Goal: Information Seeking & Learning: Learn about a topic

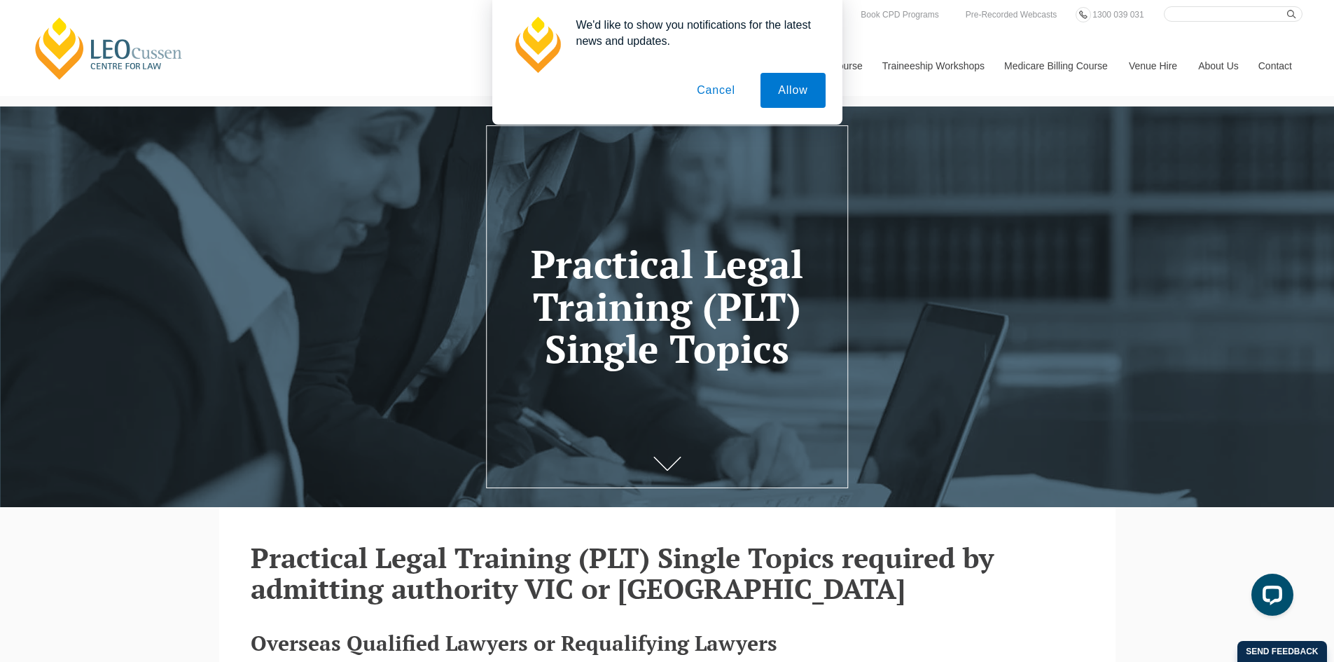
click at [713, 92] on button "Cancel" at bounding box center [716, 90] width 74 height 35
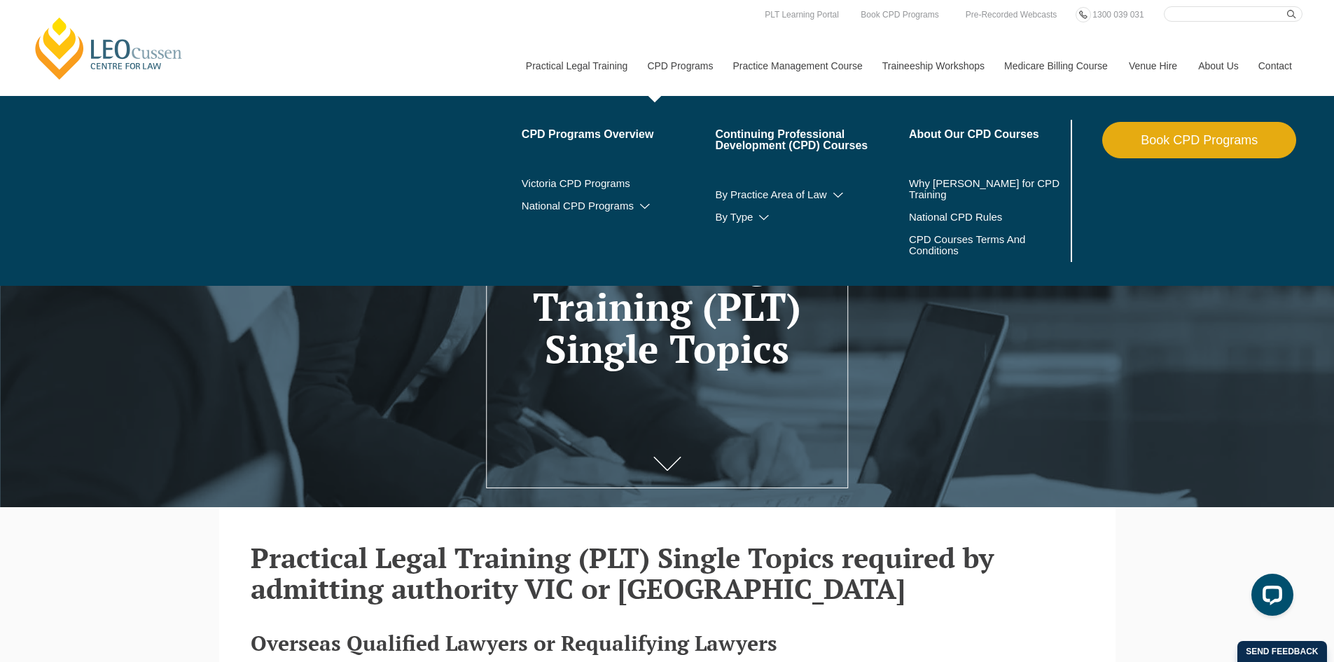
click at [667, 67] on link "CPD Programs" at bounding box center [679, 66] width 85 height 60
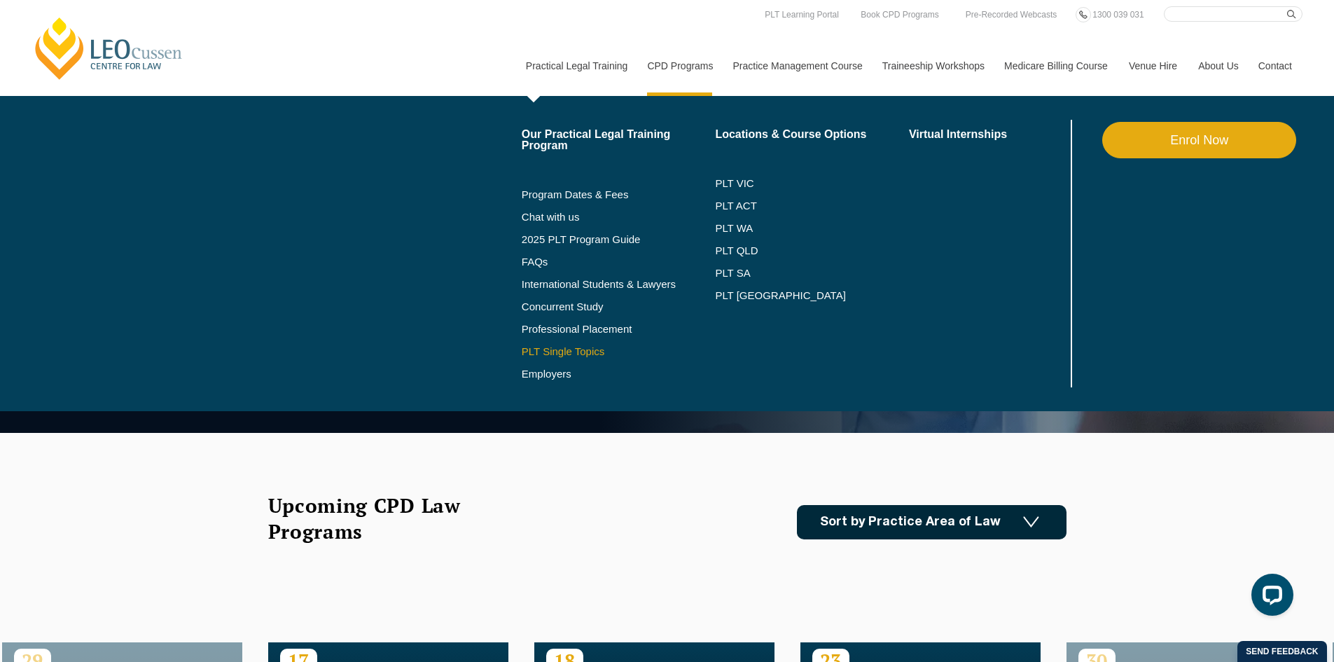
click at [590, 349] on link "PLT Single Topics" at bounding box center [619, 351] width 194 height 11
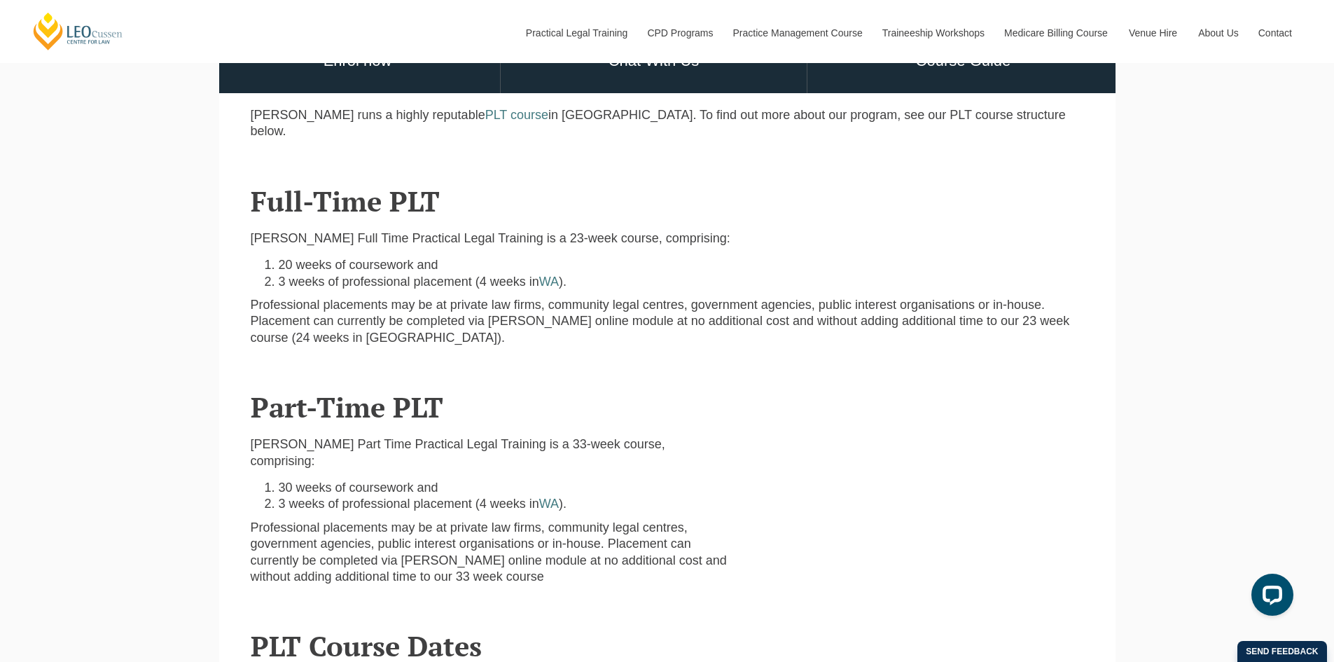
scroll to position [525, 0]
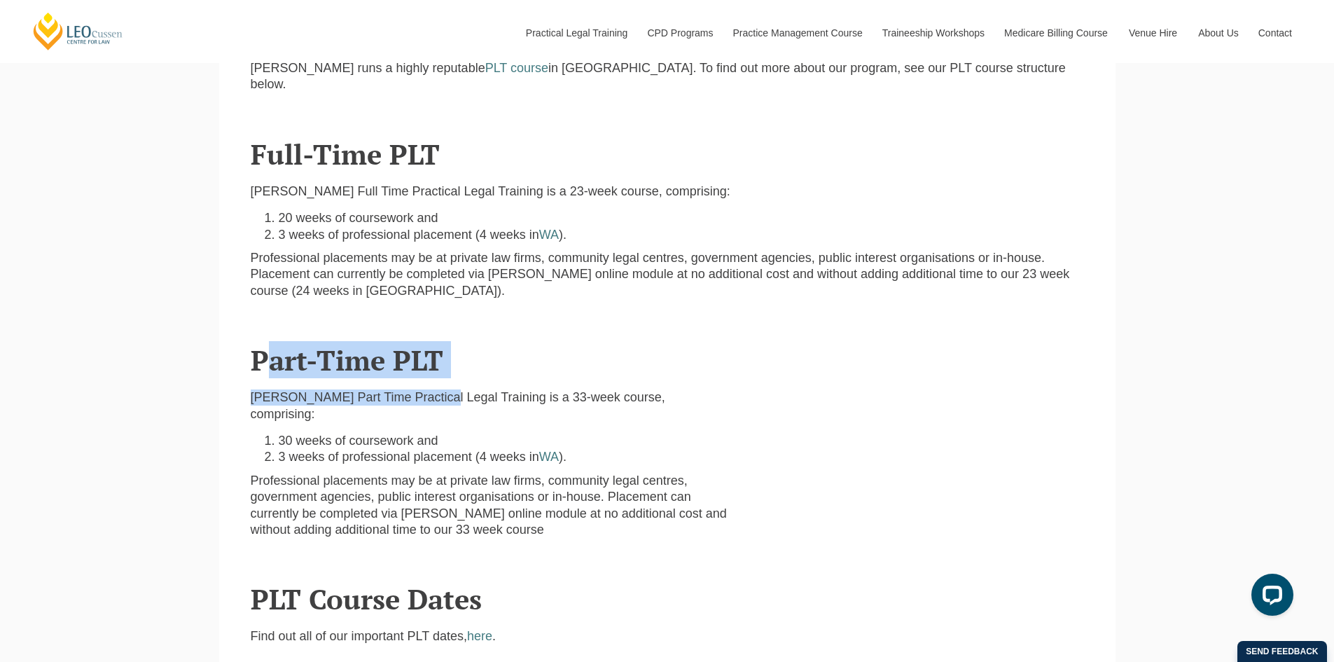
drag, startPoint x: 268, startPoint y: 335, endPoint x: 436, endPoint y: 367, distance: 170.3
click at [436, 367] on section "Part-Time PLT [PERSON_NAME] Part Time Practical Legal Training is a 33-week cou…" at bounding box center [667, 429] width 896 height 239
click at [436, 375] on div "[PERSON_NAME] Part Time Practical Legal Training is a 33-week course, comprisin…" at bounding box center [667, 461] width 833 height 173
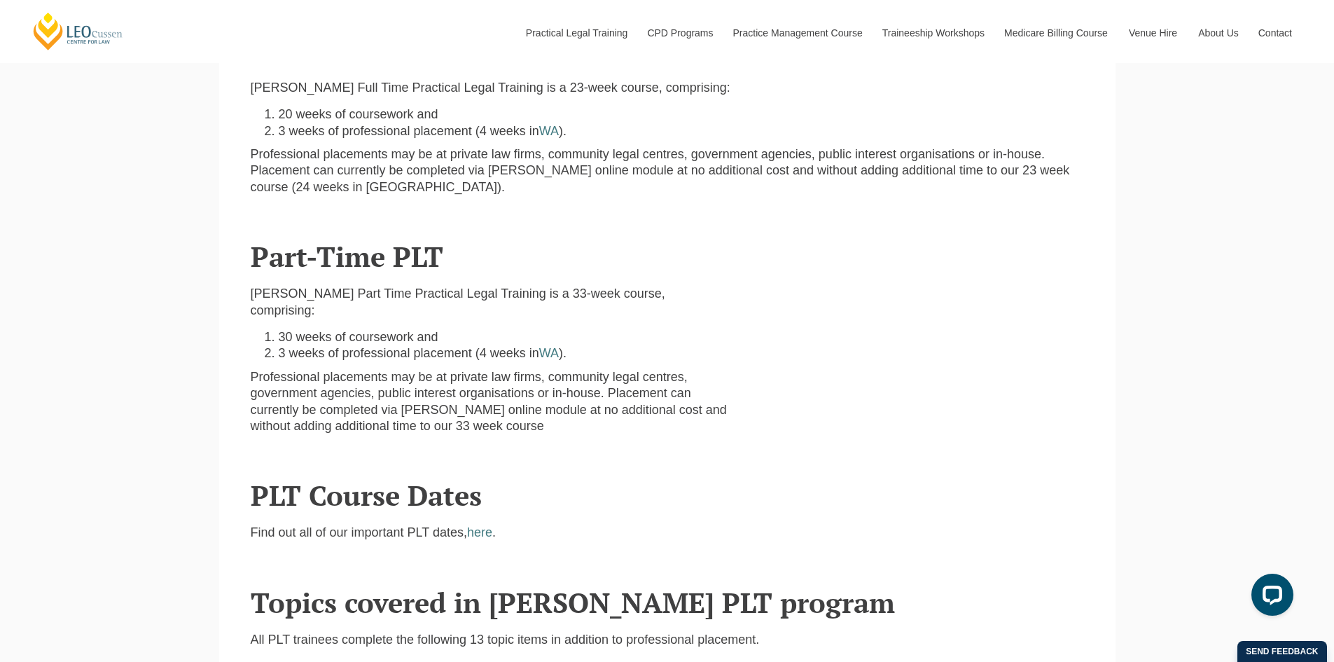
scroll to position [630, 0]
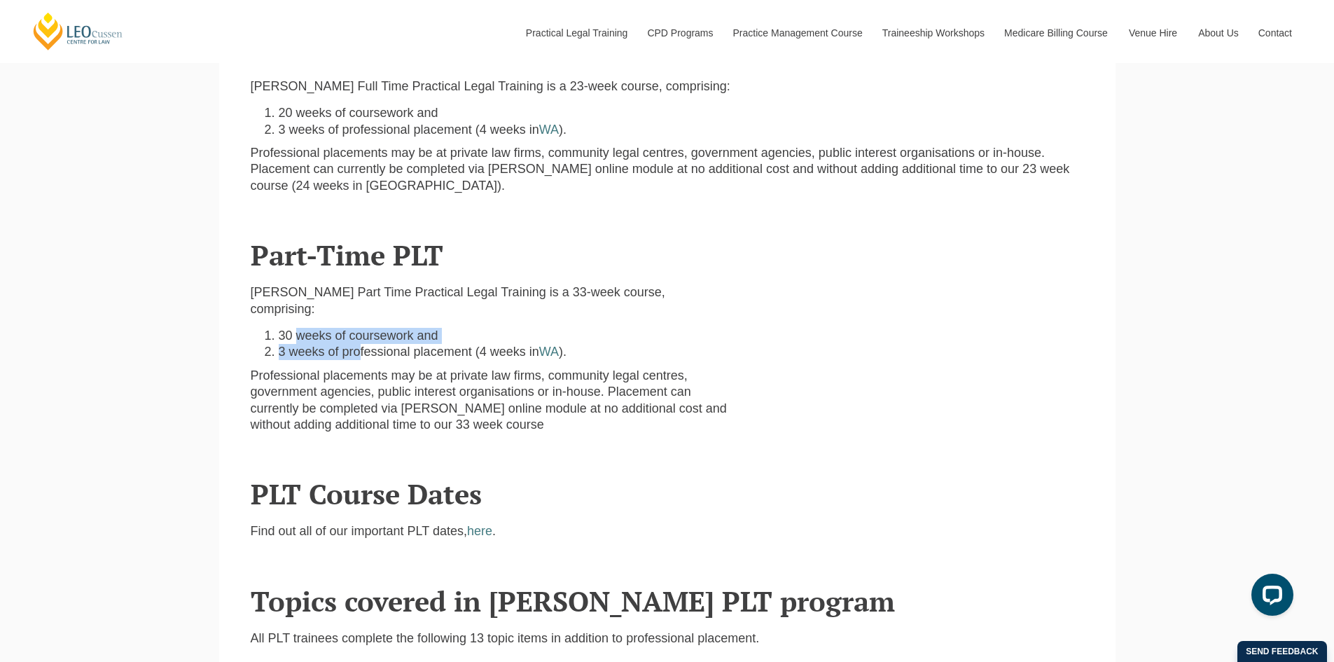
drag, startPoint x: 295, startPoint y: 311, endPoint x: 361, endPoint y: 322, distance: 67.5
click at [361, 328] on ol "30 weeks of coursework and 3 weeks of professional placement (4 weeks in [GEOGR…" at bounding box center [490, 344] width 478 height 33
click at [361, 344] on li "3 weeks of professional placement (4 weeks in [GEOGRAPHIC_DATA] )." at bounding box center [504, 352] width 450 height 16
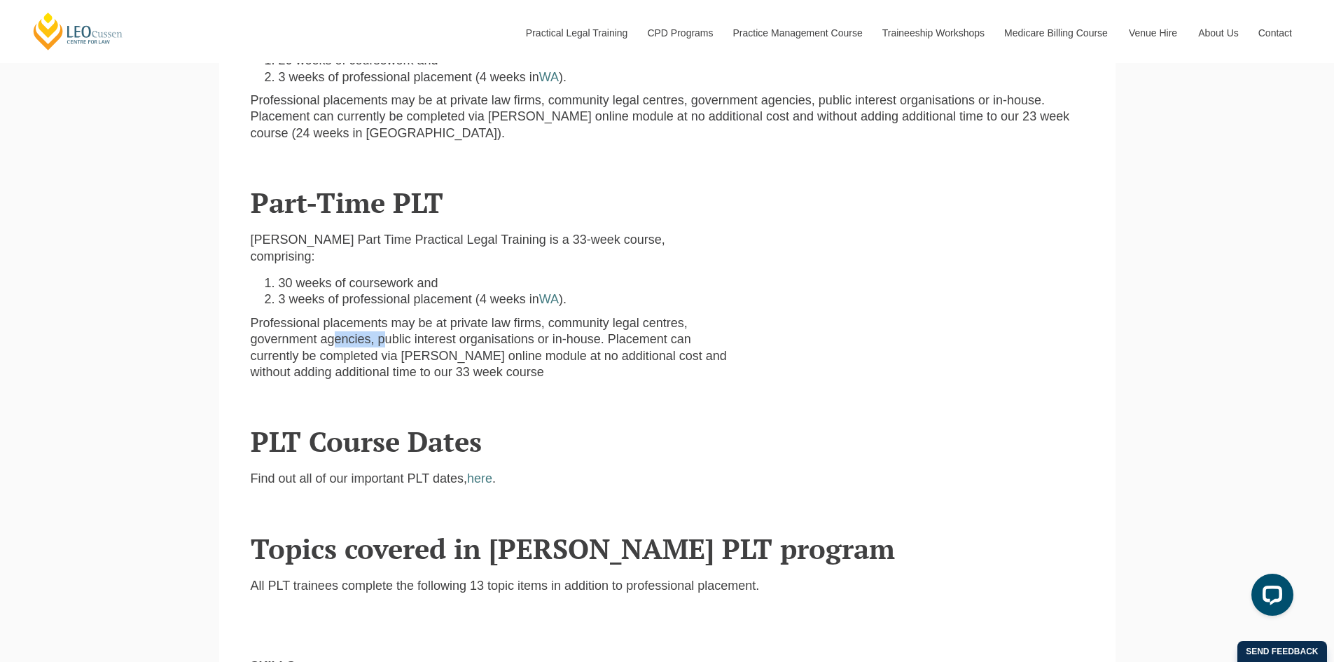
drag, startPoint x: 337, startPoint y: 308, endPoint x: 384, endPoint y: 317, distance: 47.7
click at [384, 317] on p "Professional placements may be at private law firms, community legal centres, g…" at bounding box center [490, 348] width 478 height 66
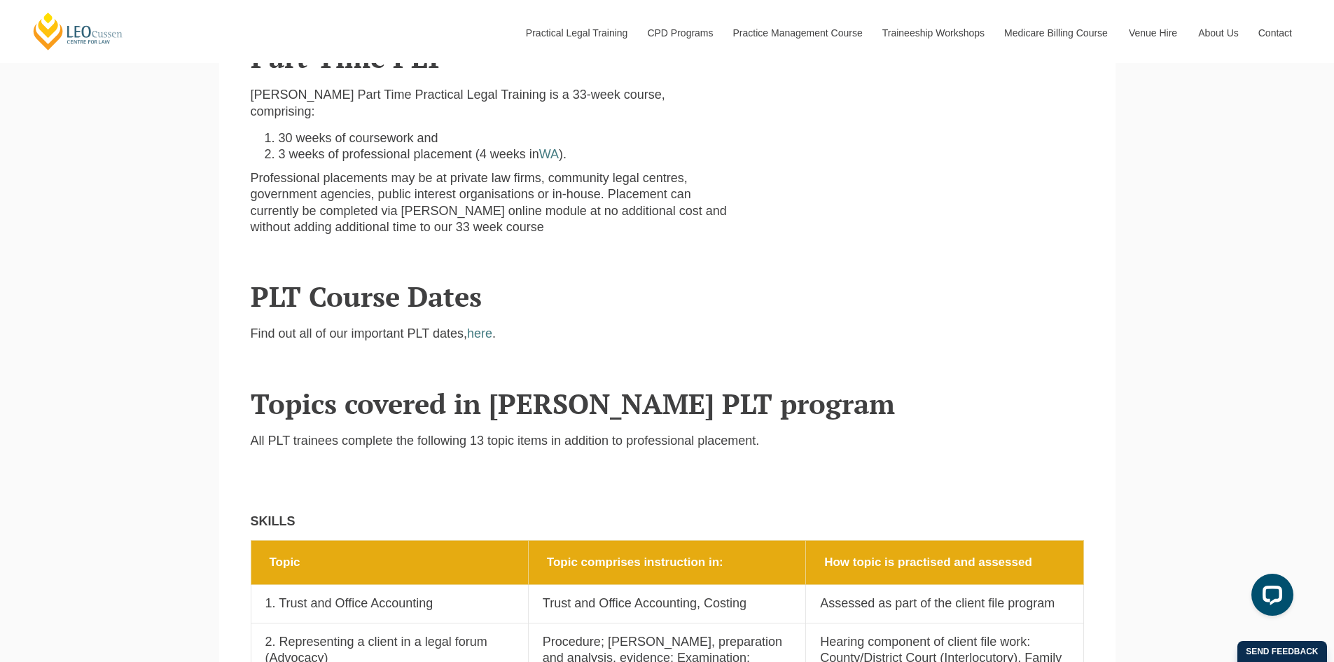
scroll to position [840, 0]
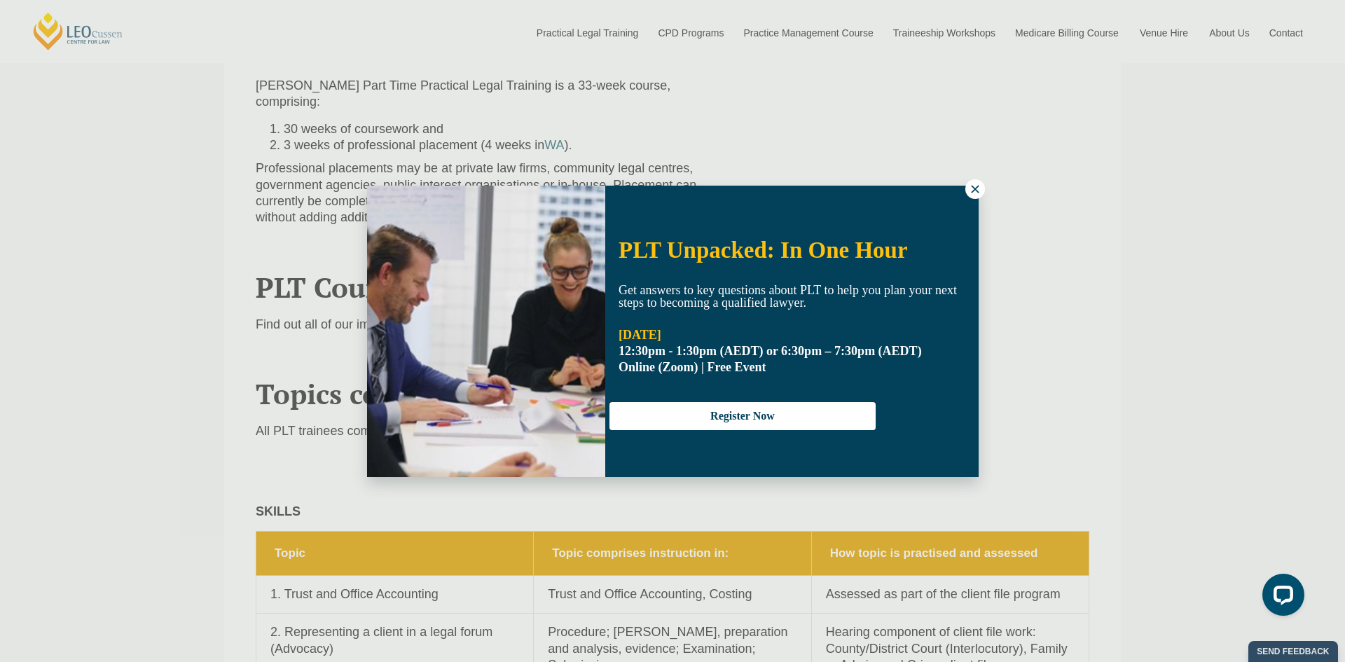
click at [973, 193] on icon at bounding box center [975, 189] width 13 height 13
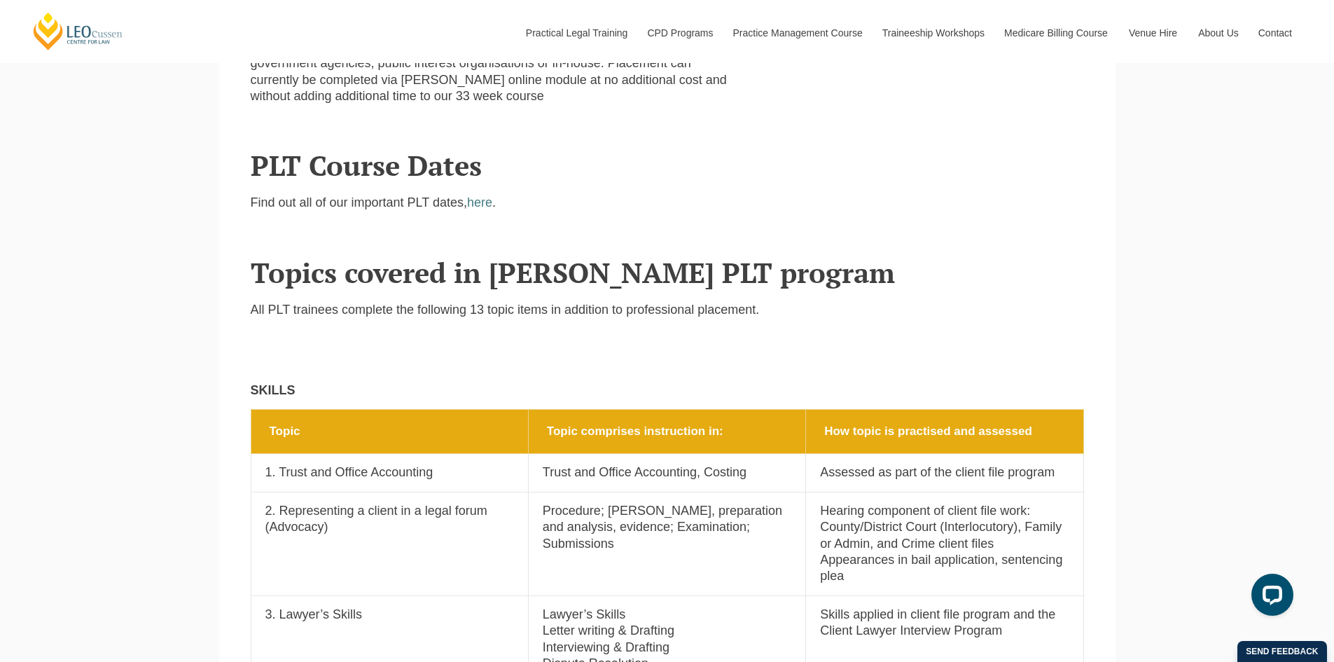
scroll to position [1050, 0]
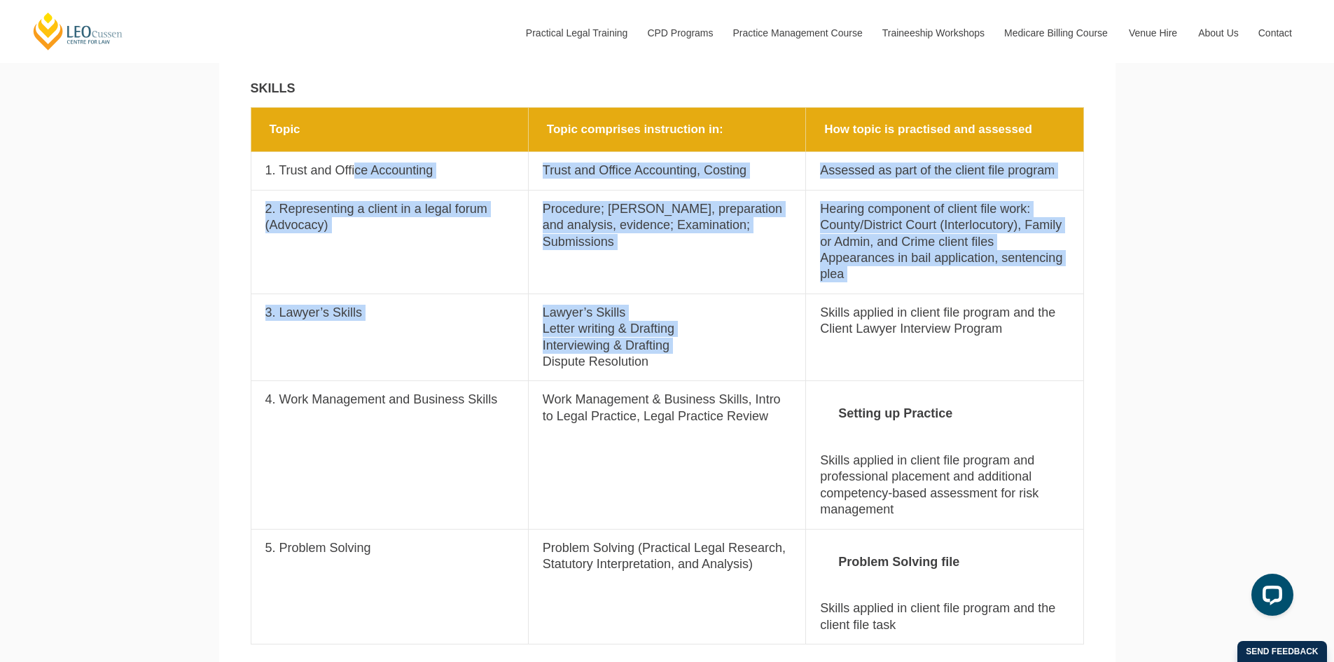
drag, startPoint x: 426, startPoint y: 183, endPoint x: 529, endPoint y: 337, distance: 184.7
click at [529, 337] on tbody "Topic Topic comprises instruction in: How topic is practised and assessed Topic…" at bounding box center [667, 376] width 833 height 536
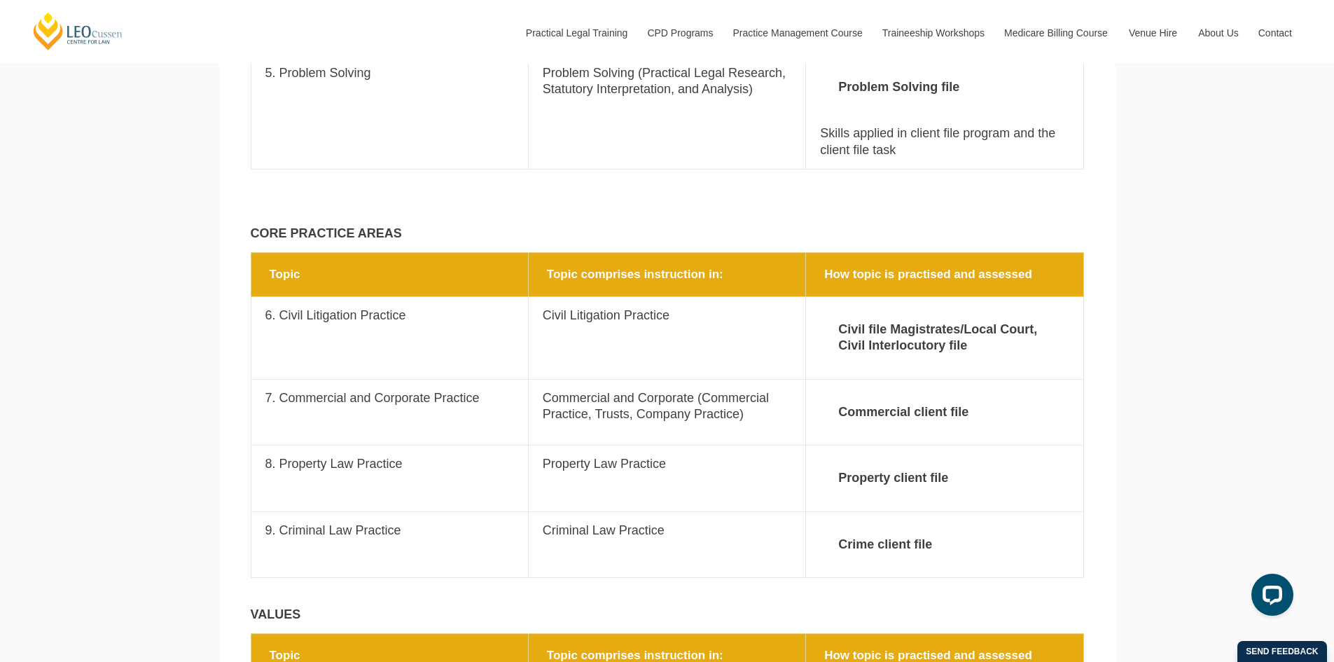
scroll to position [1733, 0]
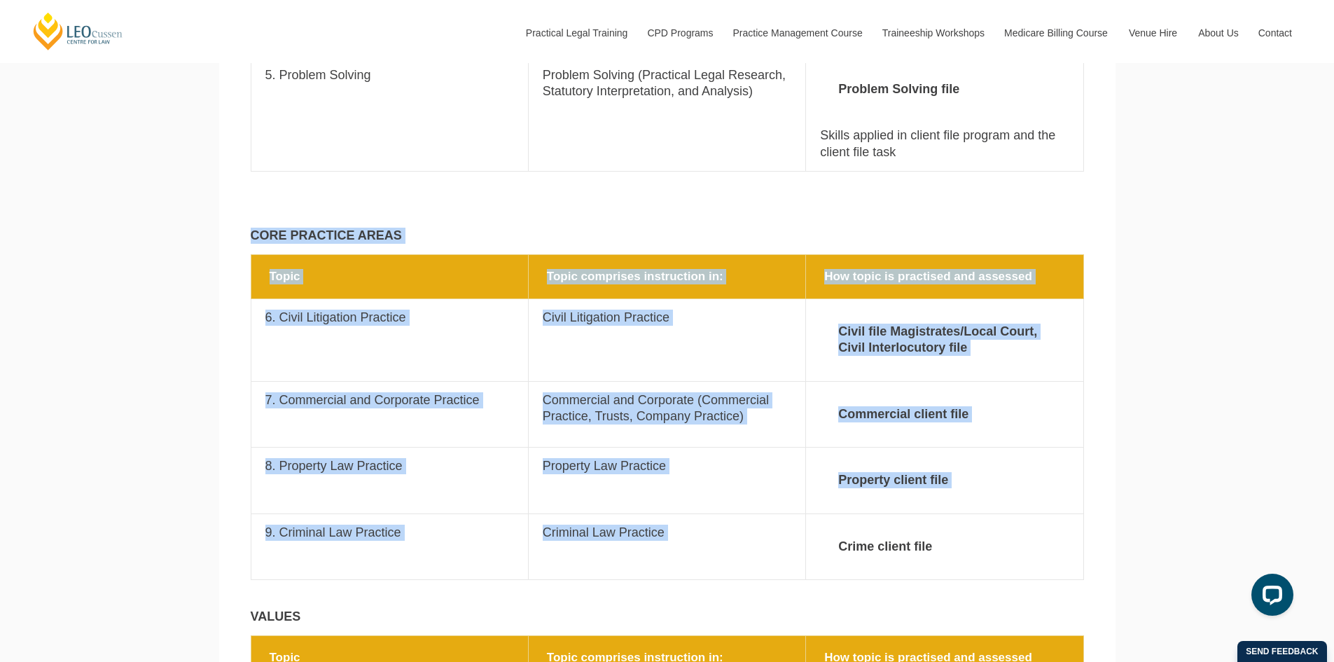
drag, startPoint x: 240, startPoint y: 207, endPoint x: 838, endPoint y: 534, distance: 681.7
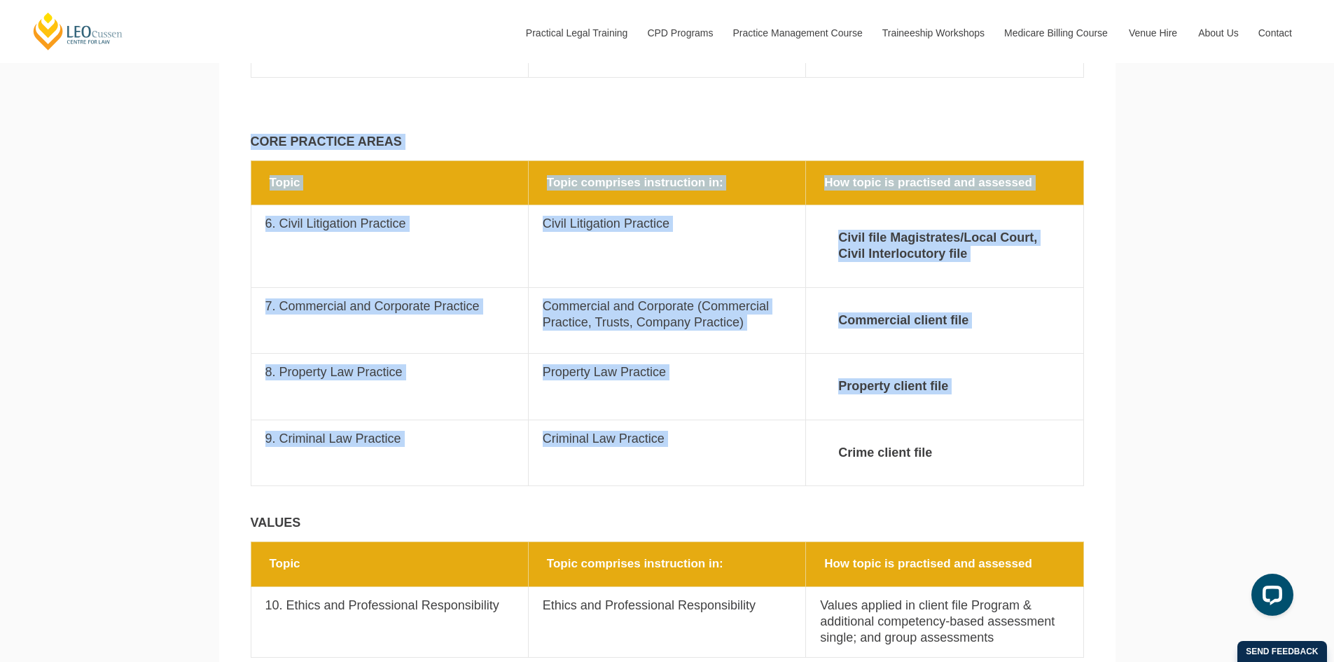
scroll to position [1943, 0]
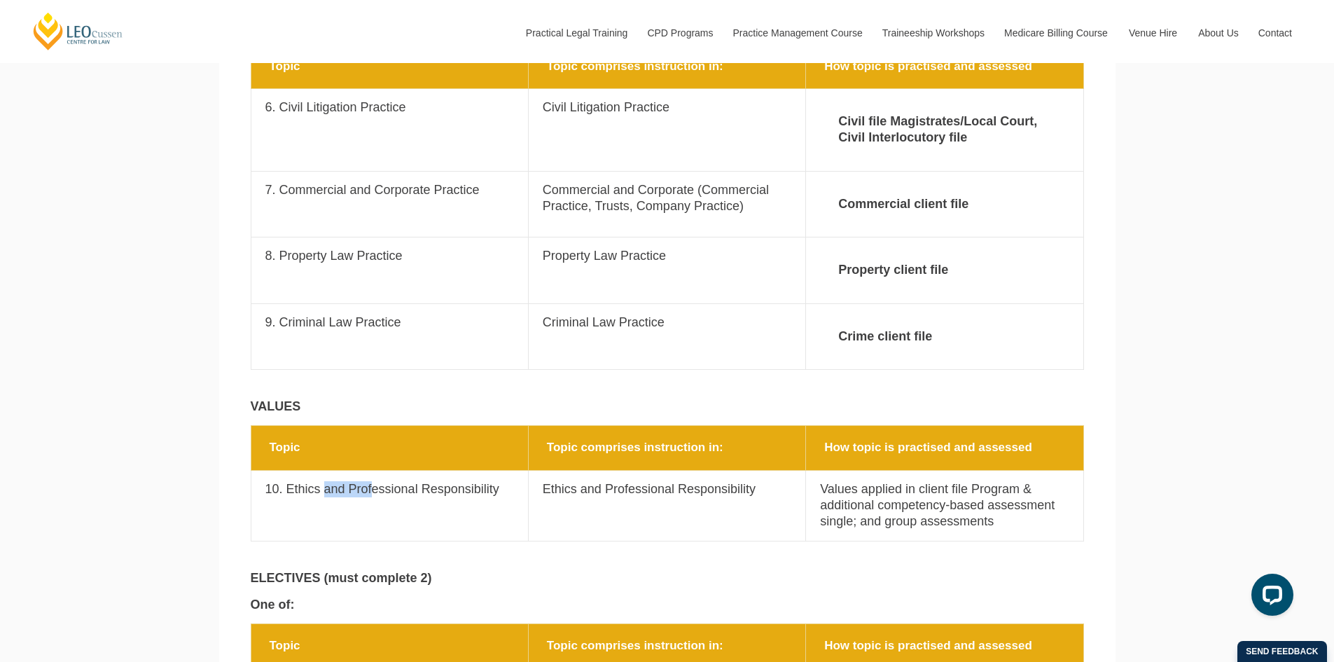
drag, startPoint x: 326, startPoint y: 457, endPoint x: 375, endPoint y: 460, distance: 49.1
click at [375, 481] on p "10. Ethics and Professional Responsibility" at bounding box center [389, 489] width 249 height 16
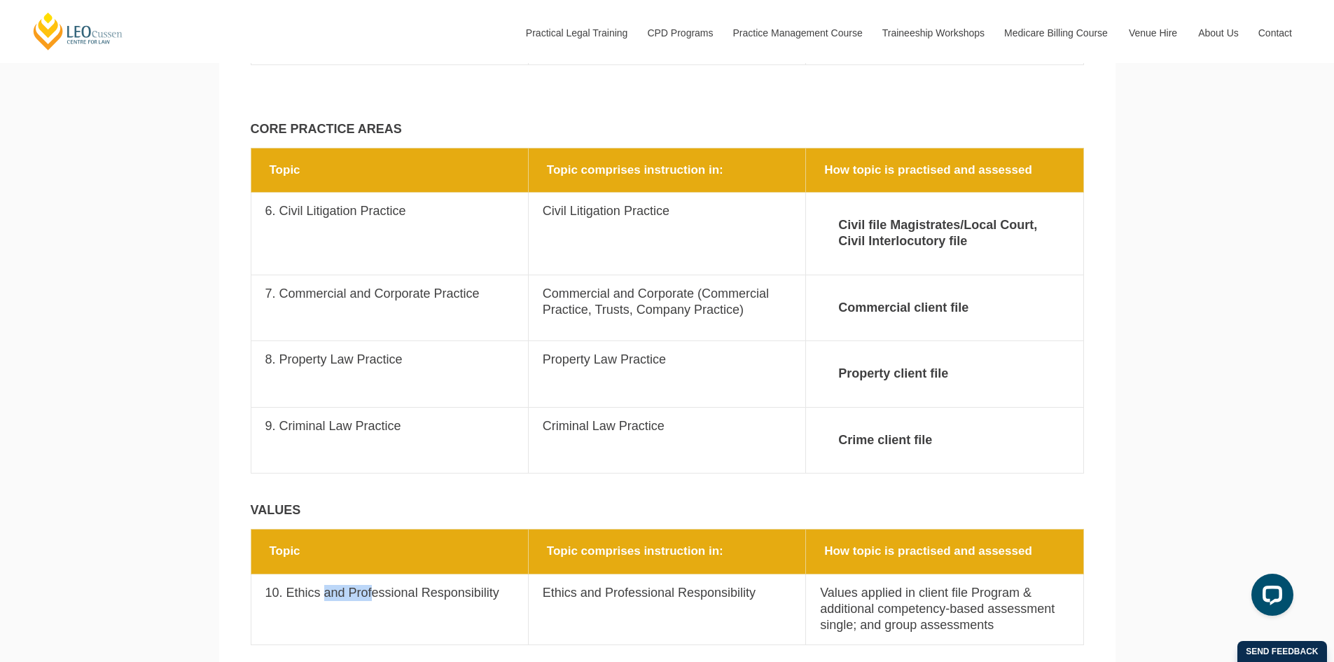
scroll to position [1838, 0]
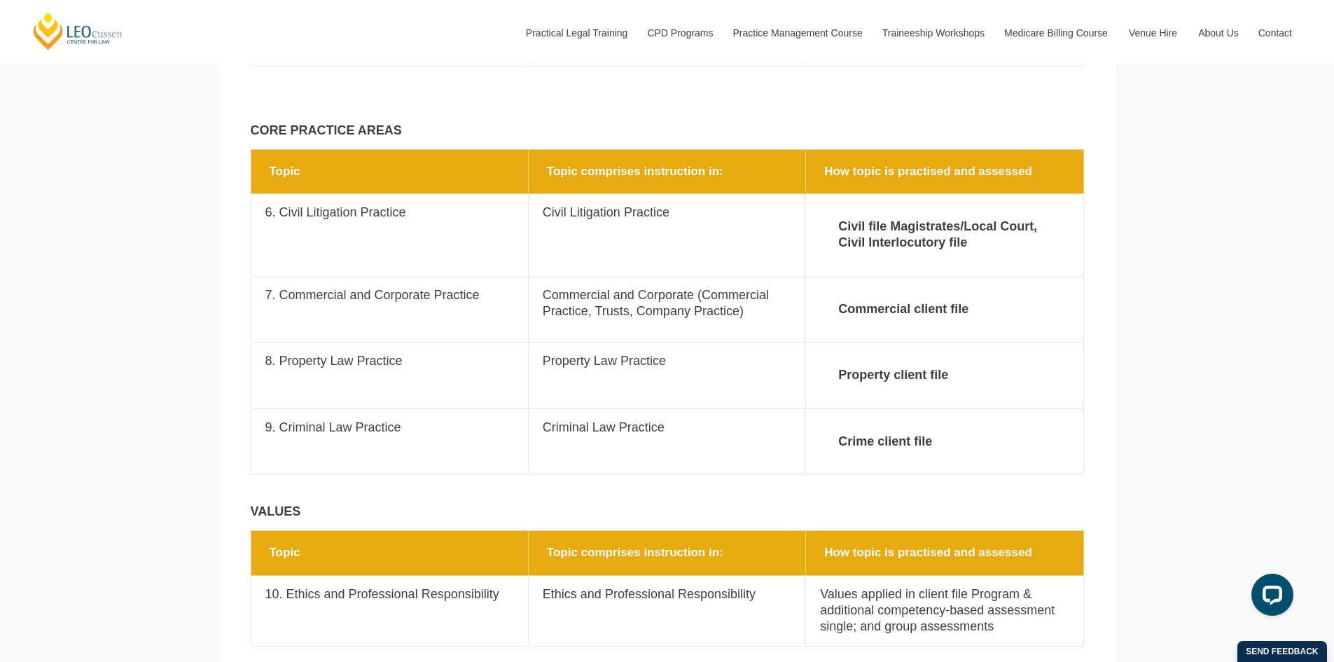
click at [339, 198] on td "Topic 6. Civil Litigation Practice" at bounding box center [389, 235] width 277 height 83
click at [354, 287] on p "7. Commercial and Corporate Practice" at bounding box center [389, 295] width 249 height 16
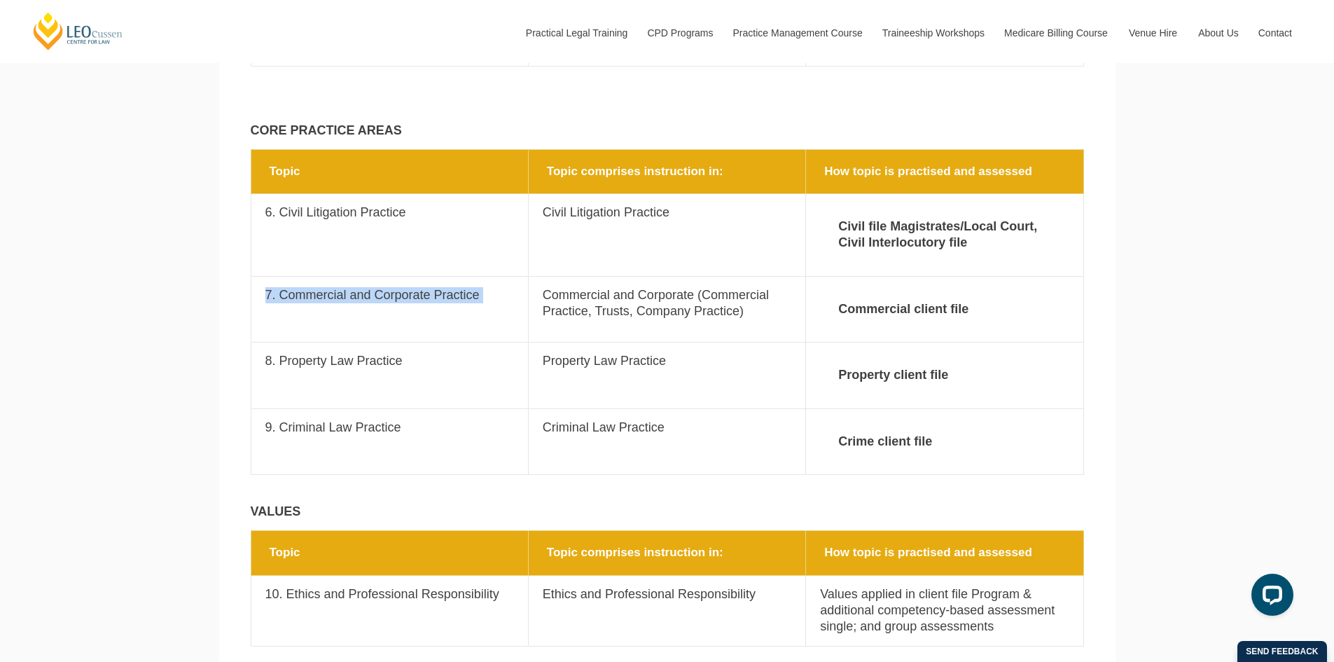
click at [354, 287] on p "7. Commercial and Corporate Practice" at bounding box center [389, 295] width 249 height 16
click at [555, 287] on p "Commercial and Corporate (Commercial Practice, Trusts, Company Practice)" at bounding box center [667, 303] width 249 height 33
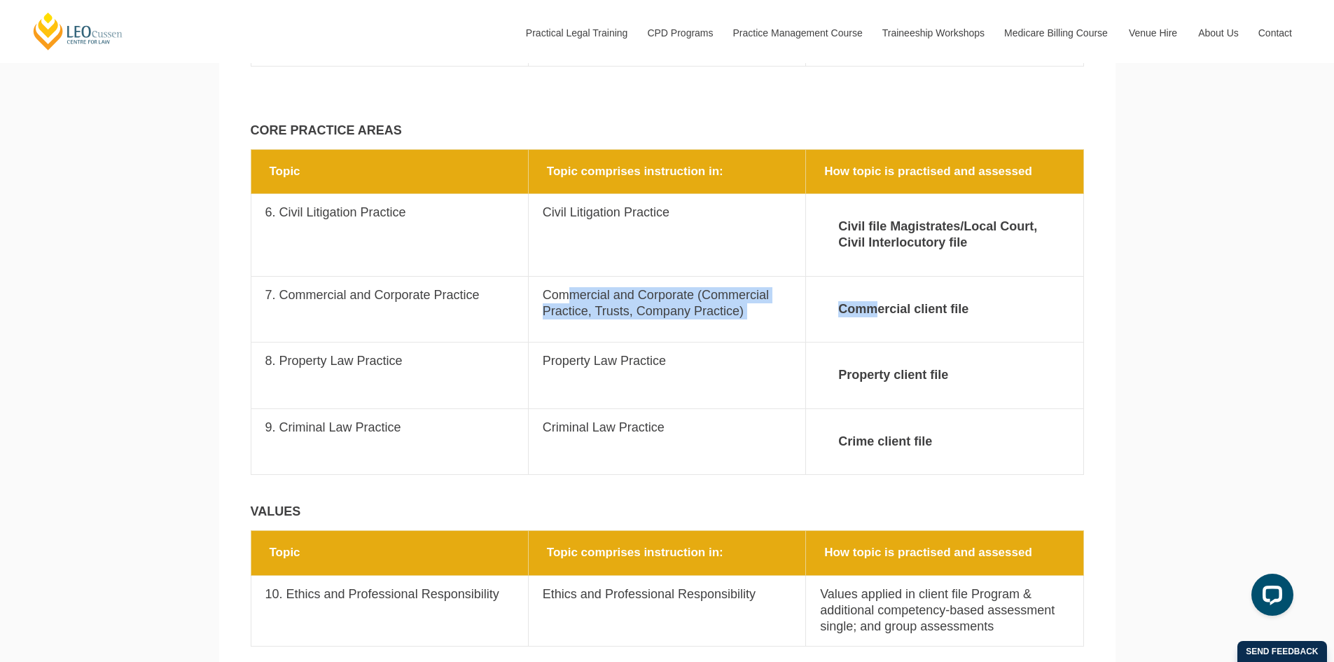
drag, startPoint x: 571, startPoint y: 259, endPoint x: 880, endPoint y: 276, distance: 308.6
click at [880, 276] on tr "Topic 7. Commercial and Corporate Practice Topic comprises instruction in: Comm…" at bounding box center [667, 309] width 833 height 66
click at [880, 287] on strong "Commercial client file" at bounding box center [944, 309] width 249 height 44
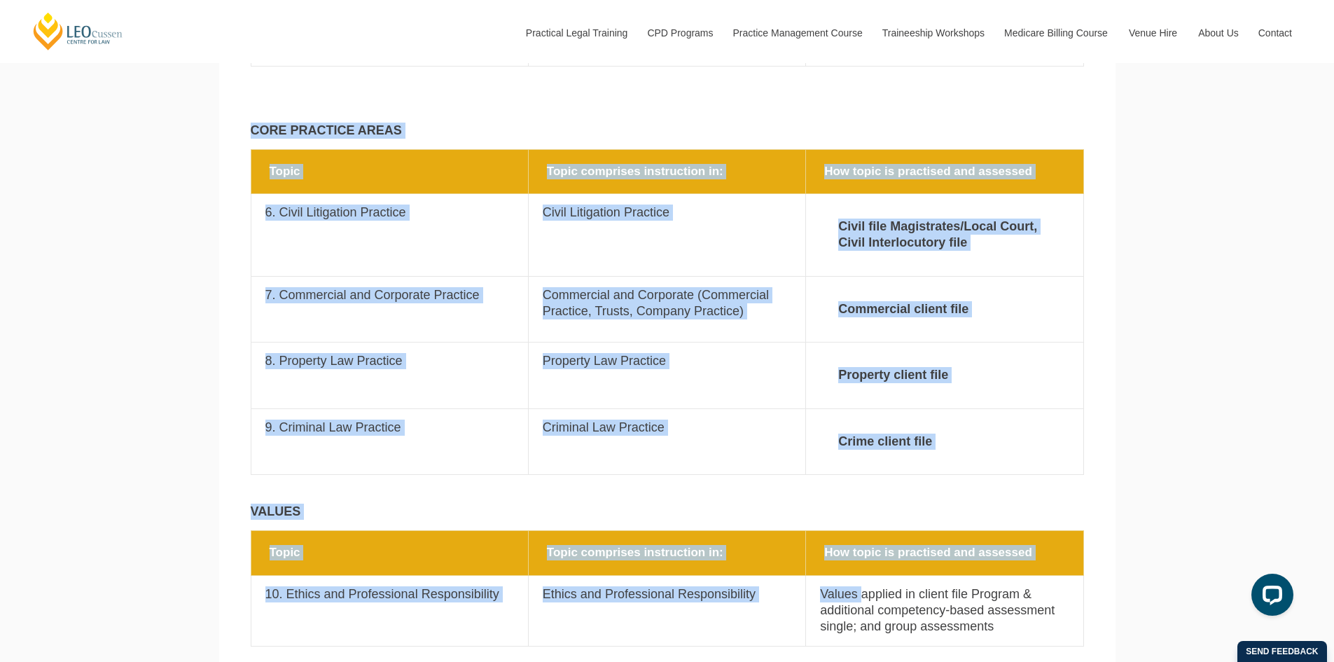
drag, startPoint x: 254, startPoint y: 103, endPoint x: 864, endPoint y: 559, distance: 761.0
click at [864, 559] on main "Enrol now Chat With Us Course Guide Leo Cussen runs a highly reputable PLT cour…" at bounding box center [667, 595] width 875 height 3853
click at [861, 376] on td "How topic is practised and assessed Property client file" at bounding box center [944, 375] width 277 height 66
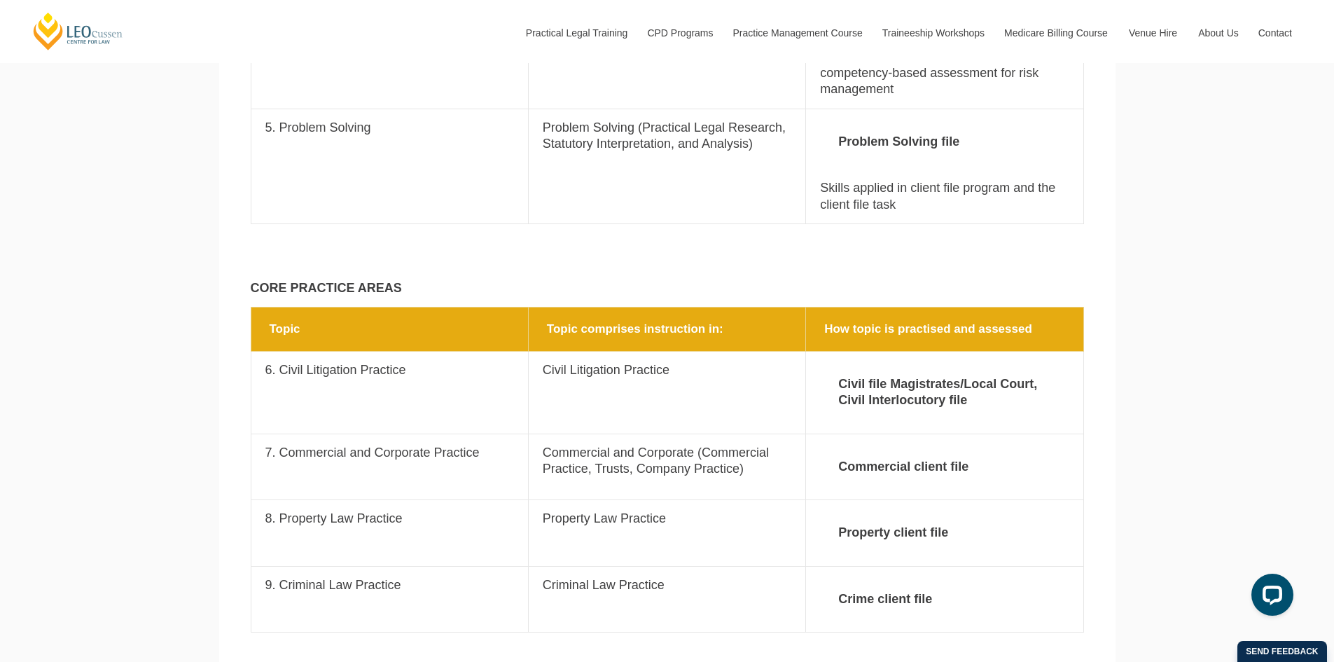
scroll to position [1733, 0]
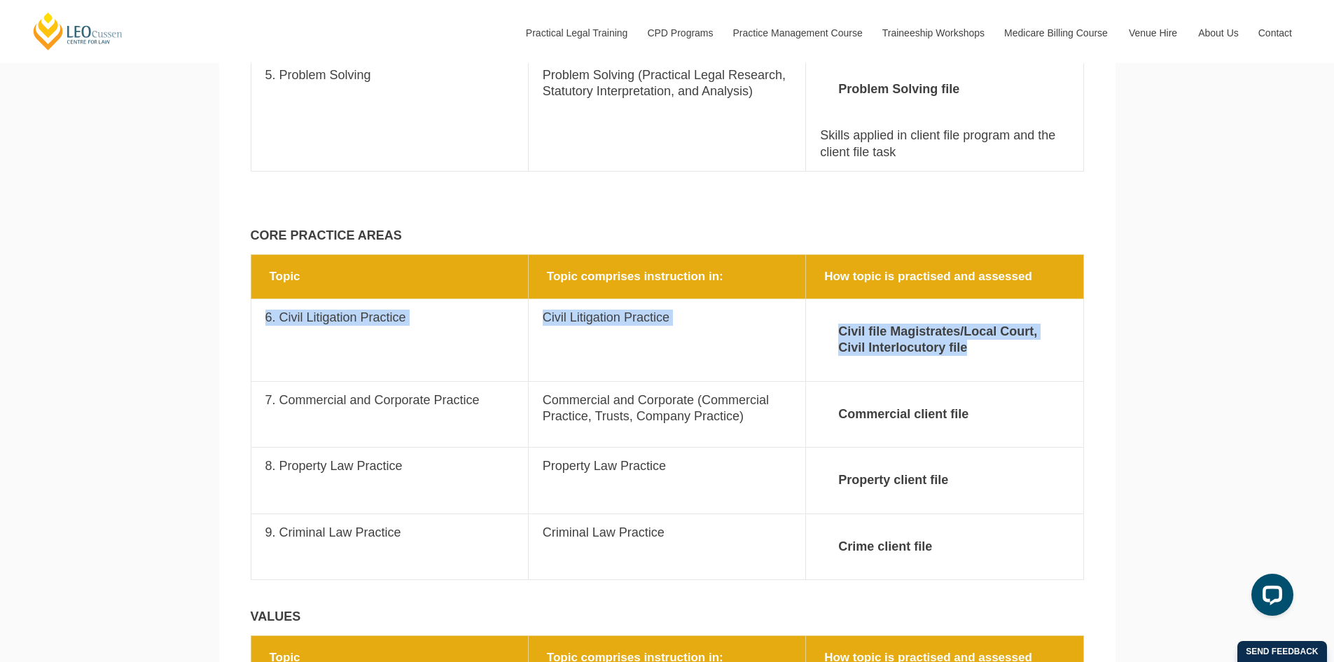
drag, startPoint x: 265, startPoint y: 276, endPoint x: 968, endPoint y: 317, distance: 704.3
click at [968, 317] on tr "Topic 6. Civil Litigation Practice Topic comprises instruction in: Civil Litiga…" at bounding box center [667, 340] width 833 height 83
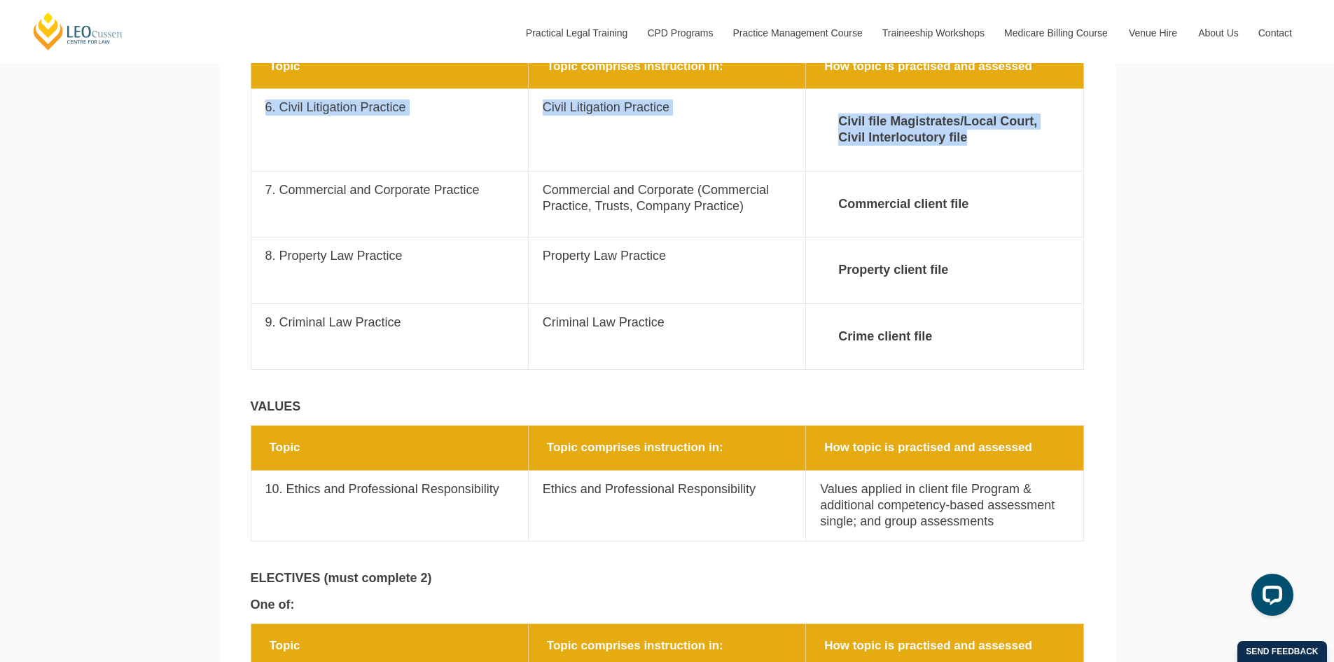
scroll to position [2101, 0]
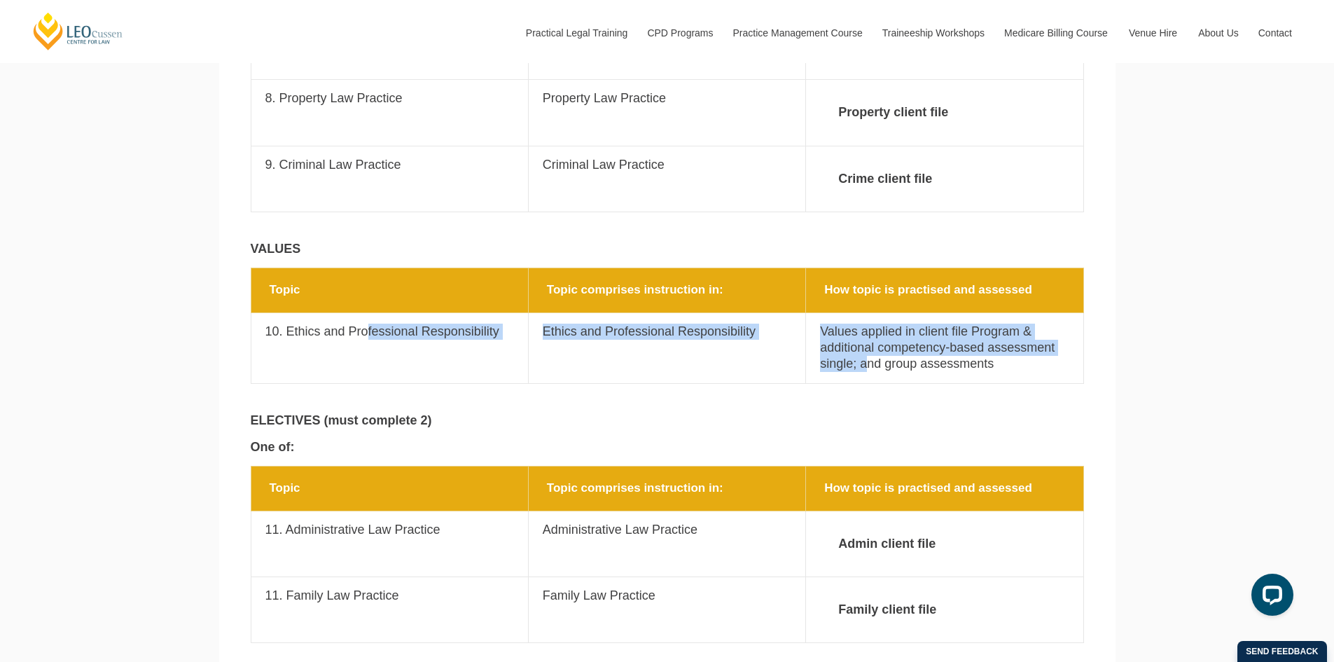
drag, startPoint x: 370, startPoint y: 289, endPoint x: 867, endPoint y: 328, distance: 498.8
click at [867, 328] on tr "Topic 10. Ethics and Professional Responsibility Topic comprises instruction in…" at bounding box center [667, 347] width 833 height 71
click at [867, 328] on p "Values applied in client file Program & additional competency-based assessment …" at bounding box center [944, 348] width 249 height 49
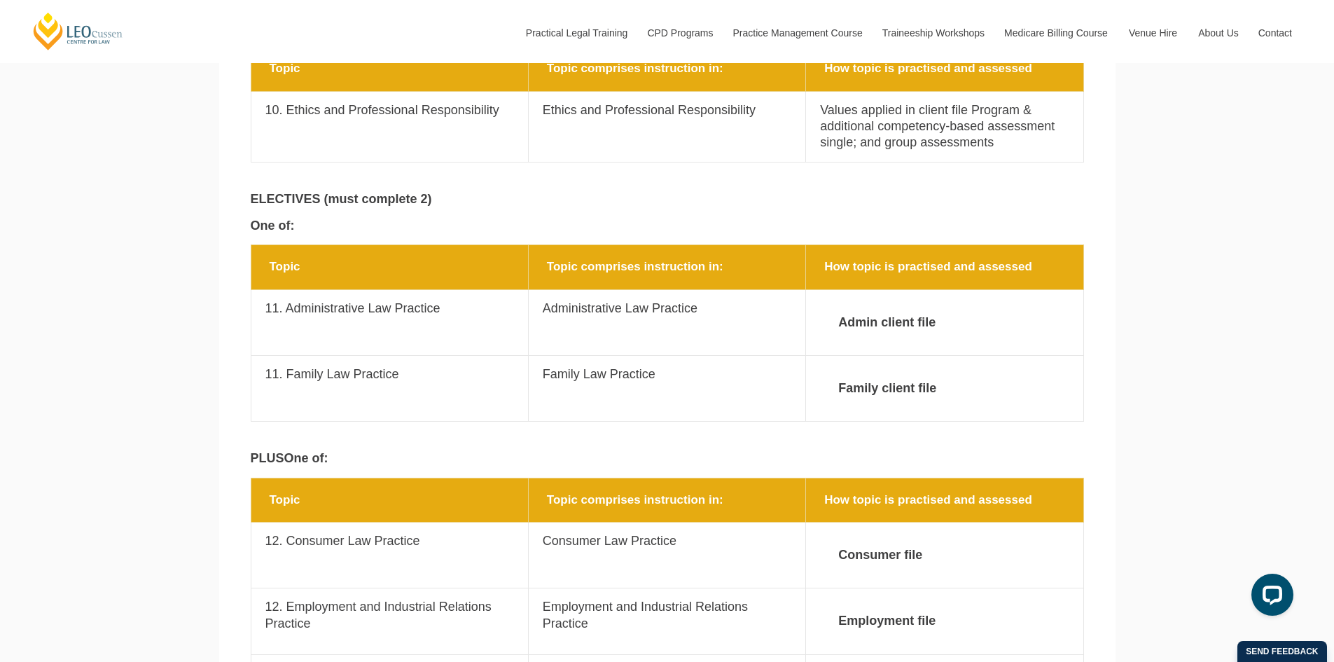
scroll to position [2311, 0]
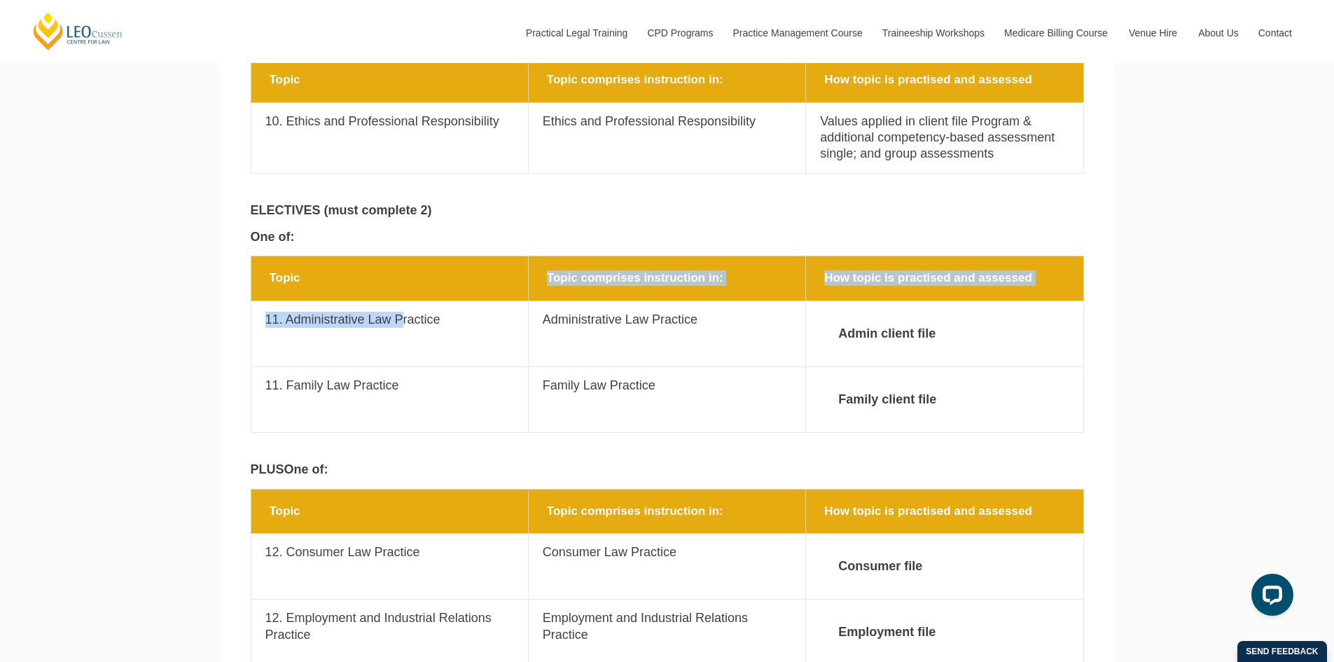
drag, startPoint x: 404, startPoint y: 298, endPoint x: 403, endPoint y: 328, distance: 29.4
click at [403, 328] on tbody "Topic Topic comprises instruction in: How topic is practised and assessed Topic…" at bounding box center [667, 344] width 833 height 176
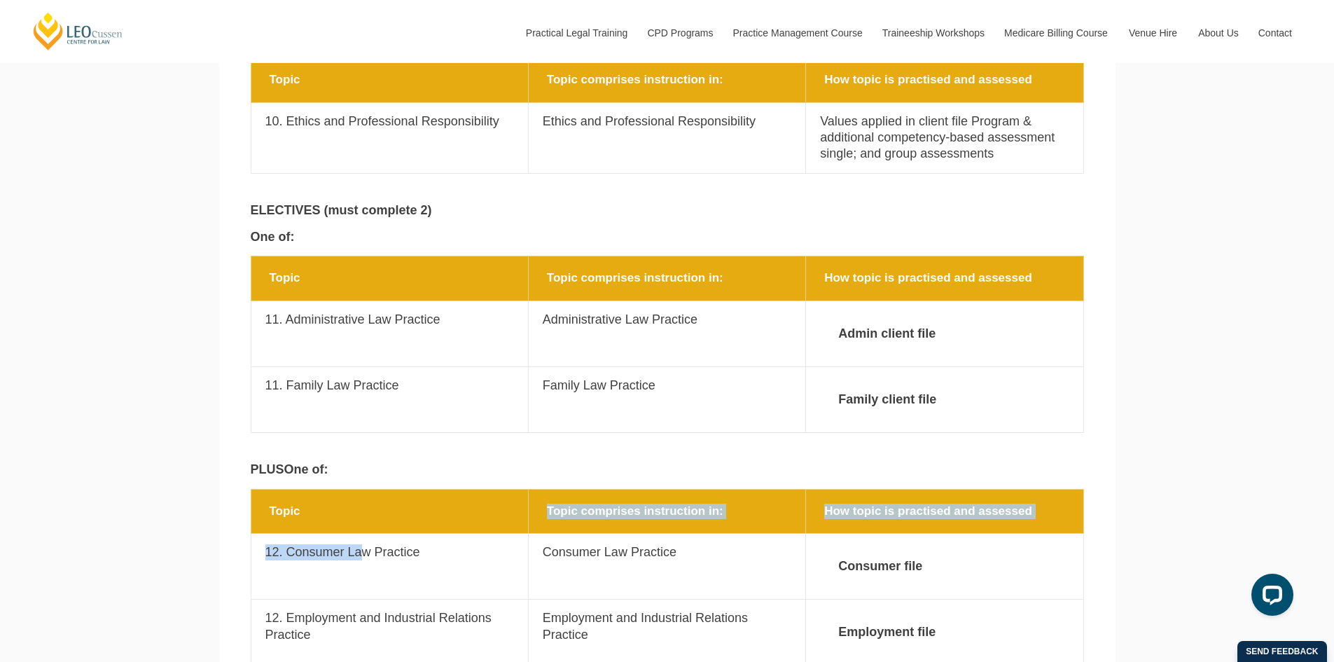
drag, startPoint x: 319, startPoint y: 480, endPoint x: 380, endPoint y: 506, distance: 65.8
click at [362, 563] on tbody "Topic Topic comprises instruction in: How topic is practised and assessed Topic…" at bounding box center [667, 651] width 833 height 325
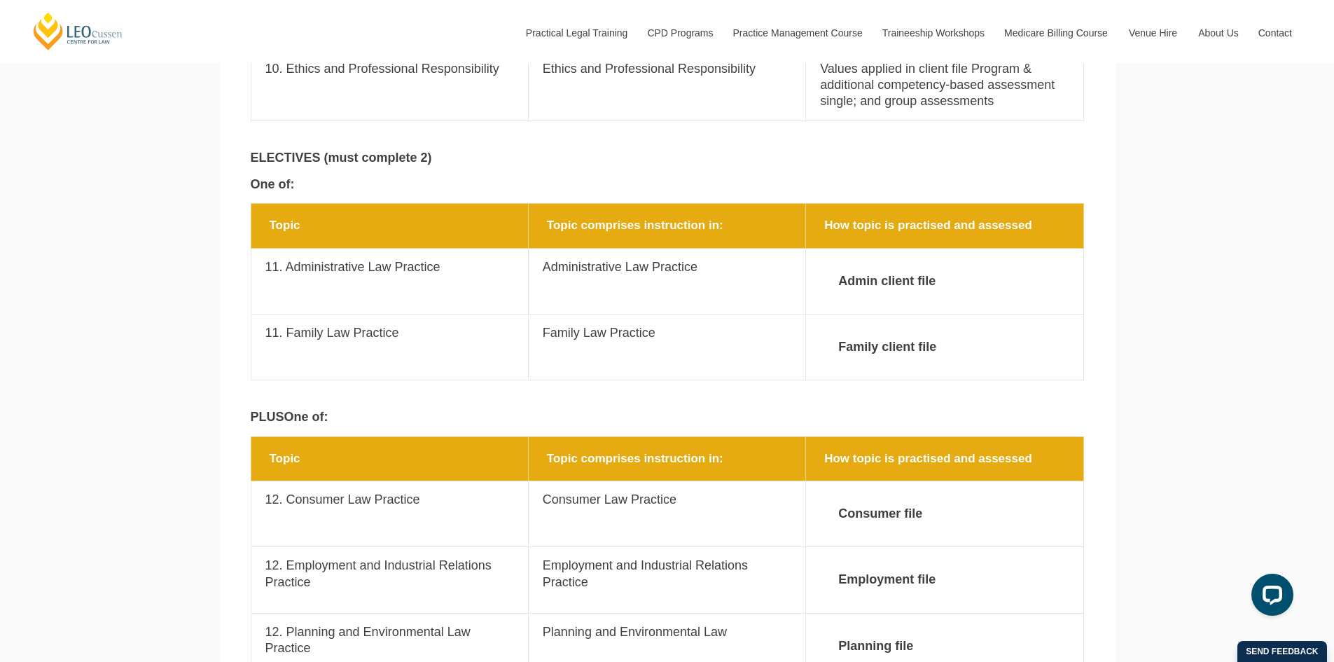
click at [346, 259] on p "11. Administrative Law Practice" at bounding box center [389, 267] width 249 height 16
drag, startPoint x: 305, startPoint y: 220, endPoint x: 777, endPoint y: 250, distance: 473.0
click at [777, 250] on tr "Topic 11. Administrative Law Practice Topic comprises instruction in: Administr…" at bounding box center [667, 281] width 833 height 66
drag, startPoint x: 284, startPoint y: 296, endPoint x: 902, endPoint y: 307, distance: 617.8
click at [902, 314] on tr "Topic 11. Family Law Practice Topic comprises instruction in: Family Law Practi…" at bounding box center [667, 347] width 833 height 66
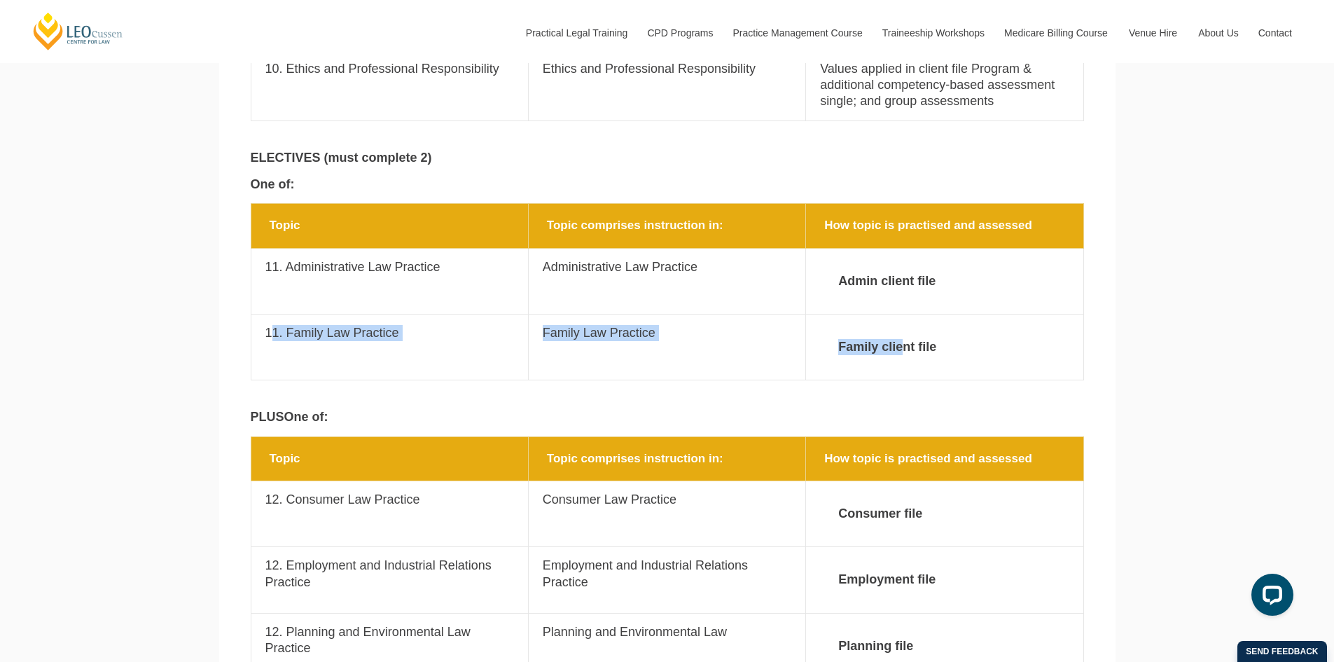
click at [676, 324] on td "Topic comprises instruction in: Family Law Practice" at bounding box center [666, 347] width 277 height 66
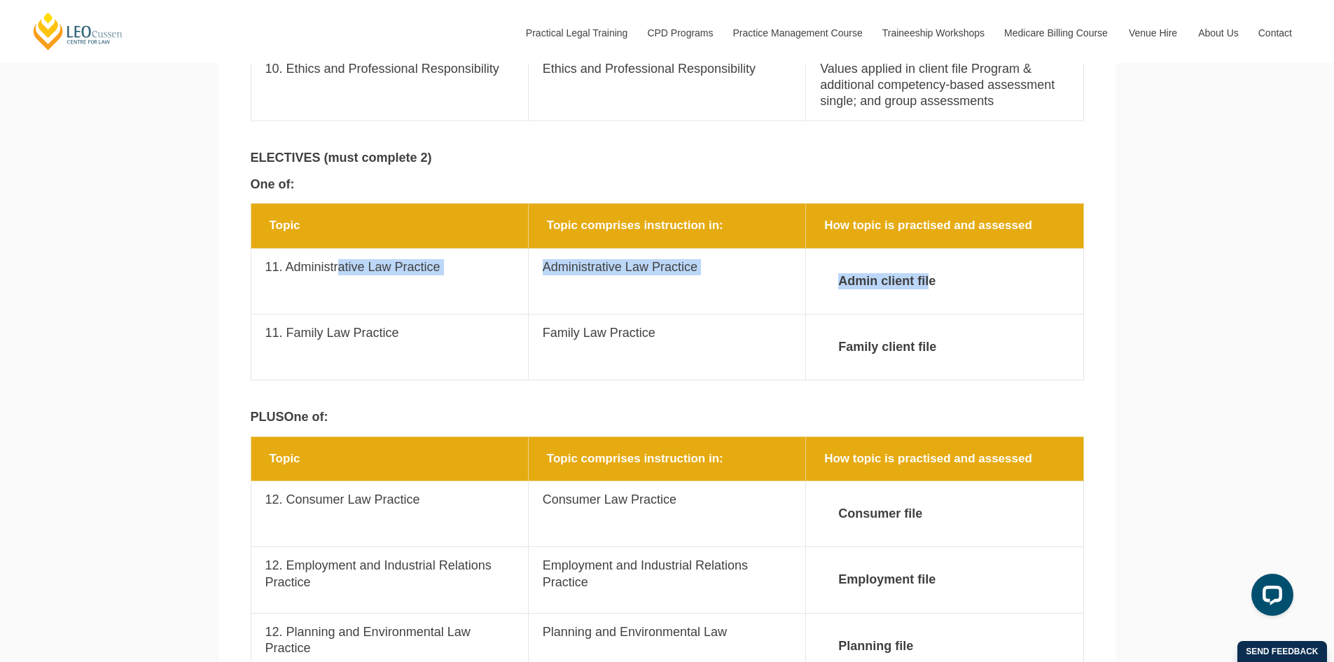
drag, startPoint x: 357, startPoint y: 235, endPoint x: 931, endPoint y: 255, distance: 573.9
click at [931, 255] on tr "Topic 11. Administrative Law Practice Topic comprises instruction in: Administr…" at bounding box center [667, 281] width 833 height 66
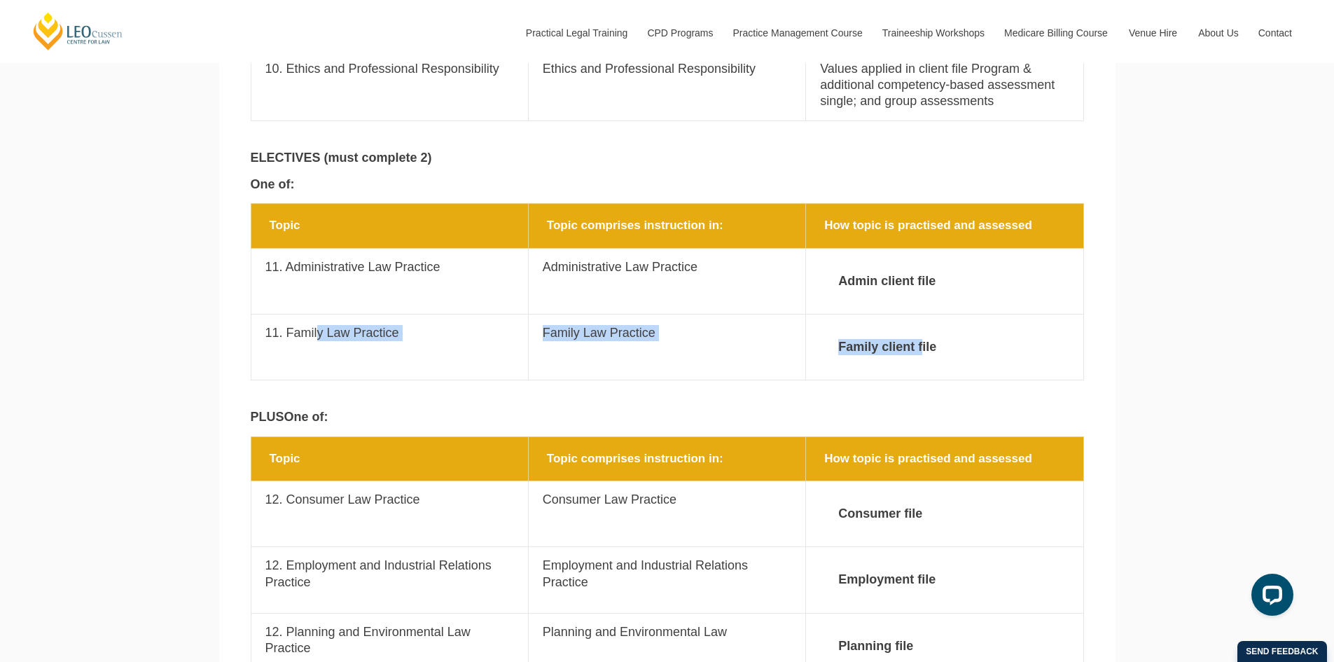
drag, startPoint x: 319, startPoint y: 304, endPoint x: 923, endPoint y: 310, distance: 604.4
click at [923, 314] on tr "Topic 11. Family Law Practice Topic comprises instruction in: Family Law Practi…" at bounding box center [667, 347] width 833 height 66
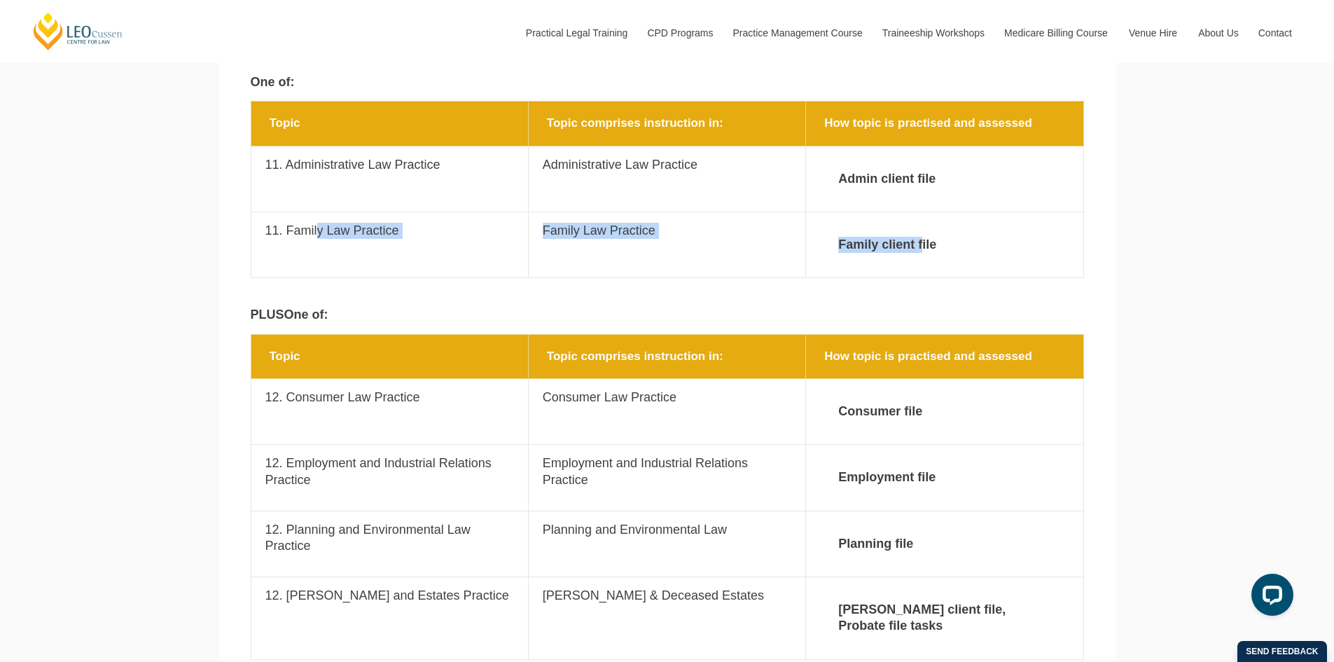
scroll to position [2469, 0]
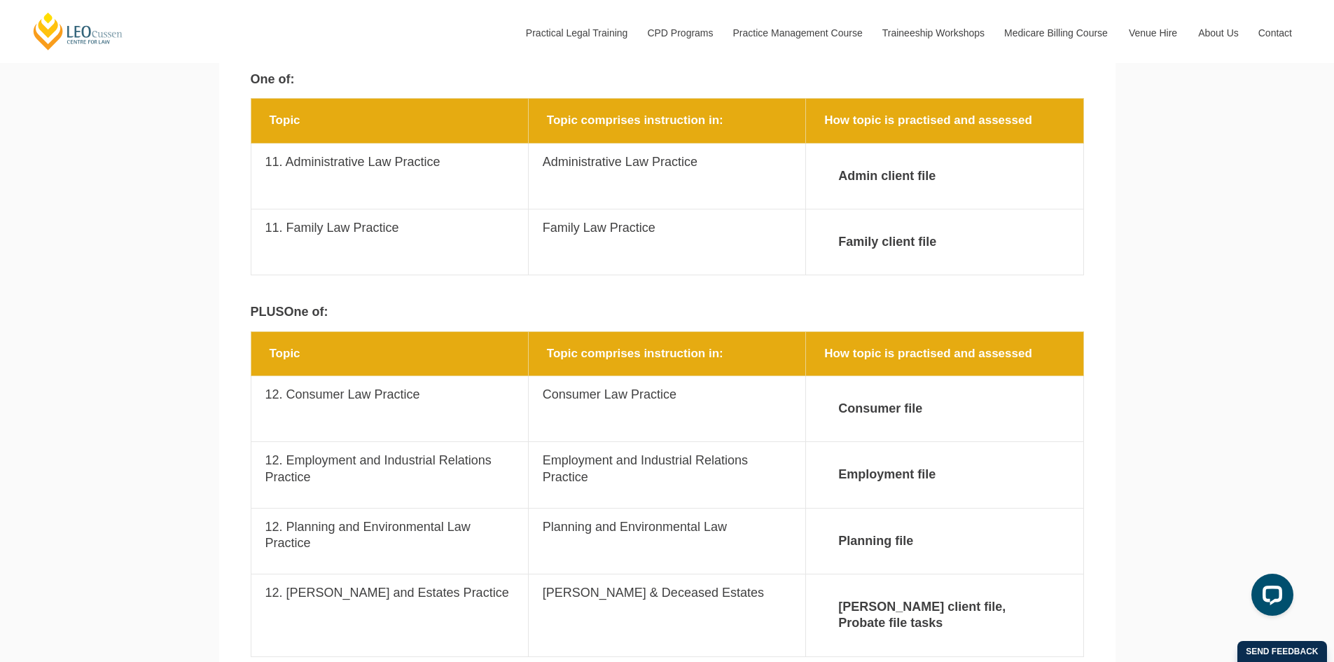
click at [651, 251] on section "Topic Topic comprises instruction in: How topic is practised and assessed Topic…" at bounding box center [667, 194] width 896 height 192
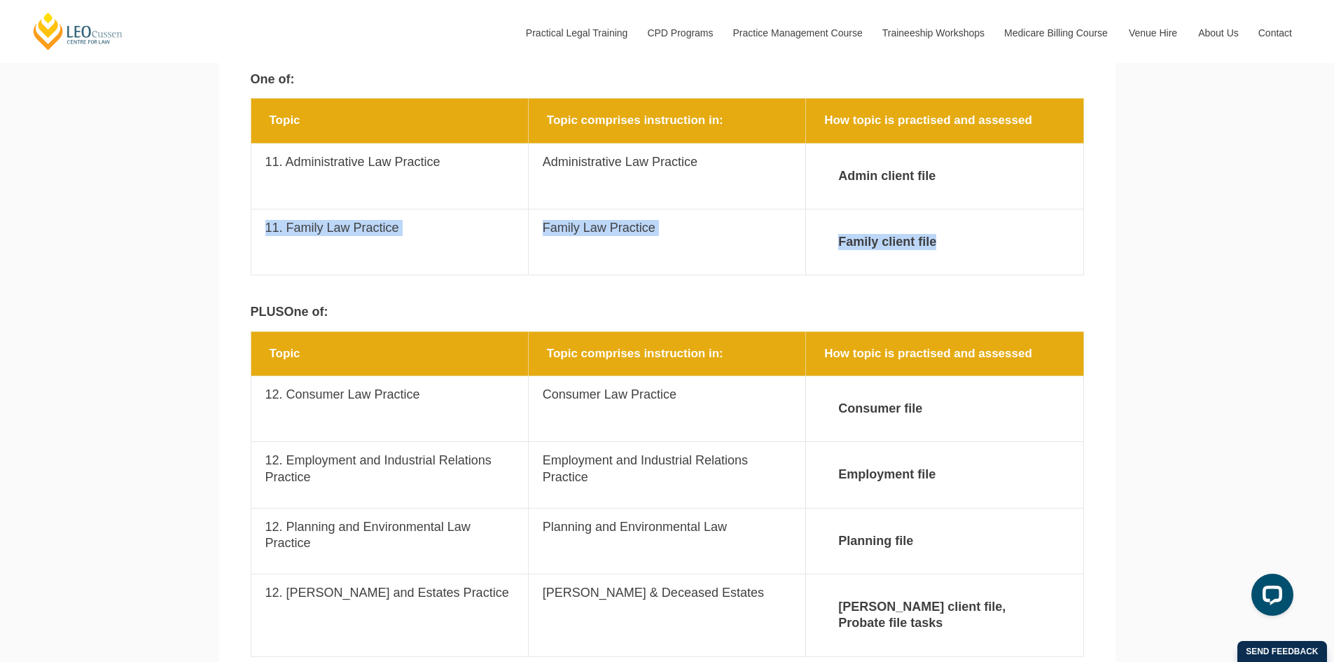
drag, startPoint x: 264, startPoint y: 197, endPoint x: 945, endPoint y: 225, distance: 681.3
click at [945, 225] on tr "Topic 11. Family Law Practice Topic comprises instruction in: Family Law Practi…" at bounding box center [667, 242] width 833 height 66
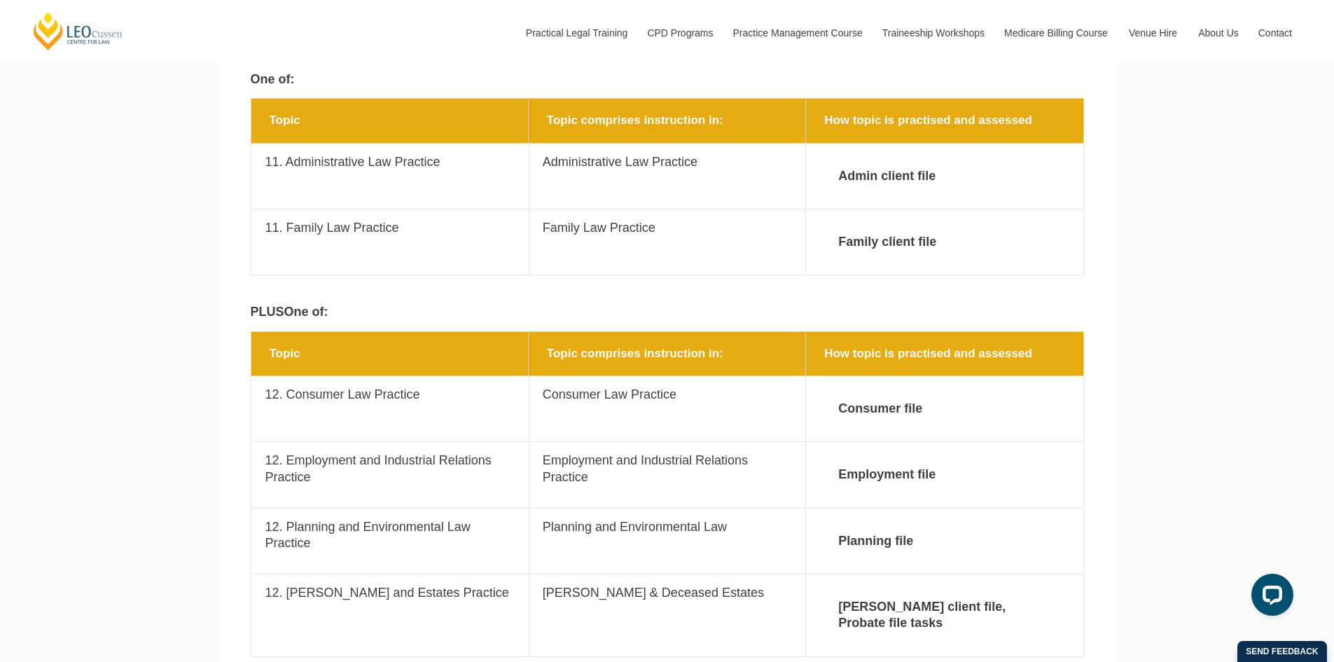
click at [591, 290] on div "PLUS One of:" at bounding box center [667, 310] width 833 height 41
click at [279, 209] on td "Topic 11. Family Law Practice" at bounding box center [389, 242] width 277 height 66
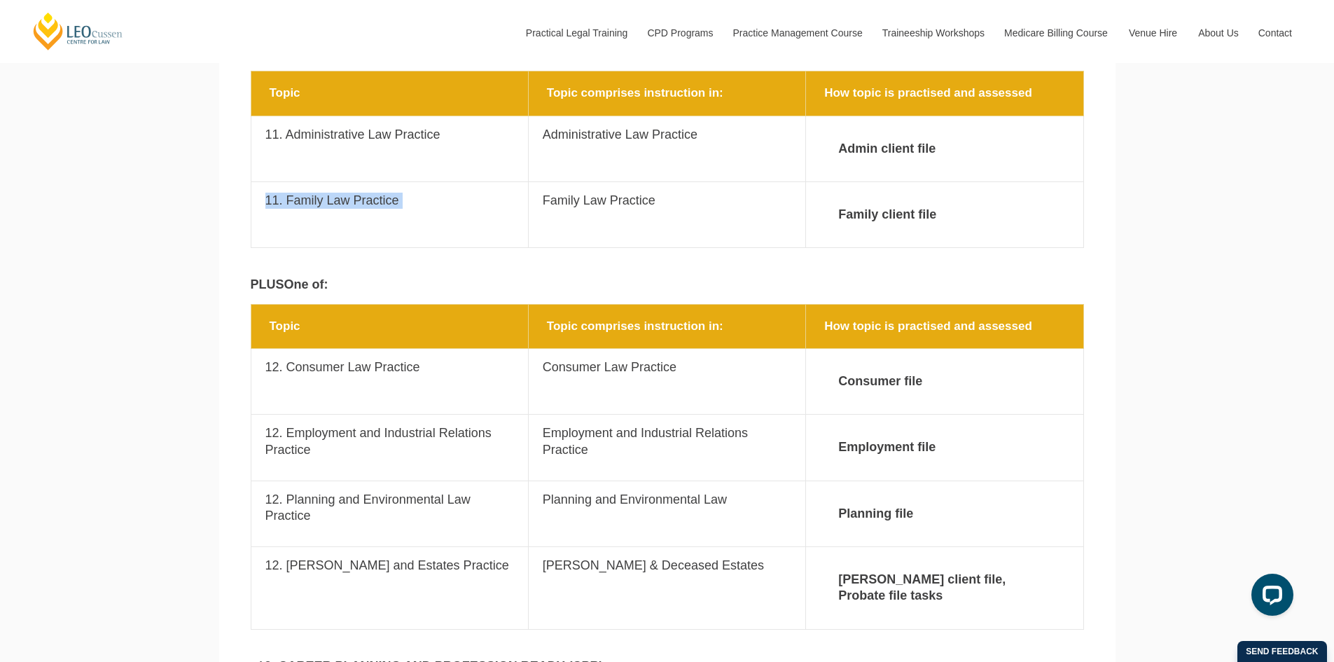
scroll to position [2521, 0]
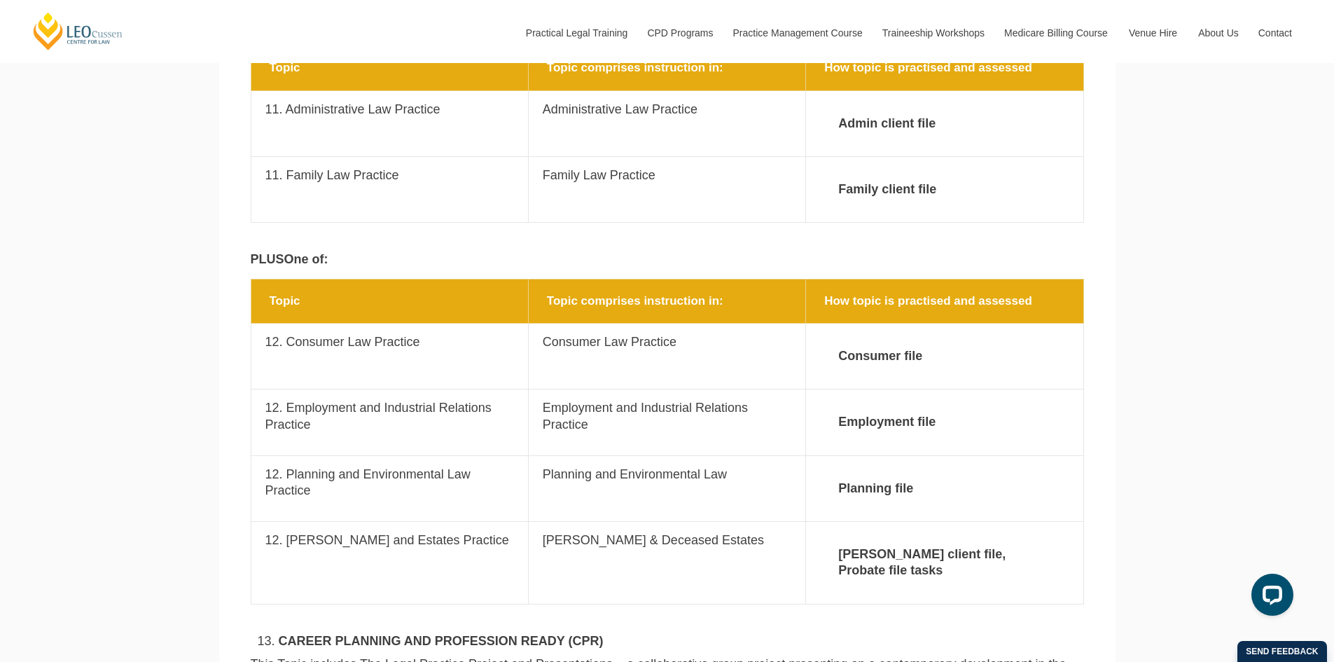
click at [335, 251] on p "PLUS One of:" at bounding box center [490, 259] width 478 height 16
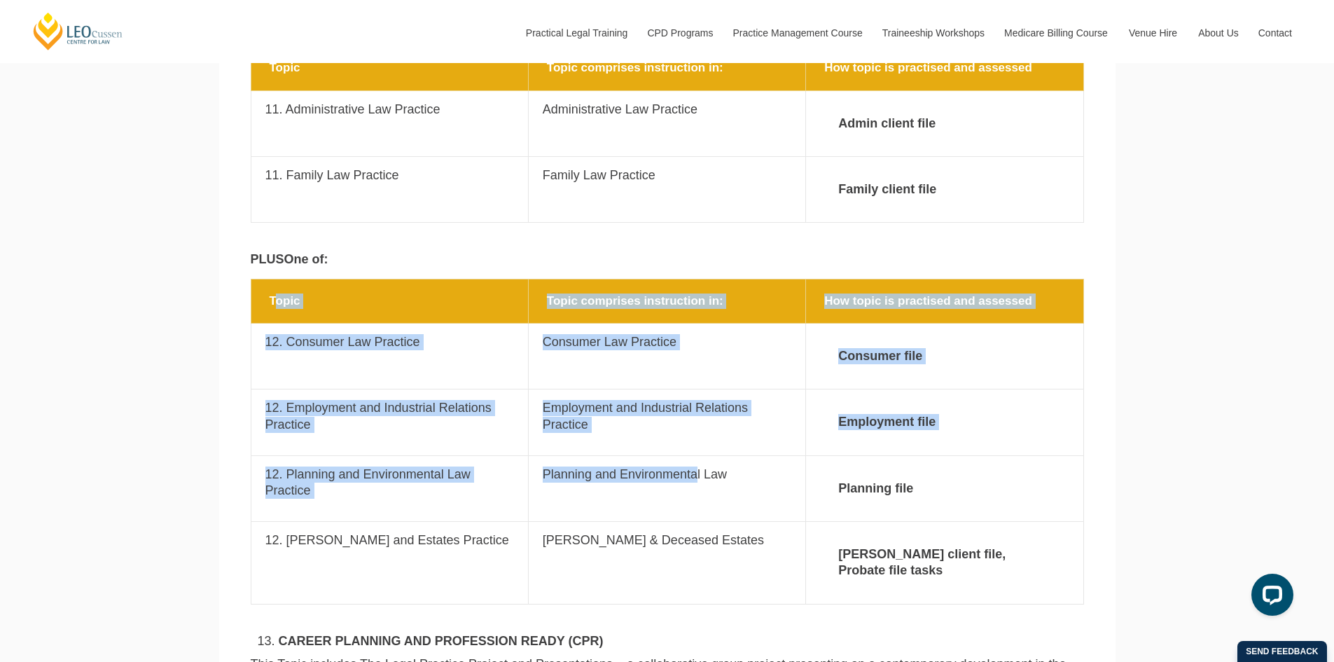
drag, startPoint x: 275, startPoint y: 255, endPoint x: 716, endPoint y: 487, distance: 498.4
click at [716, 487] on tbody "Topic Topic comprises instruction in: How topic is practised and assessed Topic…" at bounding box center [667, 441] width 833 height 325
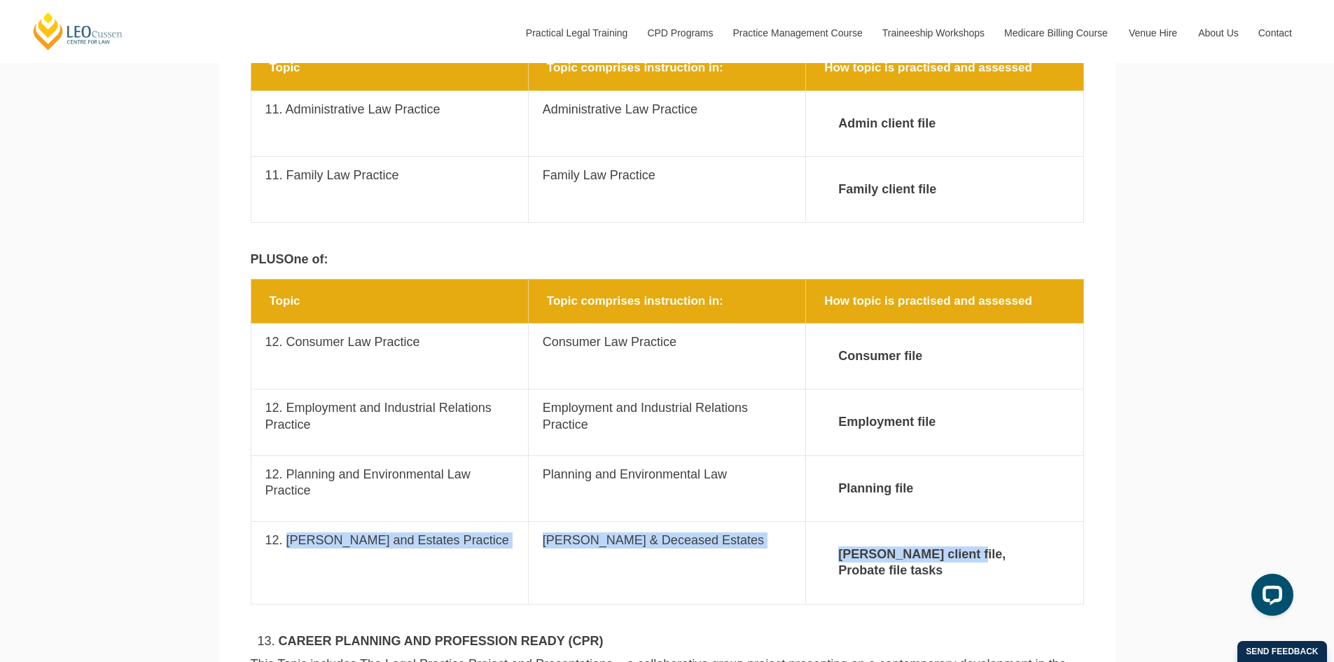
drag, startPoint x: 289, startPoint y: 514, endPoint x: 952, endPoint y: 521, distance: 663.2
click at [952, 522] on tr "Topic 12. Wills and Estates Practice Topic comprises instruction in: Wills & De…" at bounding box center [667, 563] width 833 height 83
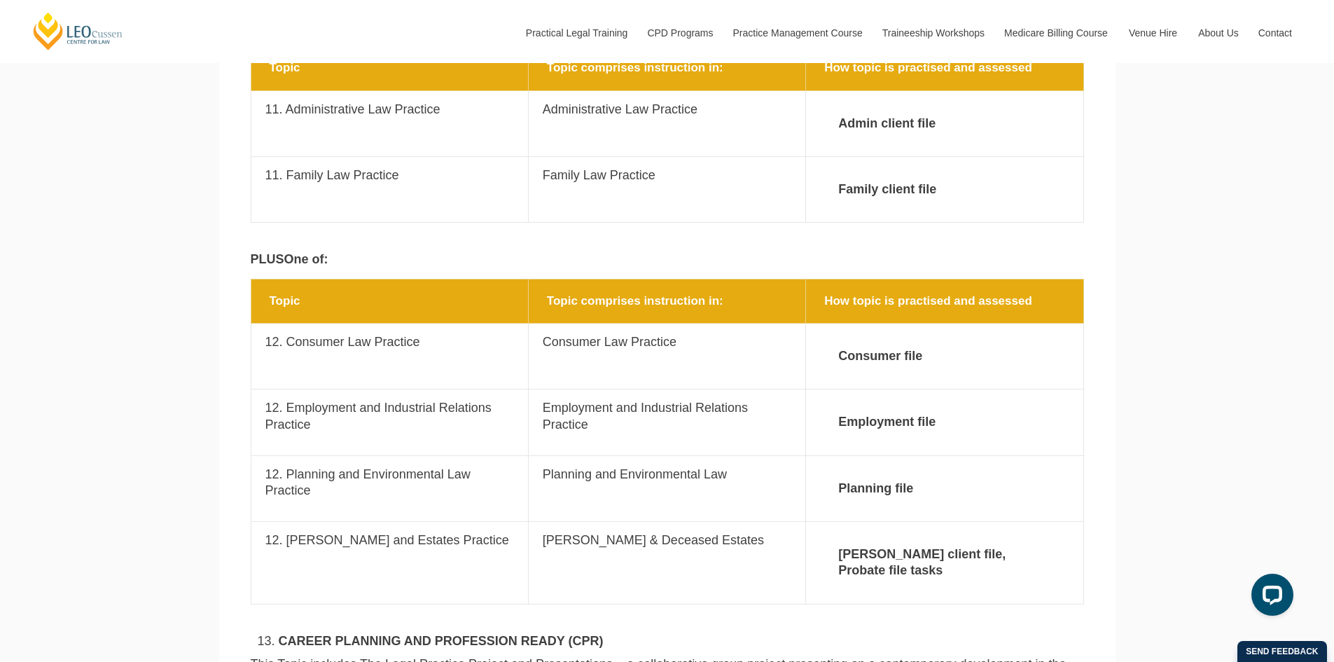
click at [347, 334] on p "12. Consumer Law Practice" at bounding box center [389, 342] width 249 height 16
drag, startPoint x: 265, startPoint y: 441, endPoint x: 359, endPoint y: 451, distance: 95.1
click at [359, 466] on p "12. Planning and Environmental Law Practice" at bounding box center [389, 482] width 249 height 33
click at [314, 424] on td "Topic 12. Employment and Industrial Relations Practice" at bounding box center [389, 422] width 277 height 66
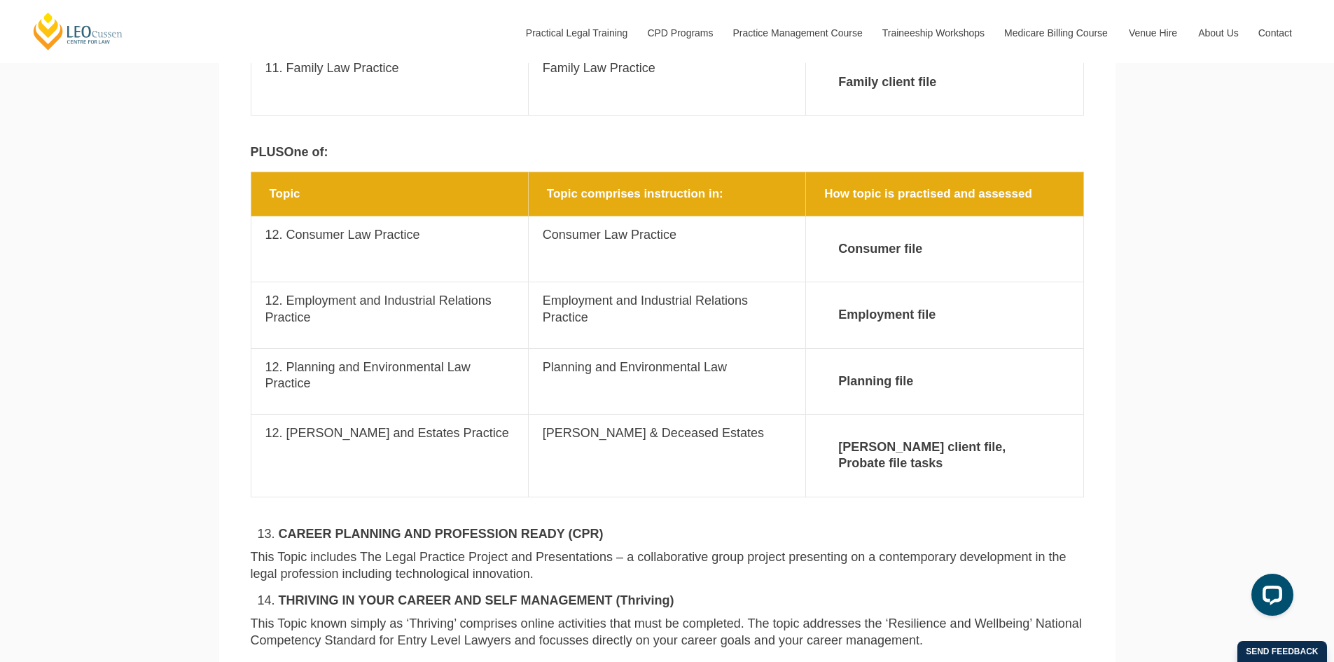
scroll to position [2626, 0]
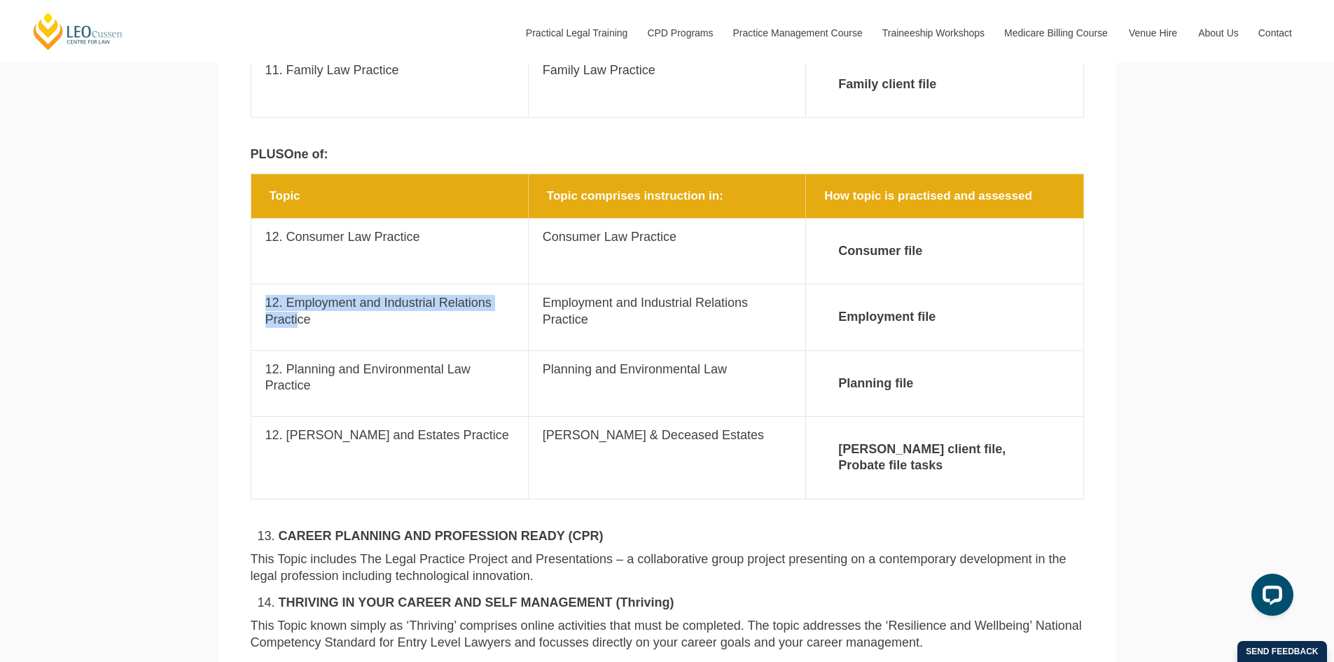
drag, startPoint x: 259, startPoint y: 272, endPoint x: 298, endPoint y: 286, distance: 41.6
click at [298, 286] on td "Topic 12. Employment and Industrial Relations Practice" at bounding box center [389, 317] width 277 height 66
click at [281, 361] on p "12. Planning and Environmental Law Practice" at bounding box center [389, 377] width 249 height 33
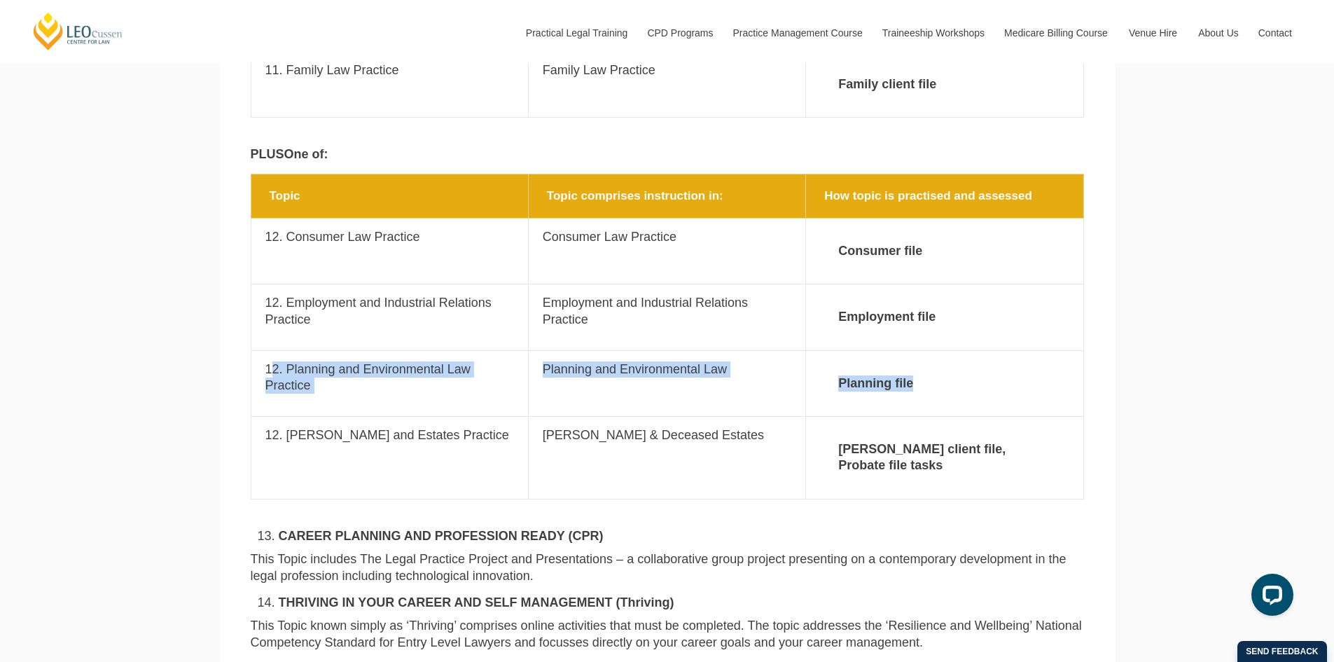
drag, startPoint x: 270, startPoint y: 341, endPoint x: 938, endPoint y: 352, distance: 668.2
click at [938, 352] on tr "Topic 12. Planning and Environmental Law Practice Topic comprises instruction i…" at bounding box center [667, 383] width 833 height 66
click at [386, 361] on p "12. Planning and Environmental Law Practice" at bounding box center [389, 377] width 249 height 33
drag, startPoint x: 253, startPoint y: 335, endPoint x: 957, endPoint y: 341, distance: 704.6
click at [957, 350] on tr "Topic 12. Planning and Environmental Law Practice Topic comprises instruction i…" at bounding box center [667, 383] width 833 height 66
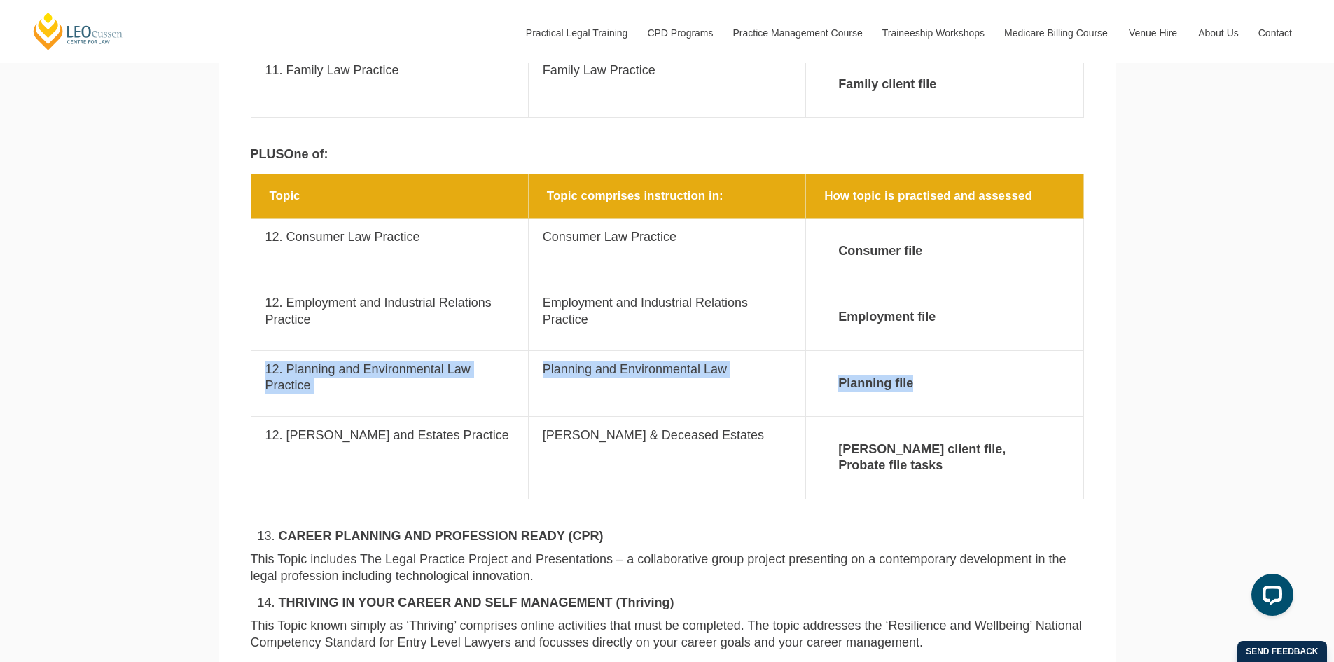
click at [645, 352] on td "Topic comprises instruction in: Planning and Environmental Law" at bounding box center [666, 383] width 277 height 66
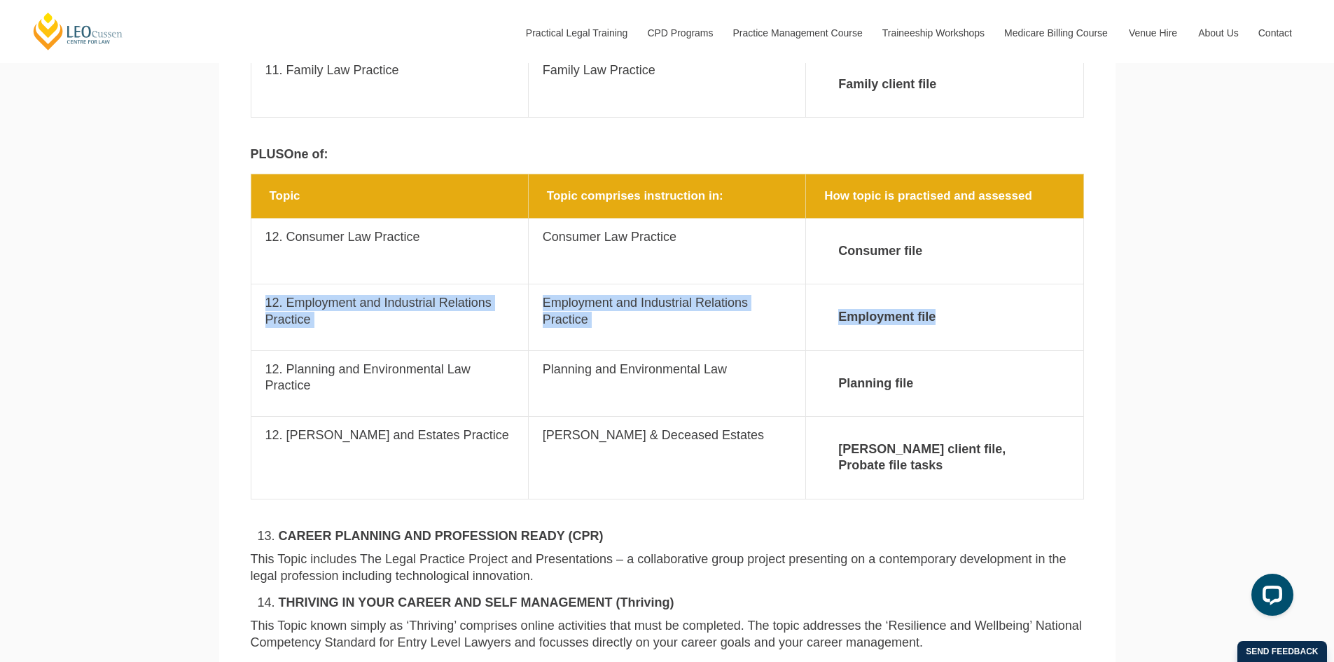
drag, startPoint x: 267, startPoint y: 277, endPoint x: 948, endPoint y: 290, distance: 681.5
click at [948, 290] on tr "Topic 12. Employment and Industrial Relations Practice Topic comprises instruct…" at bounding box center [667, 317] width 833 height 66
click at [942, 295] on strong "Employment file" at bounding box center [944, 317] width 249 height 44
drag, startPoint x: 254, startPoint y: 274, endPoint x: 955, endPoint y: 279, distance: 701.8
click at [955, 284] on tr "Topic 12. Employment and Industrial Relations Practice Topic comprises instruct…" at bounding box center [667, 317] width 833 height 66
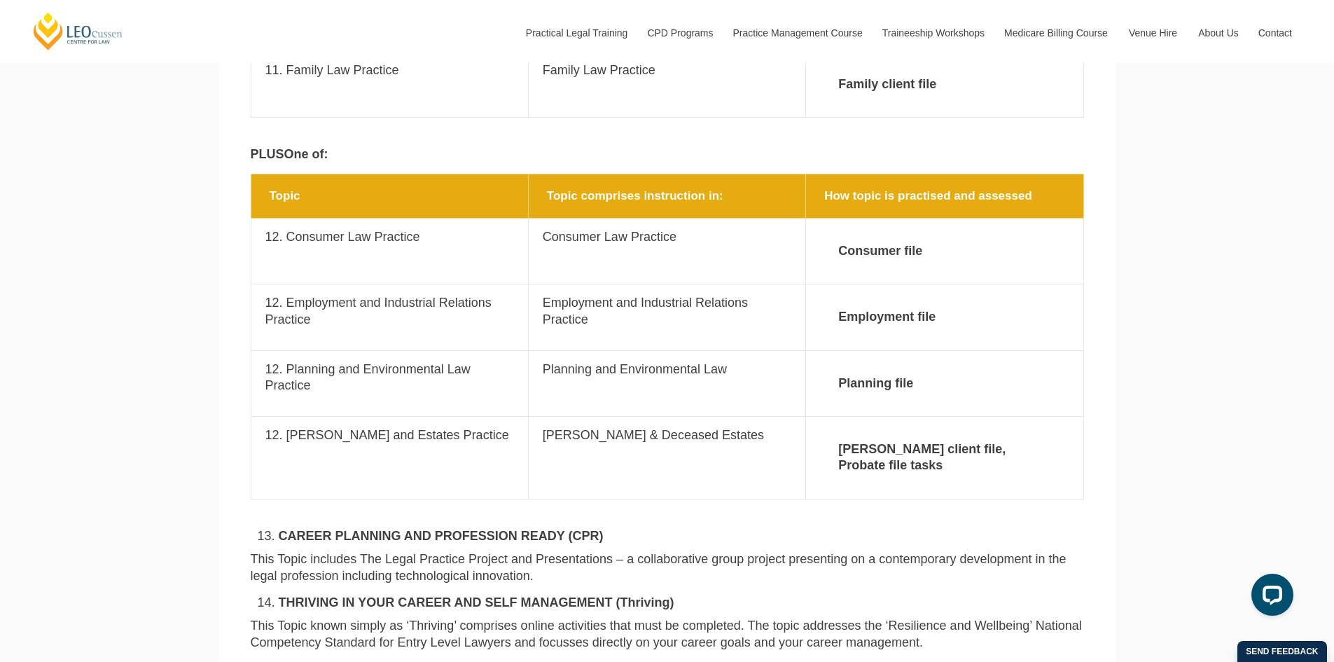
click at [360, 361] on p "12. Planning and Environmental Law Practice" at bounding box center [389, 377] width 249 height 33
click at [351, 361] on p "12. Planning and Environmental Law Practice" at bounding box center [389, 377] width 249 height 33
click at [354, 361] on p "12. Planning and Environmental Law Practice" at bounding box center [389, 377] width 249 height 33
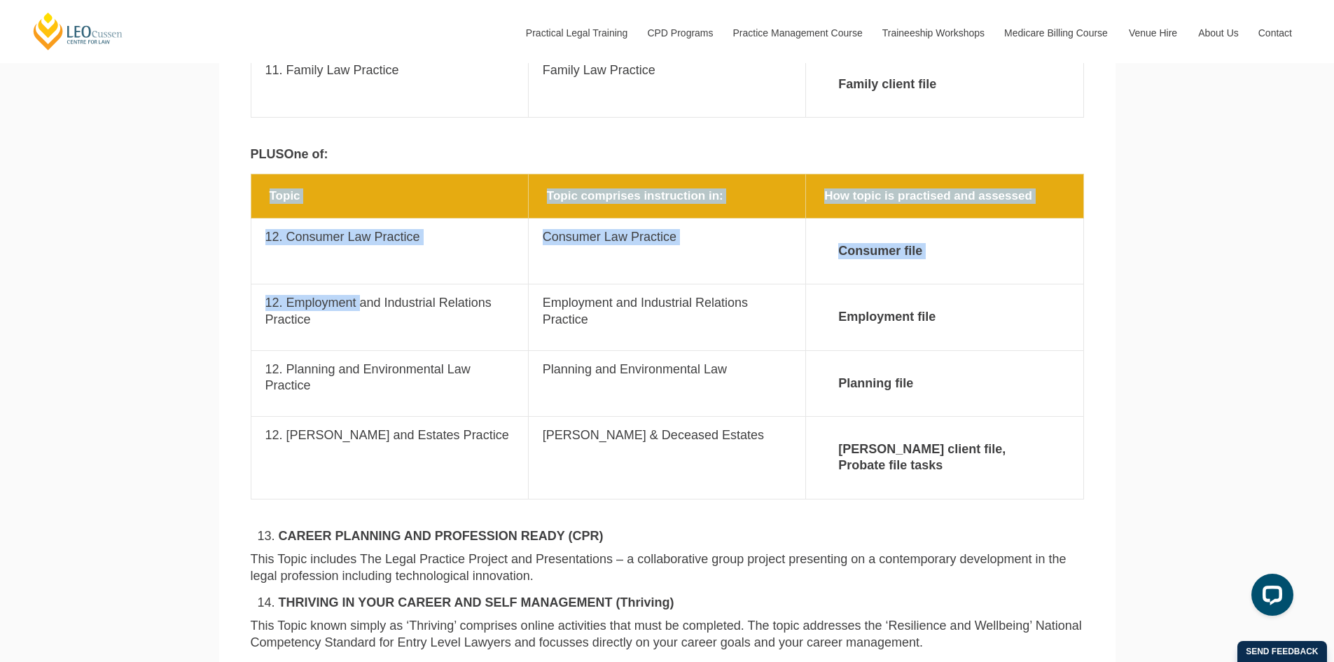
drag, startPoint x: 237, startPoint y: 273, endPoint x: 361, endPoint y: 271, distance: 124.0
click at [361, 271] on section "Topic Topic comprises instruction in: How topic is practised and assessed Topic…" at bounding box center [667, 344] width 896 height 340
click at [361, 295] on p "12. Employment and Industrial Relations Practice" at bounding box center [389, 311] width 249 height 33
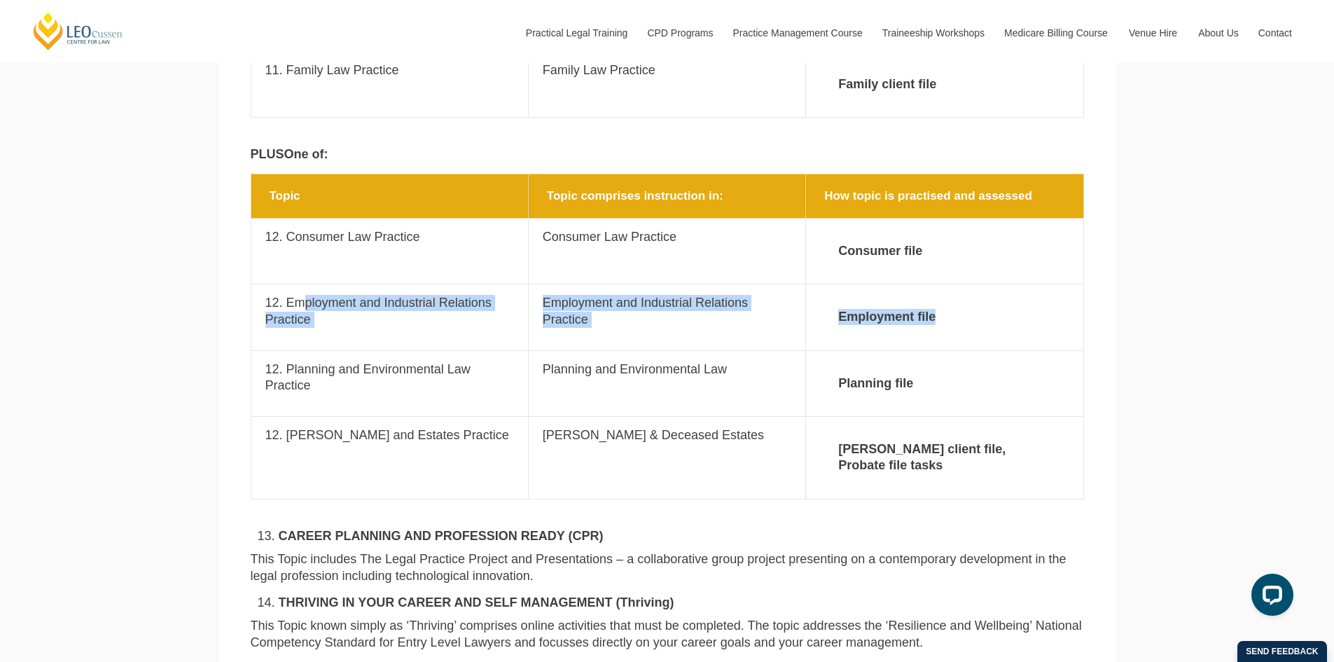
drag, startPoint x: 303, startPoint y: 275, endPoint x: 977, endPoint y: 282, distance: 674.5
click at [977, 284] on tr "Topic 12. Employment and Industrial Relations Practice Topic comprises instruct…" at bounding box center [667, 317] width 833 height 66
click at [322, 295] on p "12. Employment and Industrial Relations Practice" at bounding box center [389, 311] width 249 height 33
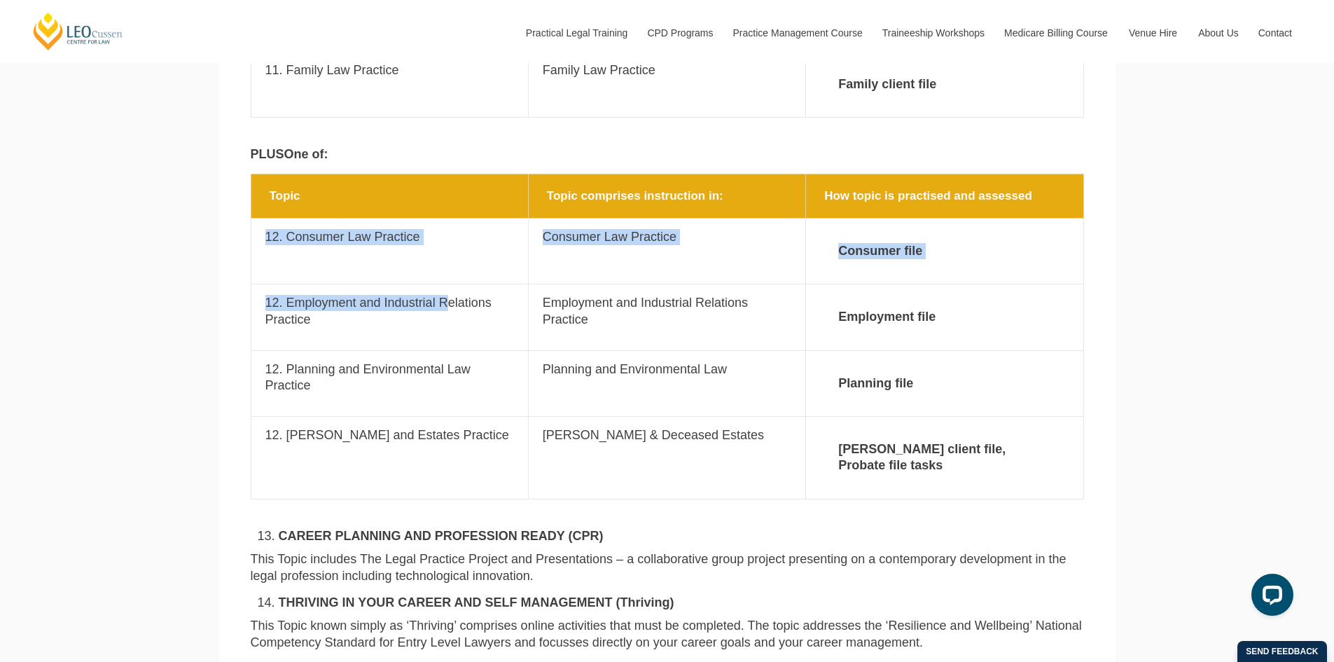
drag, startPoint x: 261, startPoint y: 254, endPoint x: 445, endPoint y: 275, distance: 185.5
click at [445, 275] on tbody "Topic Topic comprises instruction in: How topic is practised and assessed Topic…" at bounding box center [667, 336] width 833 height 325
click at [445, 295] on p "12. Employment and Industrial Relations Practice" at bounding box center [389, 311] width 249 height 33
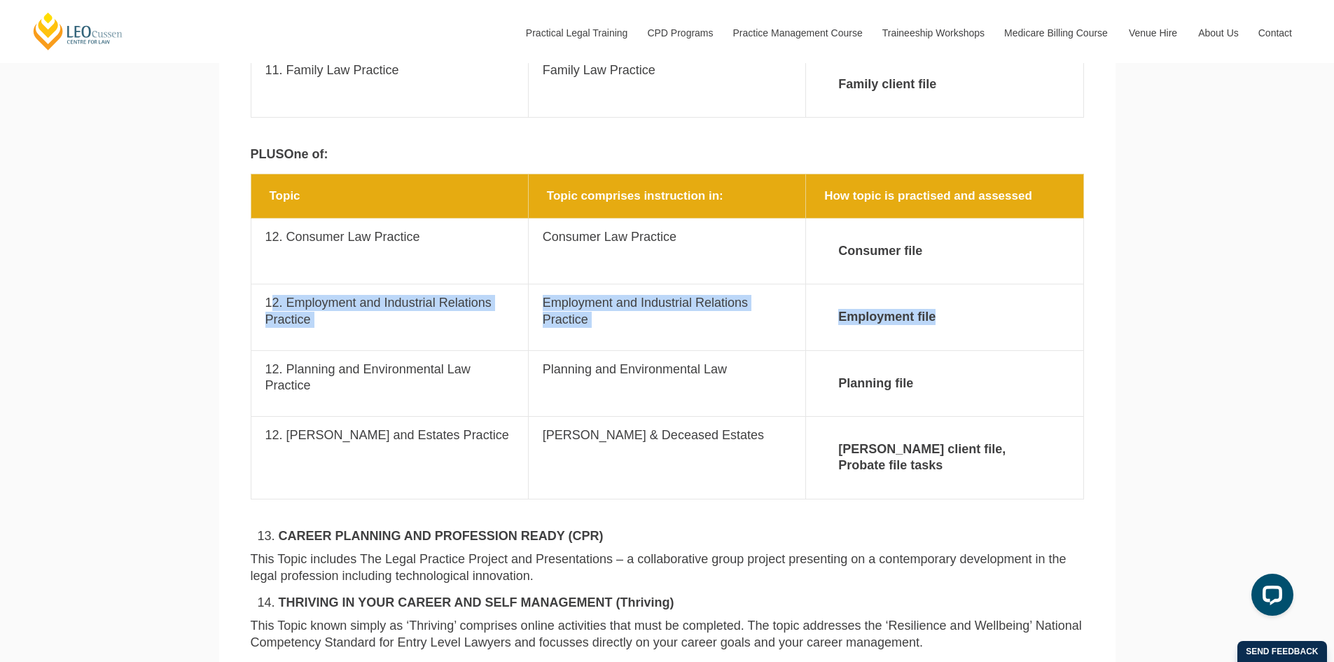
drag, startPoint x: 275, startPoint y: 271, endPoint x: 981, endPoint y: 271, distance: 706.6
click at [981, 284] on tr "Topic 12. Employment and Industrial Relations Practice Topic comprises instruct…" at bounding box center [667, 317] width 833 height 66
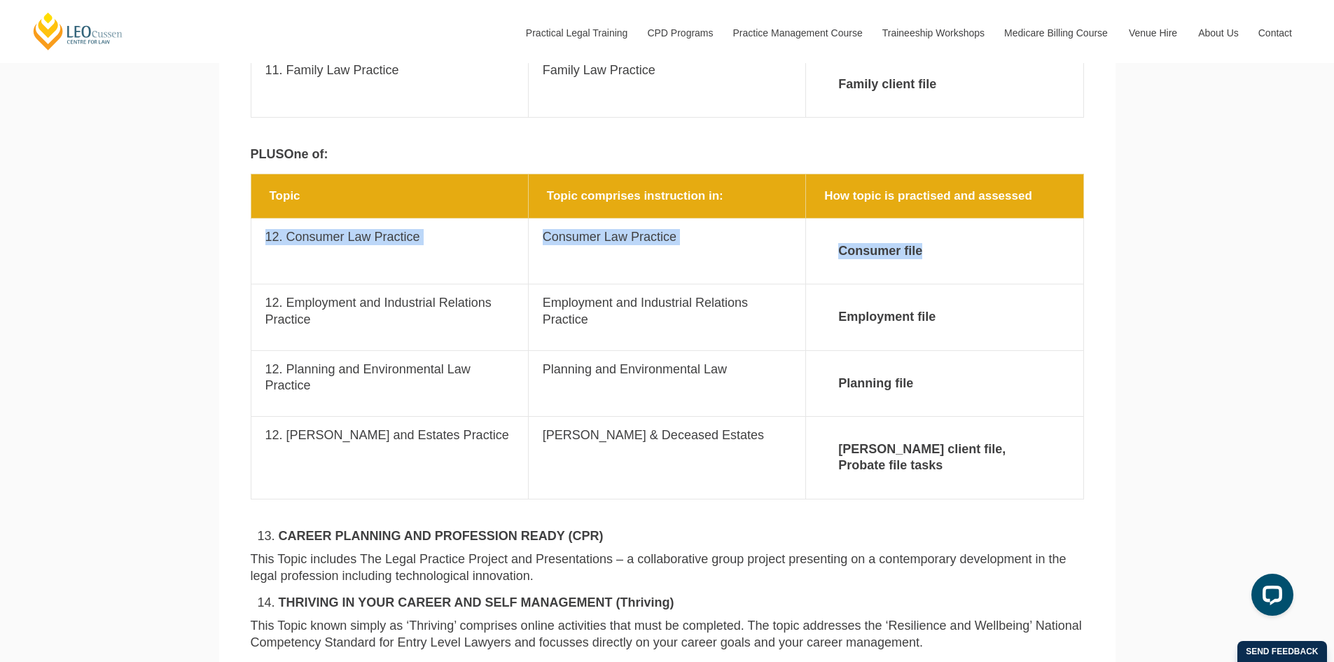
drag, startPoint x: 267, startPoint y: 211, endPoint x: 978, endPoint y: 218, distance: 710.9
click at [978, 218] on tr "Topic 12. Consumer Law Practice Topic comprises instruction in: Consumer Law Pr…" at bounding box center [667, 251] width 833 height 66
click at [612, 235] on td "Topic comprises instruction in: Consumer Law Practice" at bounding box center [666, 251] width 277 height 66
click at [535, 218] on td "Topic comprises instruction in: Consumer Law Practice" at bounding box center [666, 251] width 277 height 66
click at [540, 218] on td "Topic comprises instruction in: Consumer Law Practice" at bounding box center [666, 251] width 277 height 66
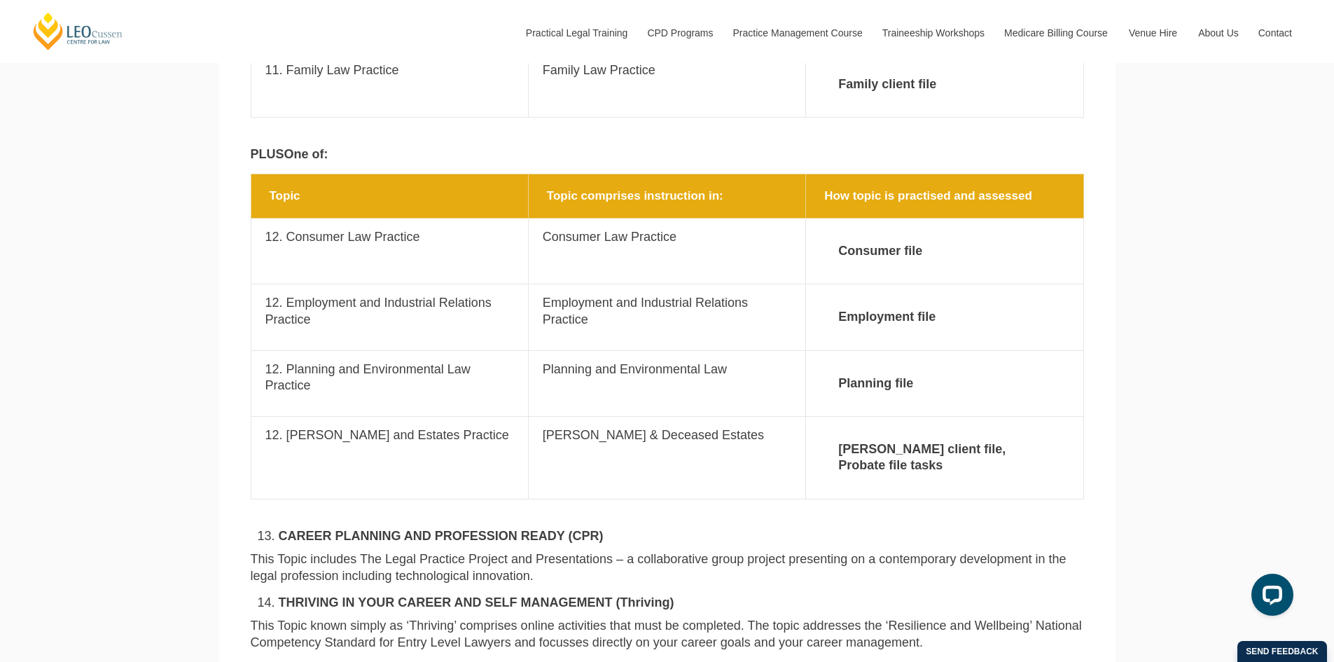
click at [548, 229] on p "Consumer Law Practice" at bounding box center [667, 237] width 249 height 16
click at [304, 427] on p "12. Wills and Estates Practice" at bounding box center [389, 435] width 249 height 16
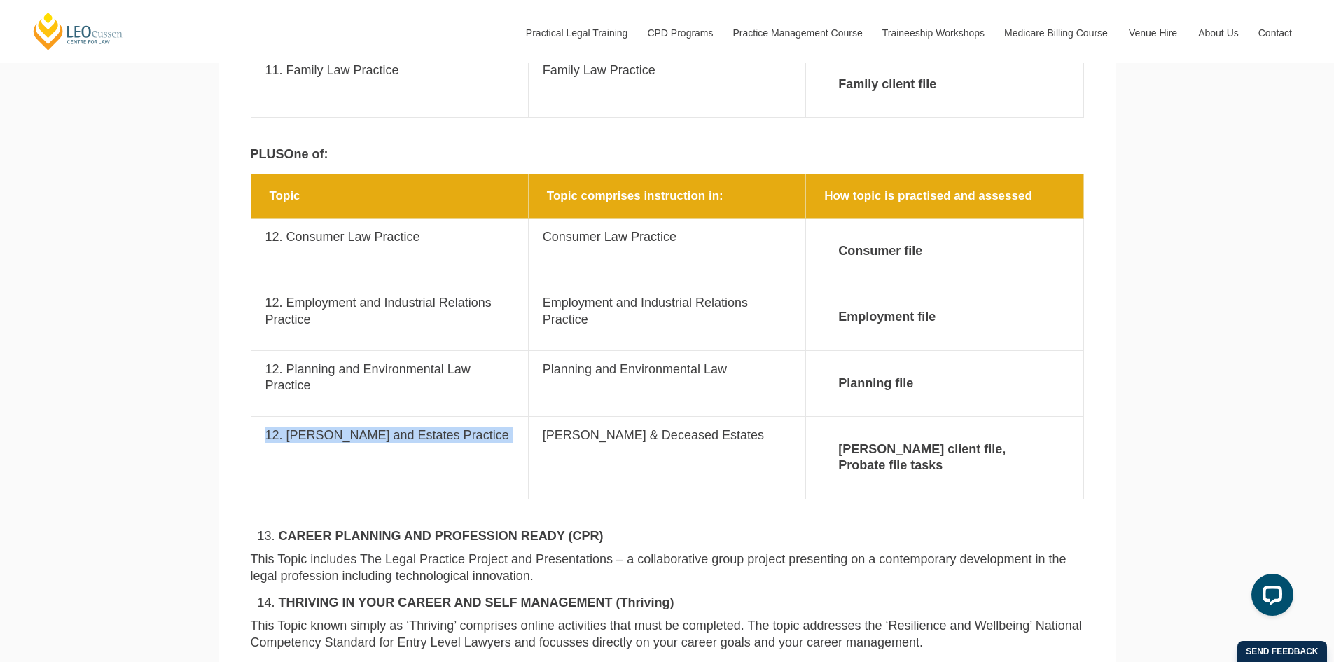
click at [304, 427] on p "12. Wills and Estates Practice" at bounding box center [389, 435] width 249 height 16
click at [323, 427] on p "12. Wills and Estates Practice" at bounding box center [389, 435] width 249 height 16
click at [298, 427] on p "12. Wills and Estates Practice" at bounding box center [389, 435] width 249 height 16
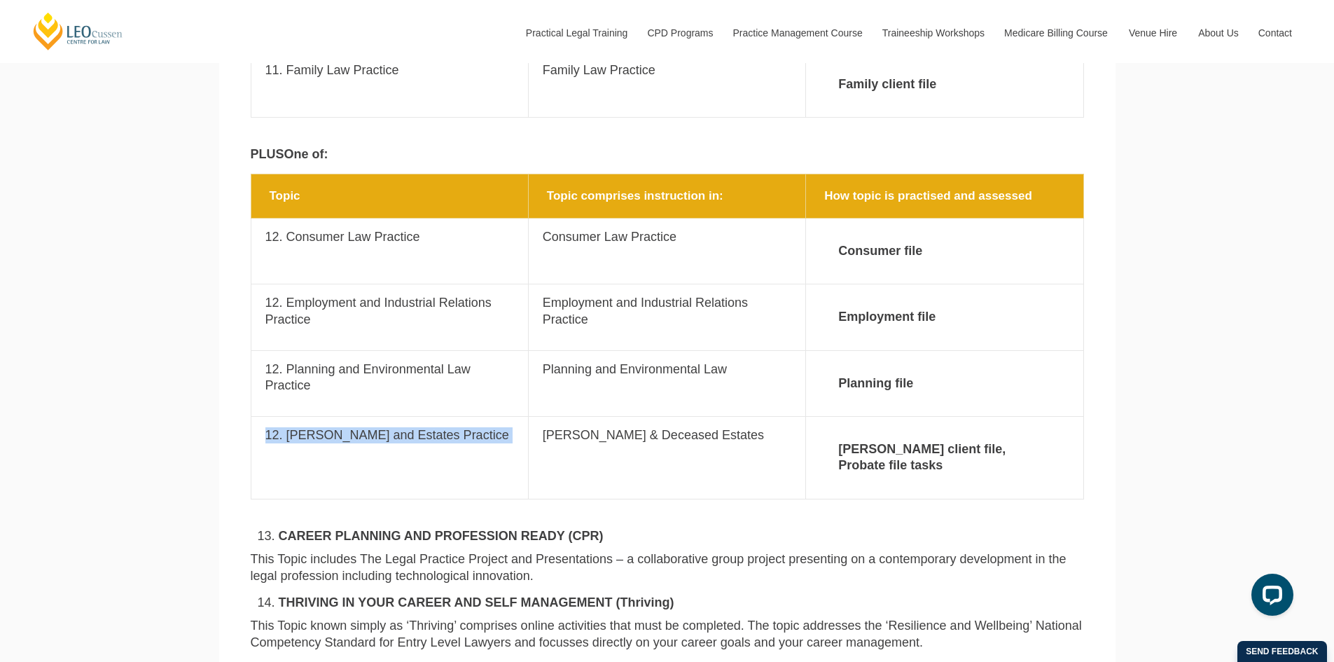
click at [345, 427] on p "12. Wills and Estates Practice" at bounding box center [389, 435] width 249 height 16
click at [552, 427] on p "Wills & Deceased Estates" at bounding box center [667, 435] width 249 height 16
click at [576, 427] on p "Wills & Deceased Estates" at bounding box center [667, 435] width 249 height 16
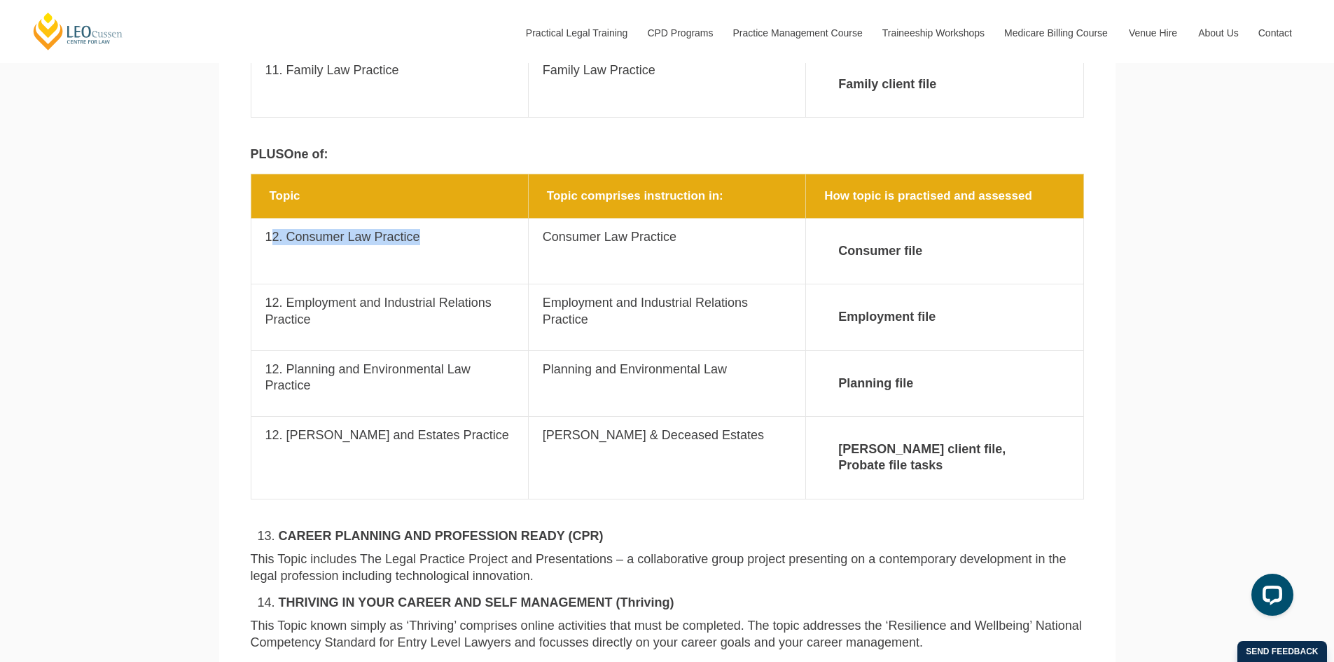
drag, startPoint x: 436, startPoint y: 206, endPoint x: 275, endPoint y: 219, distance: 161.6
click at [275, 219] on td "Topic 12. Consumer Law Practice" at bounding box center [389, 251] width 277 height 66
drag, startPoint x: 373, startPoint y: 415, endPoint x: 291, endPoint y: 408, distance: 81.5
click at [291, 417] on td "Topic 12. Wills and Estates Practice" at bounding box center [389, 458] width 277 height 83
click at [327, 229] on p "12. Consumer Law Practice" at bounding box center [389, 237] width 249 height 16
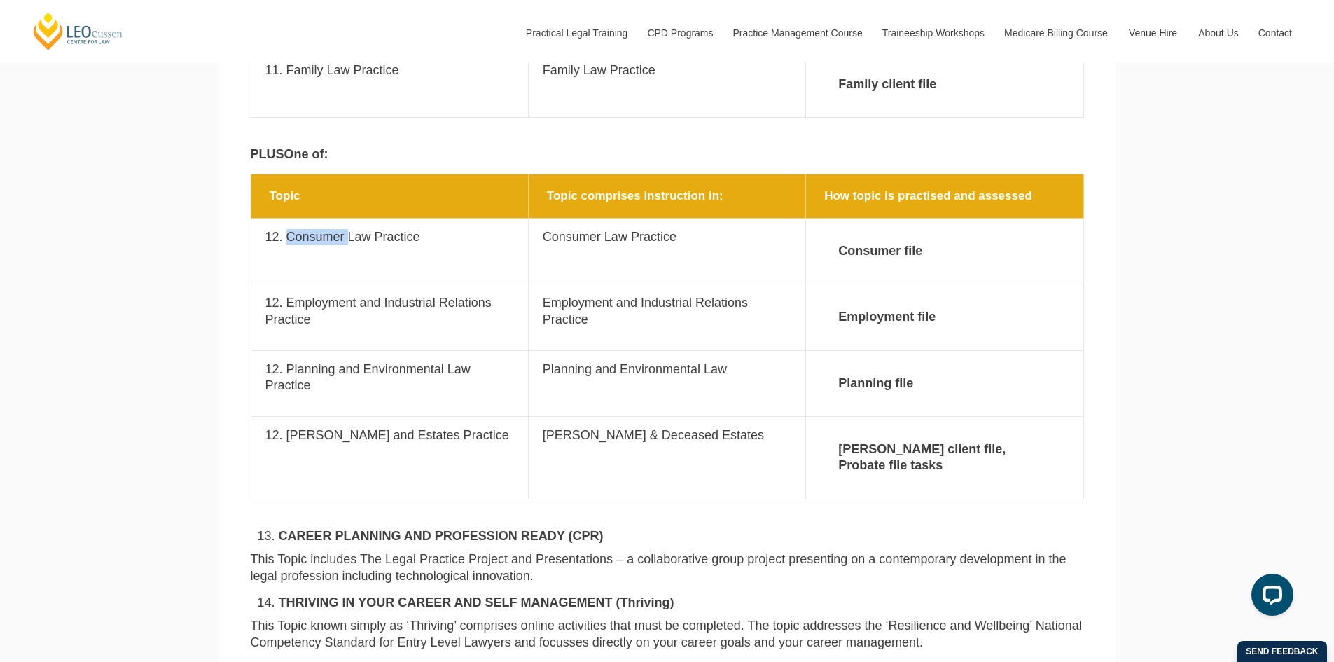
click at [328, 229] on p "12. Consumer Law Practice" at bounding box center [389, 237] width 249 height 16
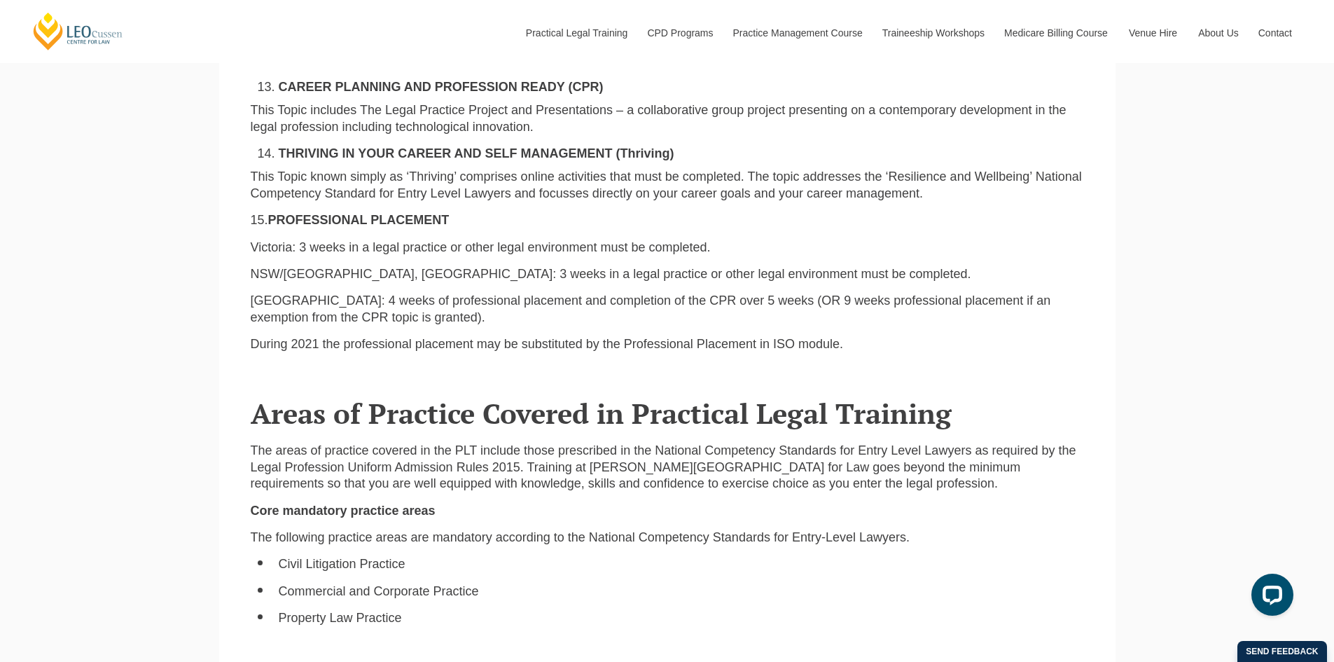
scroll to position [3099, 0]
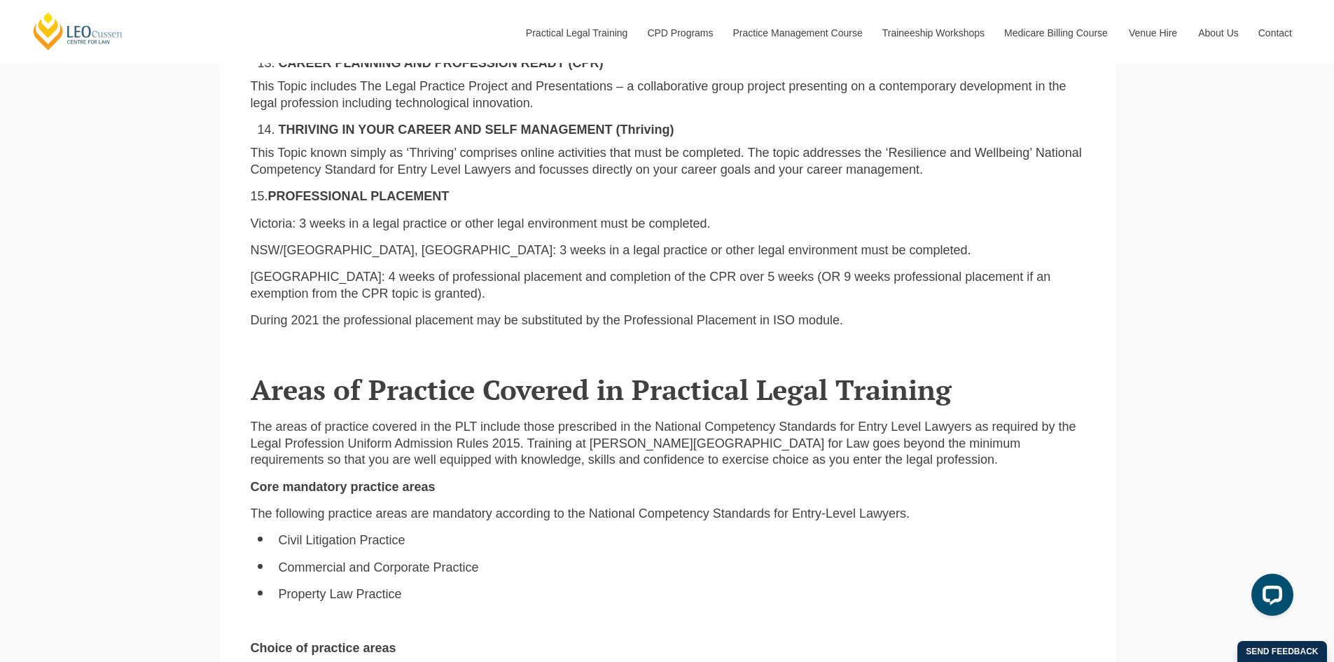
click at [321, 374] on h2 "Areas of Practice Covered in Practical Legal Training" at bounding box center [667, 389] width 833 height 31
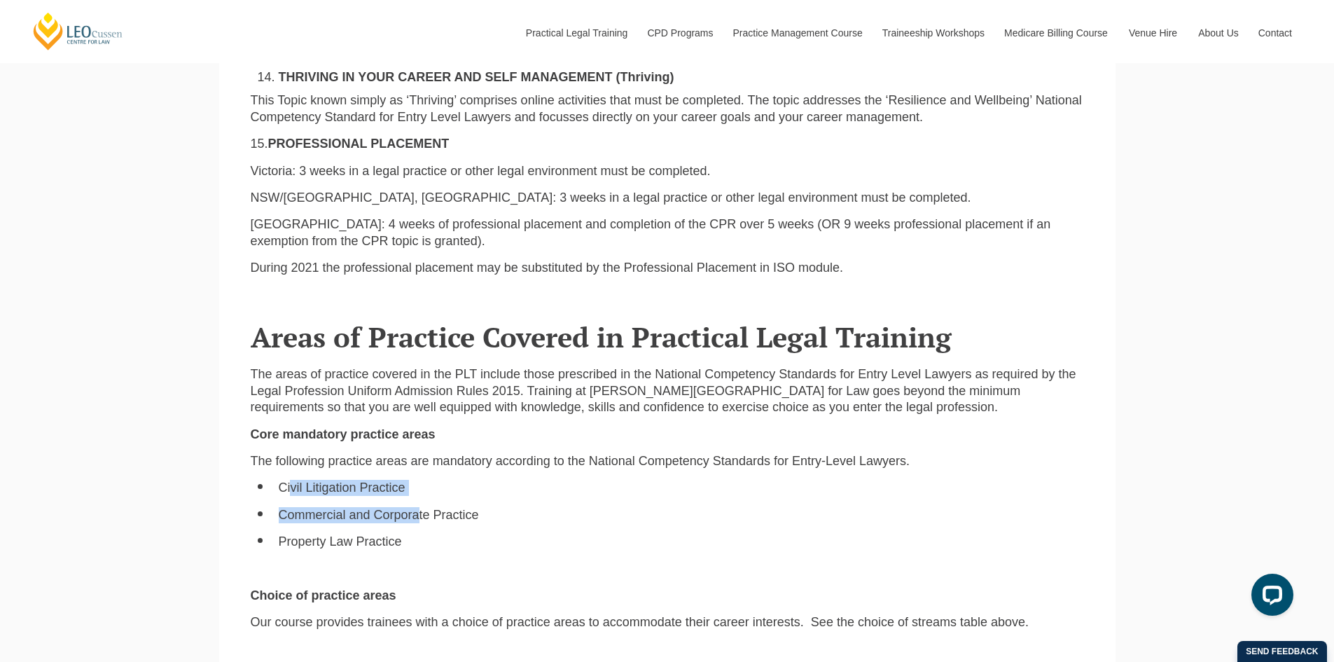
drag, startPoint x: 289, startPoint y: 443, endPoint x: 417, endPoint y: 454, distance: 128.6
click at [417, 480] on ul "Civil Litigation Practice Commercial and Corporate Practice Property Law Practi…" at bounding box center [667, 515] width 833 height 70
click at [369, 480] on ul "Civil Litigation Practice Commercial and Corporate Practice Property Law Practi…" at bounding box center [667, 515] width 833 height 70
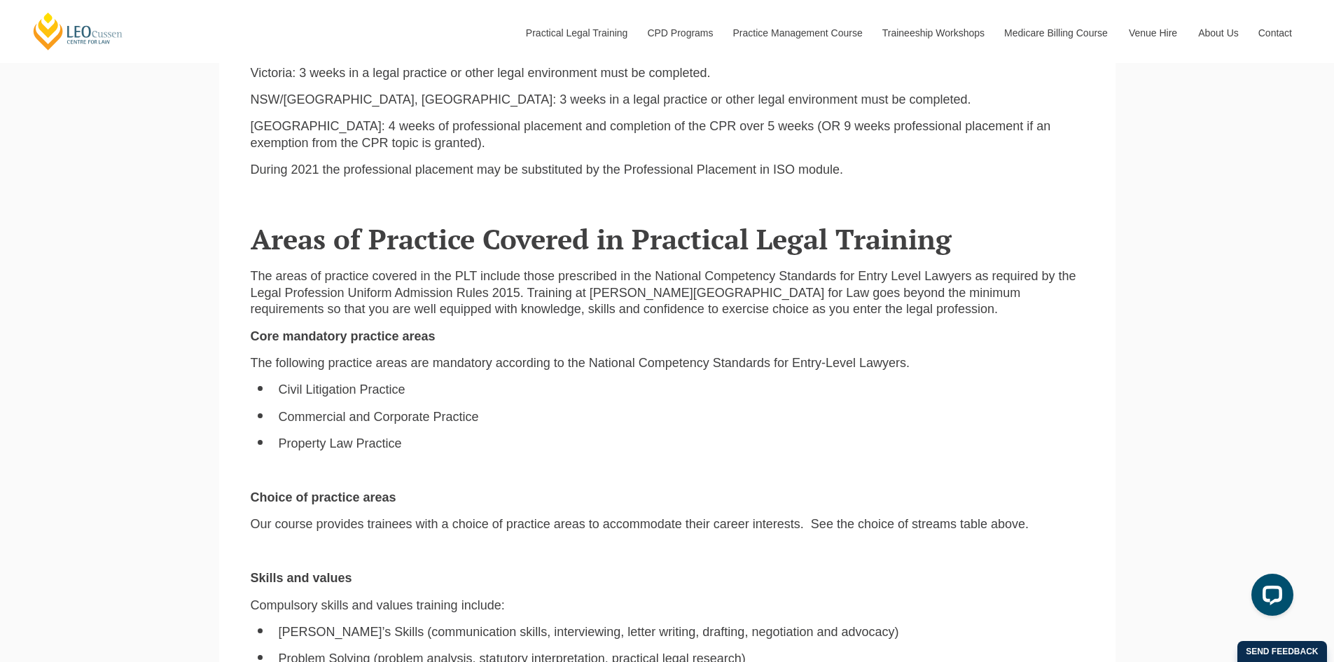
scroll to position [3257, 0]
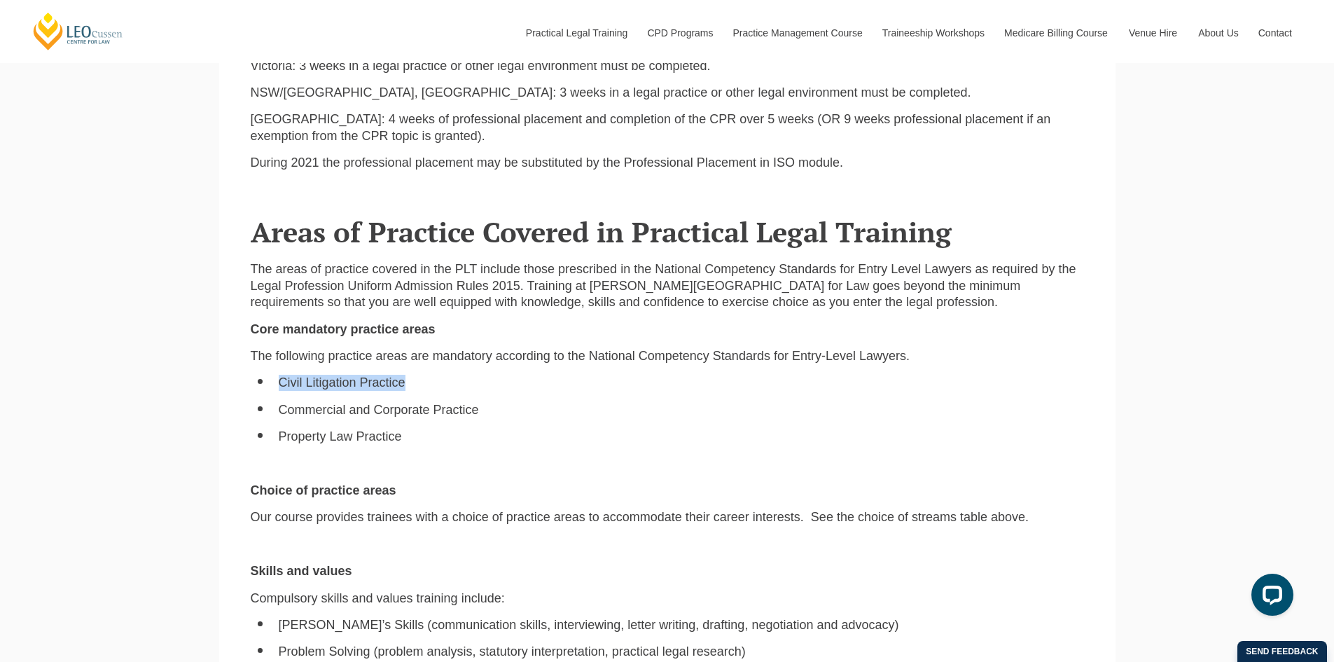
drag, startPoint x: 272, startPoint y: 333, endPoint x: 408, endPoint y: 331, distance: 135.2
click at [408, 375] on ul "Civil Litigation Practice Commercial and Corporate Practice Property Law Practi…" at bounding box center [667, 410] width 833 height 70
drag, startPoint x: 271, startPoint y: 361, endPoint x: 469, endPoint y: 359, distance: 198.2
click at [469, 375] on ul "Civil Litigation Practice Commercial and Corporate Practice Property Law Practi…" at bounding box center [667, 410] width 833 height 70
drag, startPoint x: 276, startPoint y: 389, endPoint x: 404, endPoint y: 389, distance: 128.2
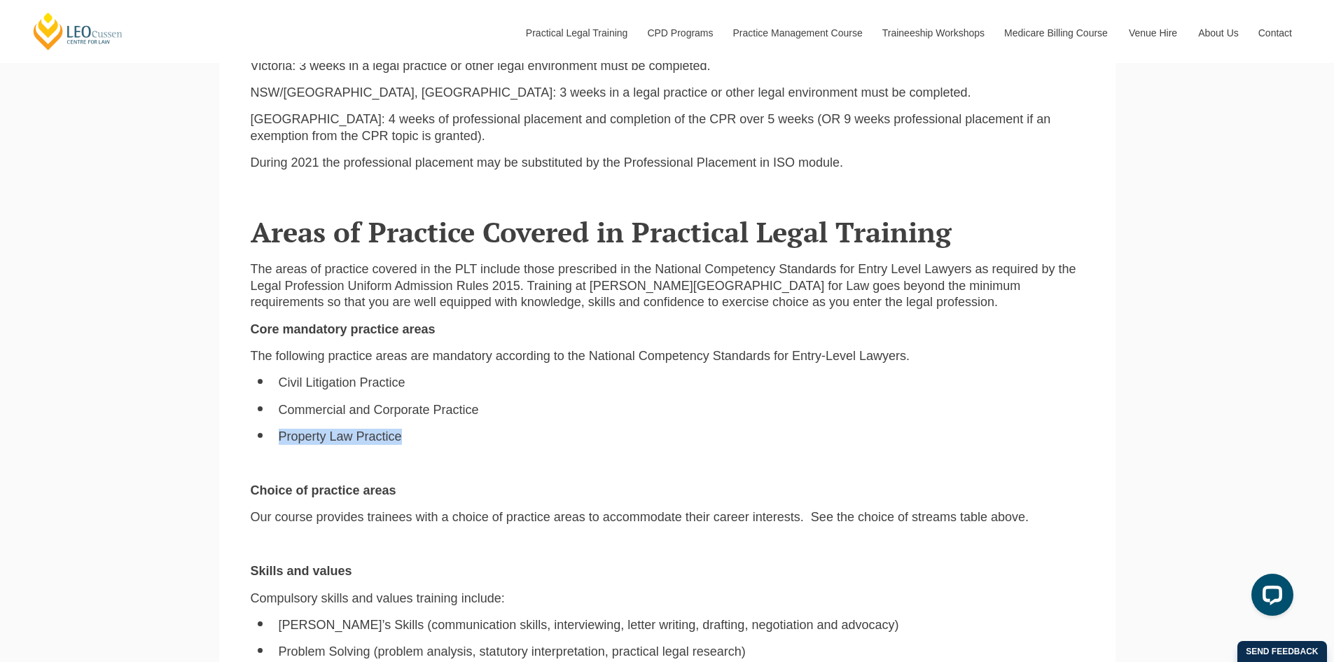
click at [404, 389] on ul "Civil Litigation Practice Commercial and Corporate Practice Property Law Practi…" at bounding box center [667, 410] width 833 height 70
click at [336, 434] on div "The areas of practice covered in the PLT include those prescribed in the Nation…" at bounding box center [667, 519] width 854 height 517
click at [355, 402] on li "Commercial and Corporate Practice" at bounding box center [681, 410] width 805 height 16
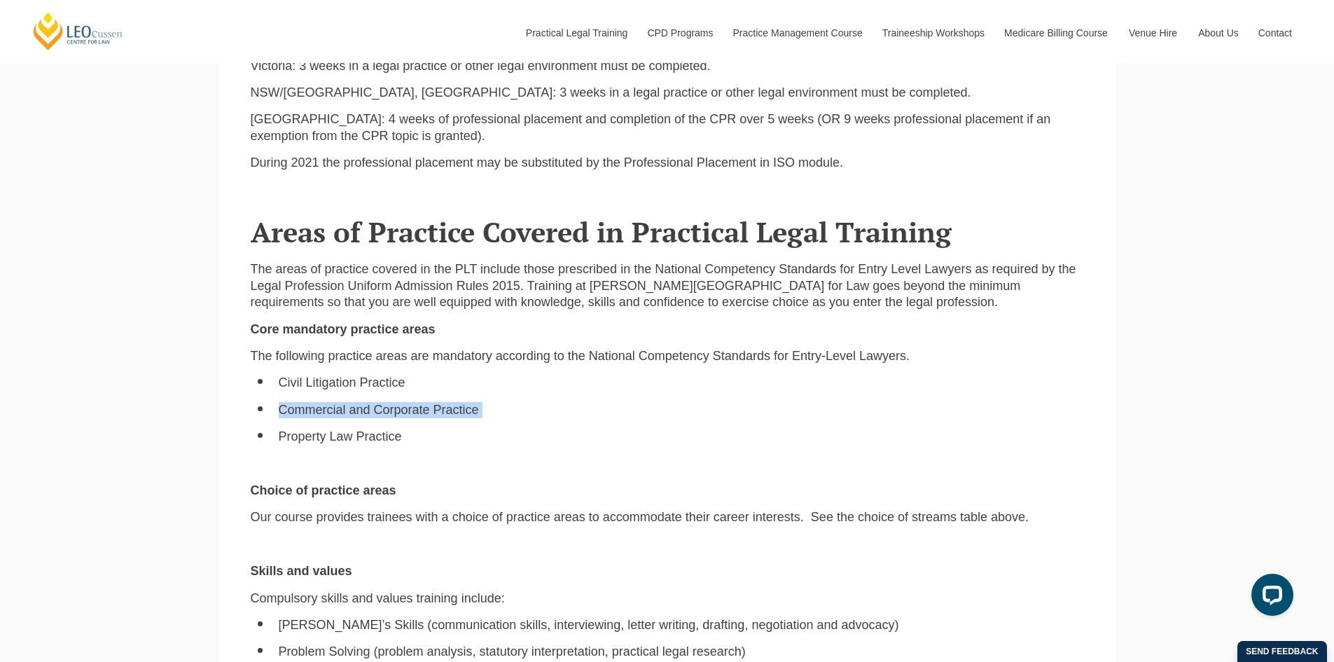
click at [370, 402] on li "Commercial and Corporate Practice" at bounding box center [681, 410] width 805 height 16
click at [364, 402] on li "Commercial and Corporate Practice" at bounding box center [681, 410] width 805 height 16
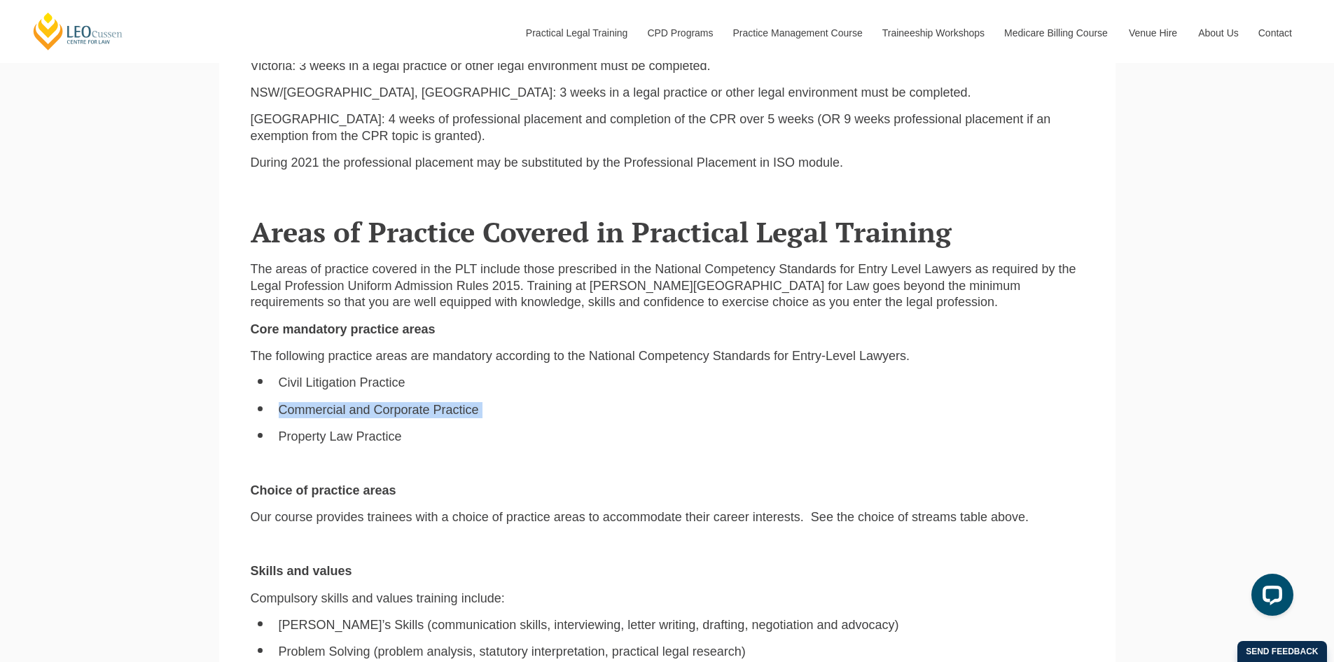
click at [364, 402] on li "Commercial and Corporate Practice" at bounding box center [681, 410] width 805 height 16
click at [296, 402] on li "Commercial and Corporate Practice" at bounding box center [681, 410] width 805 height 16
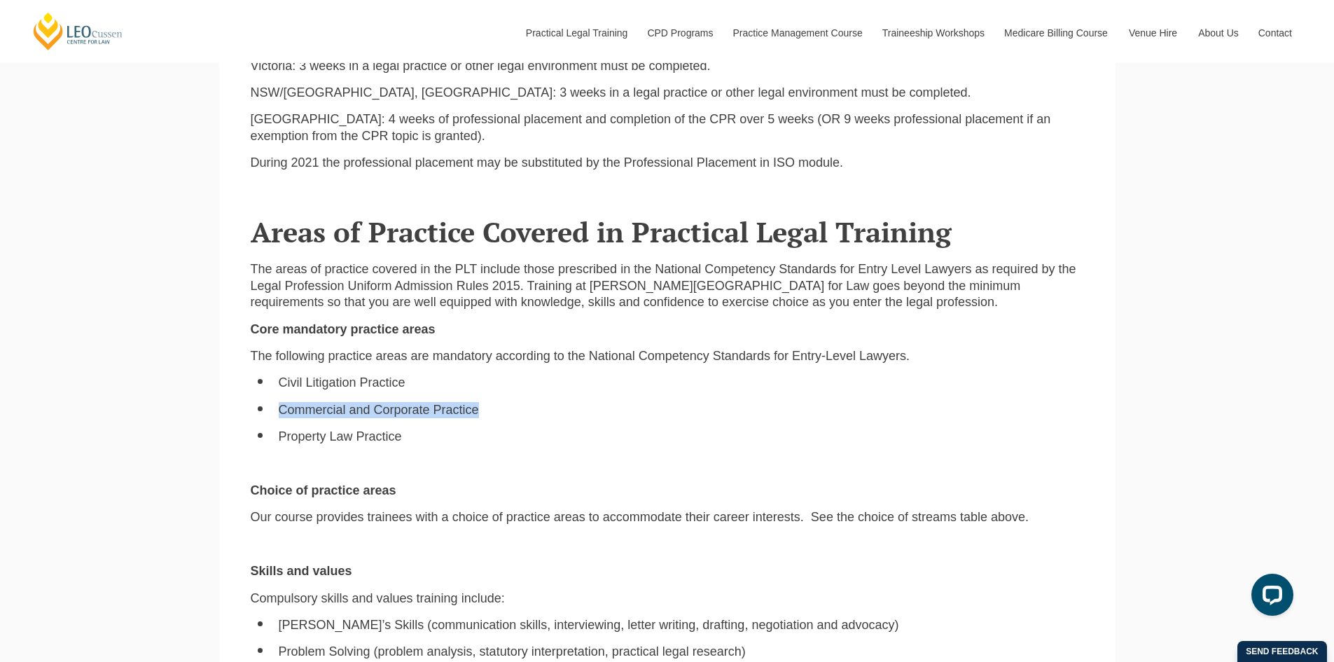
drag, startPoint x: 269, startPoint y: 366, endPoint x: 486, endPoint y: 363, distance: 217.1
click at [486, 375] on ul "Civil Litigation Practice Commercial and Corporate Practice Property Law Practi…" at bounding box center [667, 410] width 833 height 70
click at [486, 402] on li "Commercial and Corporate Practice" at bounding box center [681, 410] width 805 height 16
click at [462, 402] on li "Commercial and Corporate Practice" at bounding box center [681, 410] width 805 height 16
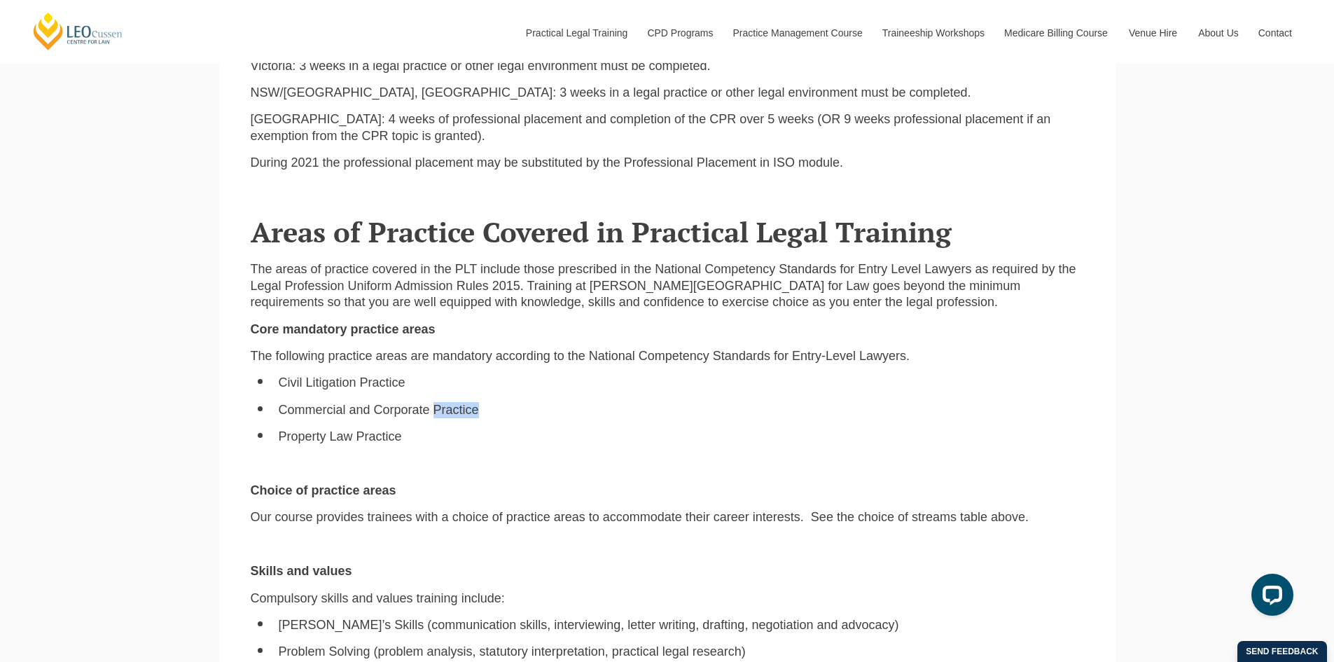
click at [422, 402] on li "Commercial and Corporate Practice" at bounding box center [681, 410] width 805 height 16
click at [414, 402] on li "Commercial and Corporate Practice" at bounding box center [681, 410] width 805 height 16
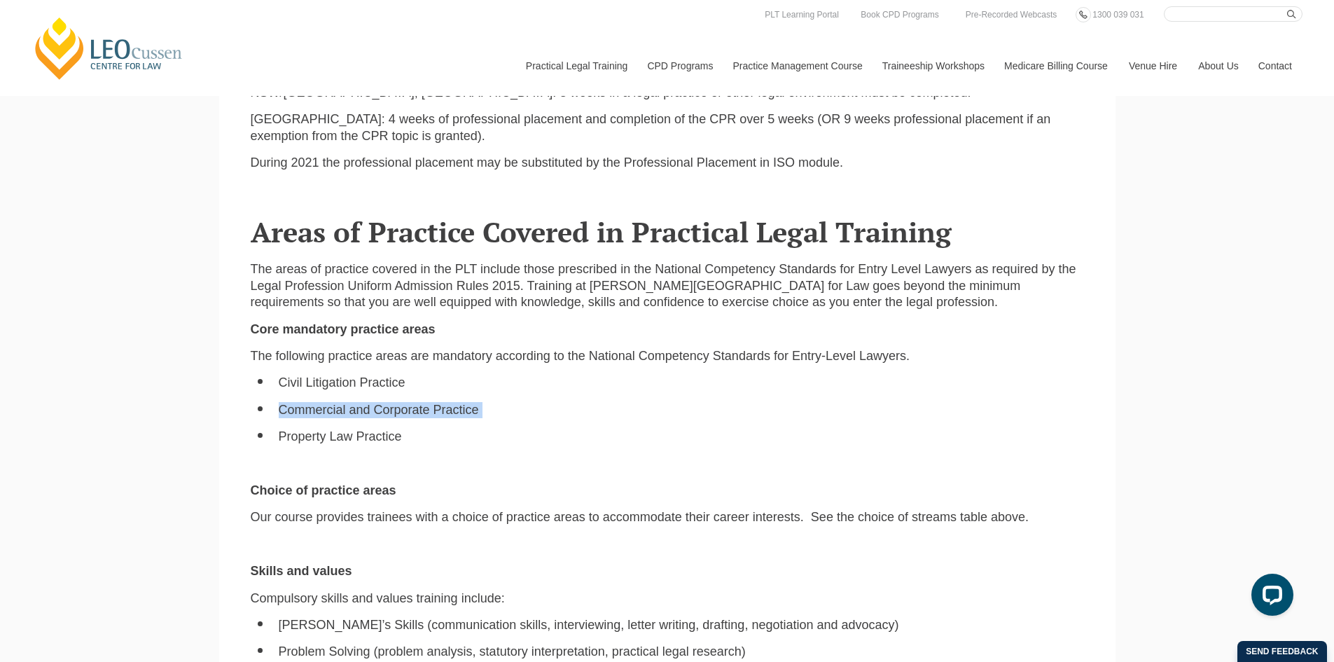
click at [410, 402] on li "Commercial and Corporate Practice" at bounding box center [681, 410] width 805 height 16
click at [394, 402] on li "Commercial and Corporate Practice" at bounding box center [681, 410] width 805 height 16
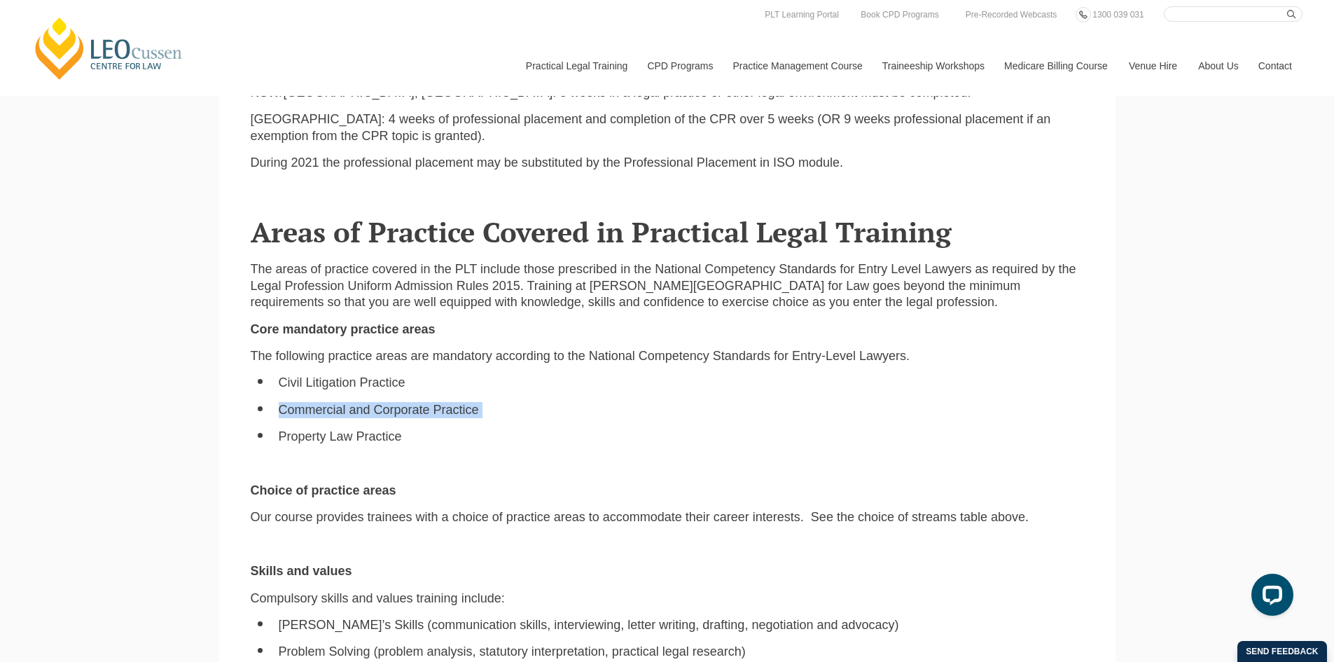
click at [394, 402] on li "Commercial and Corporate Practice" at bounding box center [681, 410] width 805 height 16
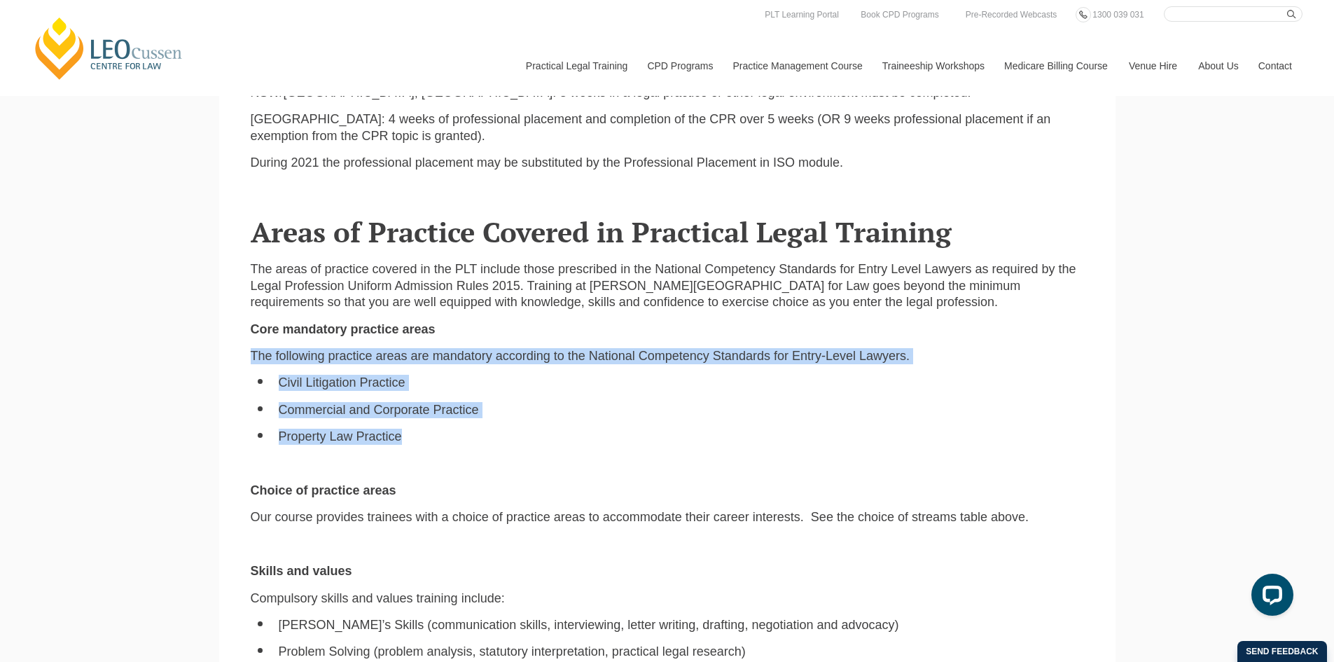
drag, startPoint x: 490, startPoint y: 390, endPoint x: 245, endPoint y: 312, distance: 256.5
click at [245, 312] on div "The areas of practice covered in the PLT include those prescribed in the Nation…" at bounding box center [667, 519] width 854 height 517
click at [249, 325] on div "The areas of practice covered in the PLT include those prescribed in the Nation…" at bounding box center [667, 519] width 854 height 517
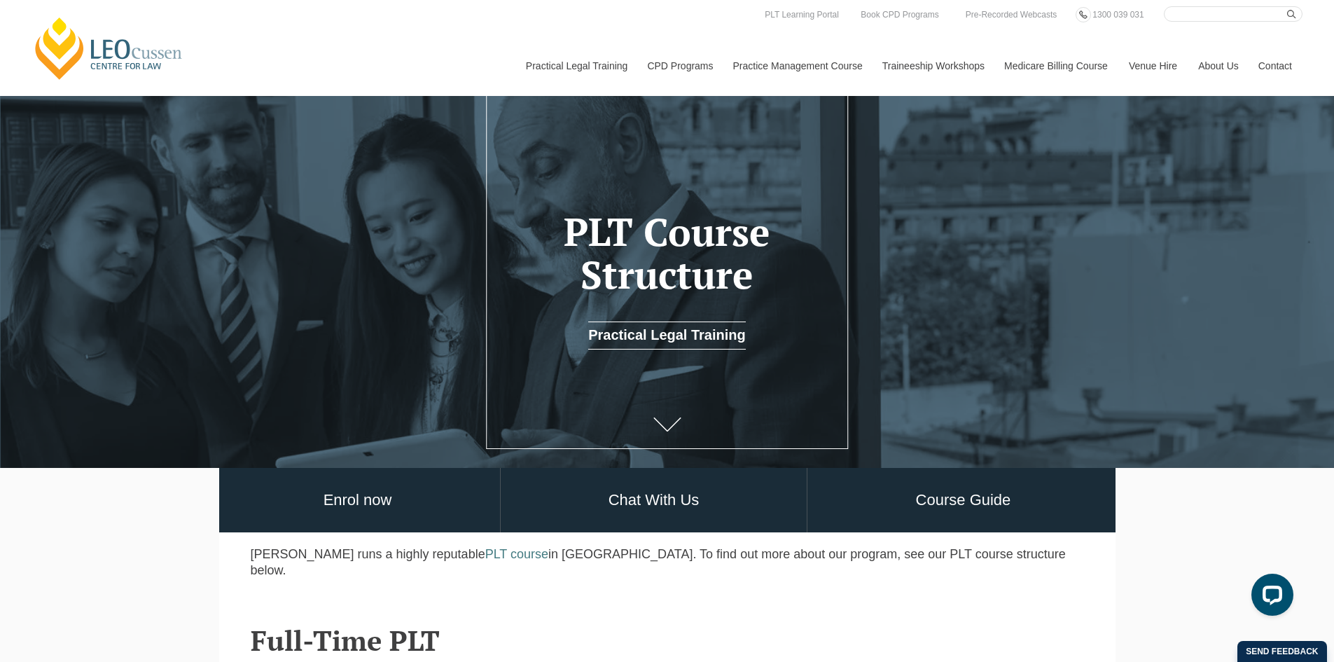
scroll to position [0, 0]
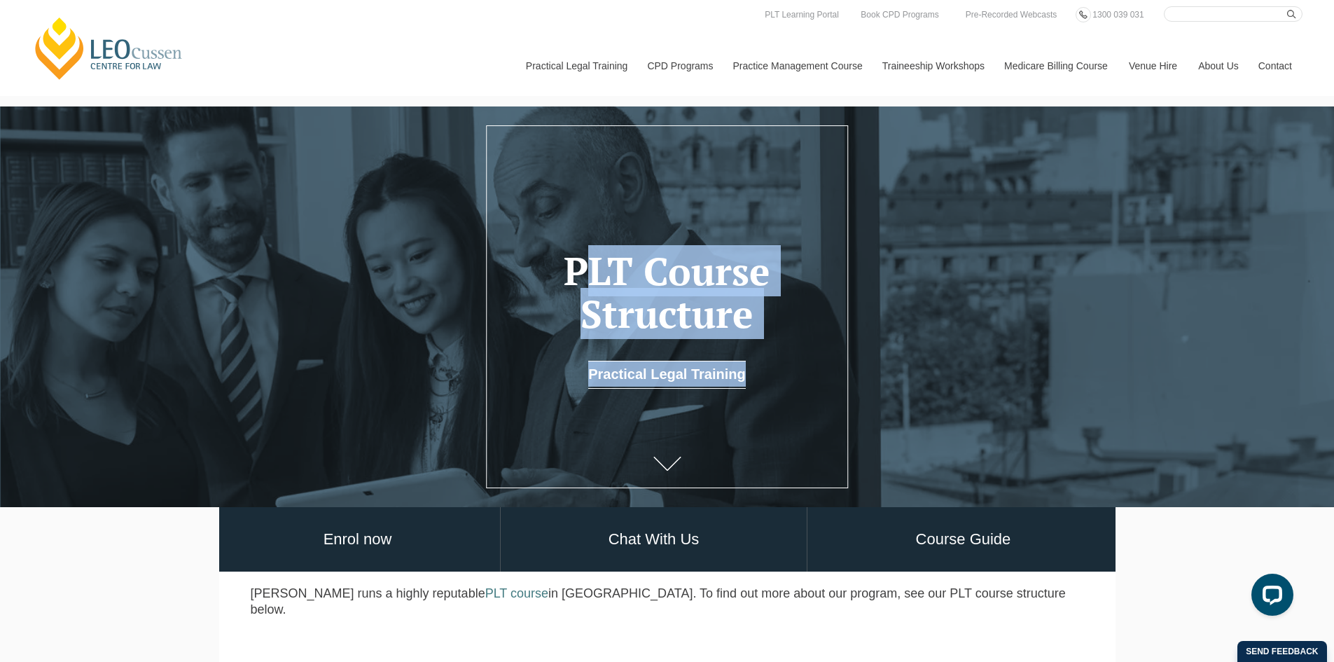
drag, startPoint x: 557, startPoint y: 263, endPoint x: 812, endPoint y: 363, distance: 274.1
click at [812, 363] on header "PLT Course Structure Practical Legal Training" at bounding box center [667, 306] width 1334 height 165
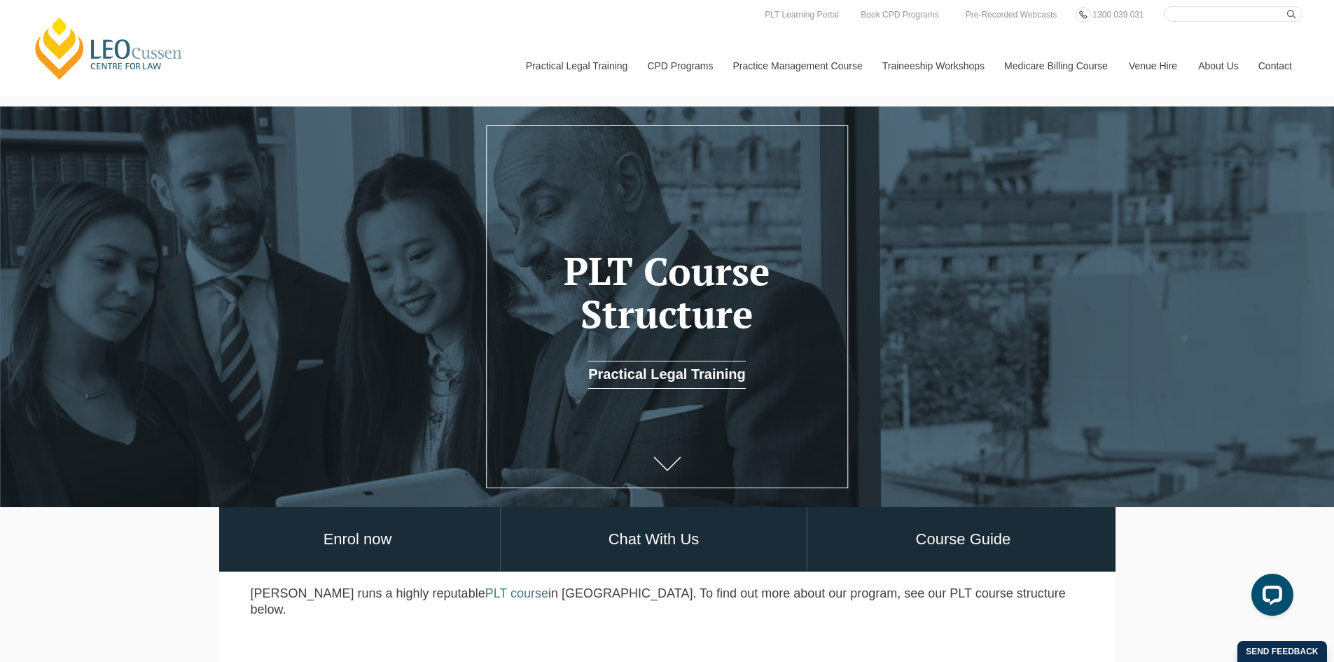
click at [808, 368] on header "PLT Course Structure Practical Legal Training" at bounding box center [667, 306] width 1334 height 165
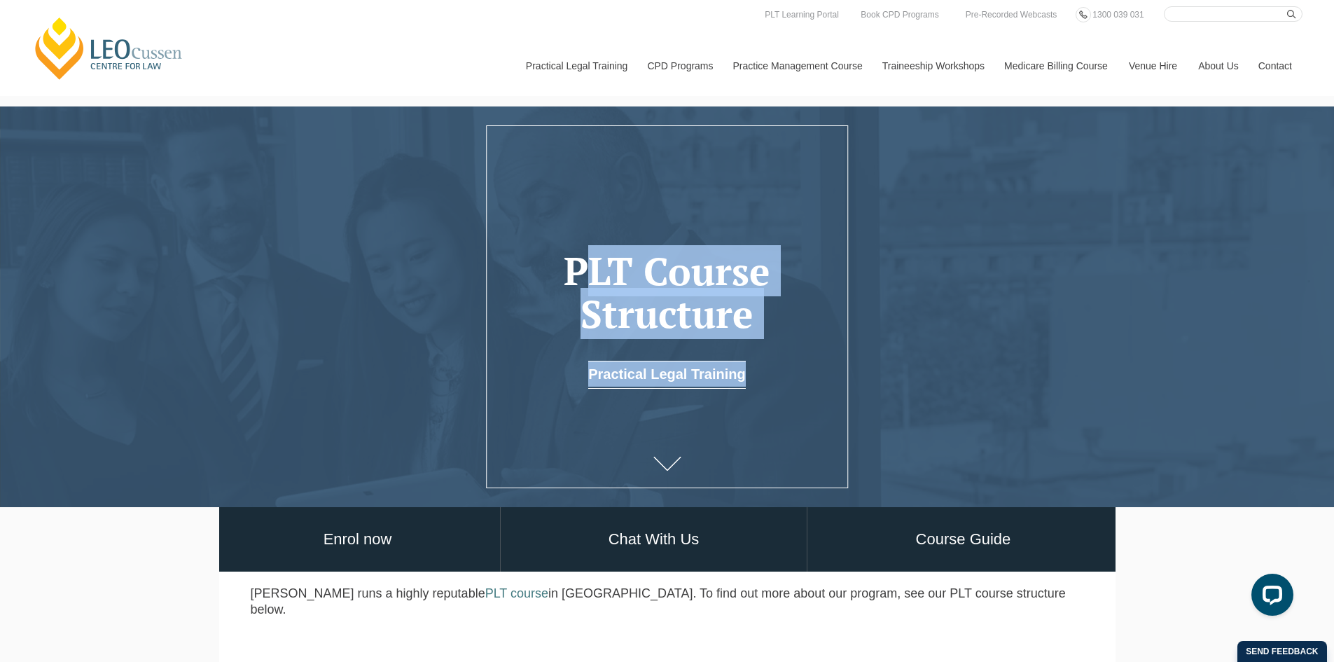
drag, startPoint x: 822, startPoint y: 398, endPoint x: 554, endPoint y: 286, distance: 290.4
click at [555, 289] on div "PLT Course Structure Practical Legal Training" at bounding box center [667, 306] width 1334 height 401
click at [551, 282] on h1 "PLT Course Structure" at bounding box center [667, 292] width 320 height 85
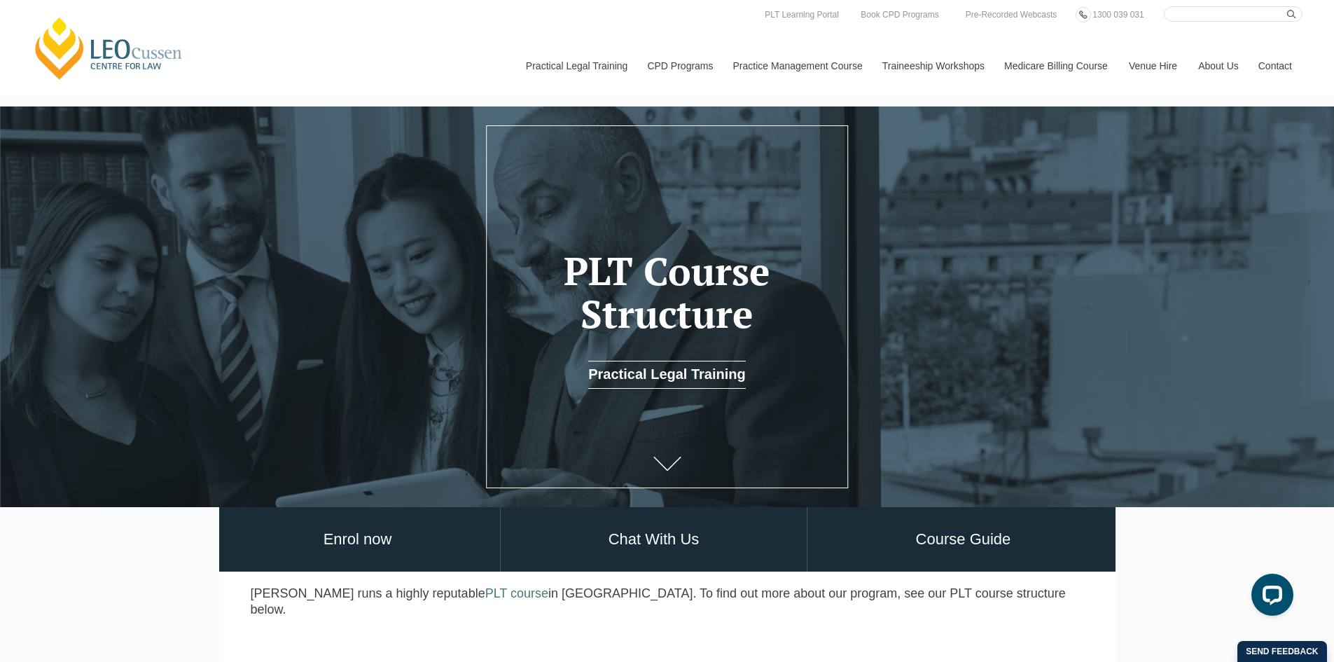
click at [558, 261] on h1 "PLT Course Structure" at bounding box center [667, 292] width 320 height 85
click at [582, 267] on h1 "PLT Course Structure" at bounding box center [667, 292] width 320 height 85
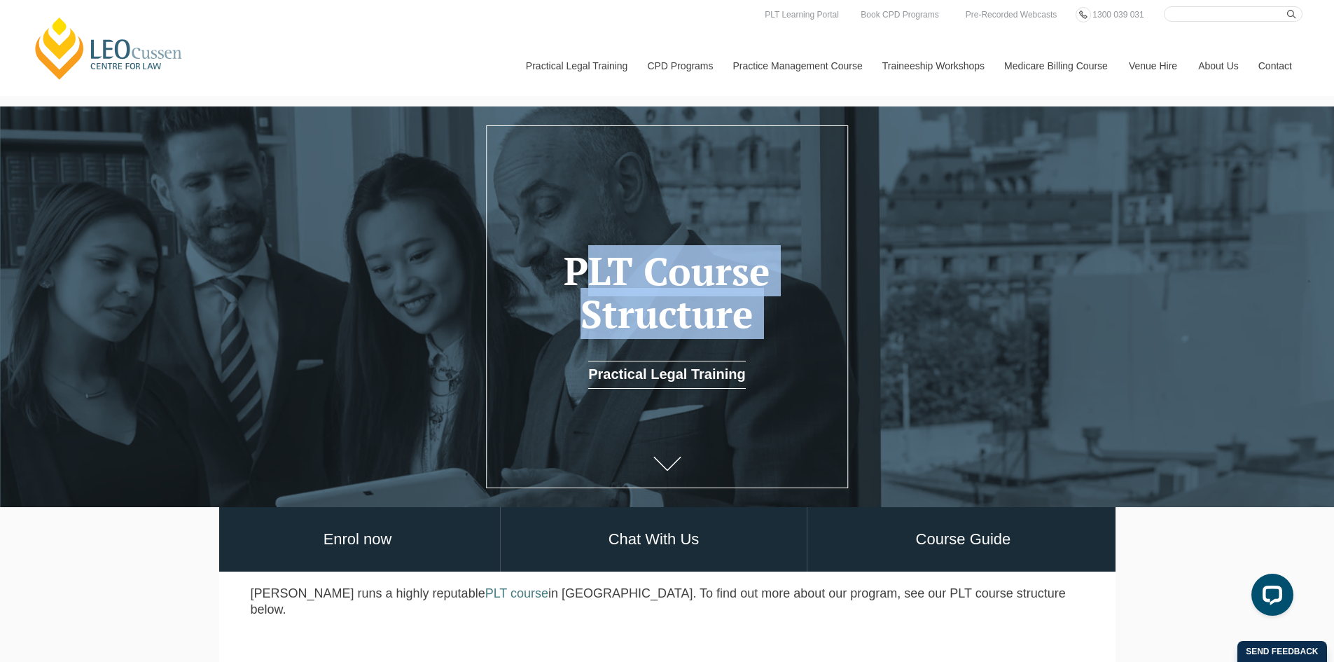
click at [582, 267] on h1 "PLT Course Structure" at bounding box center [667, 292] width 320 height 85
click at [639, 269] on h1 "PLT Course Structure" at bounding box center [667, 292] width 320 height 85
